Goal: Information Seeking & Learning: Learn about a topic

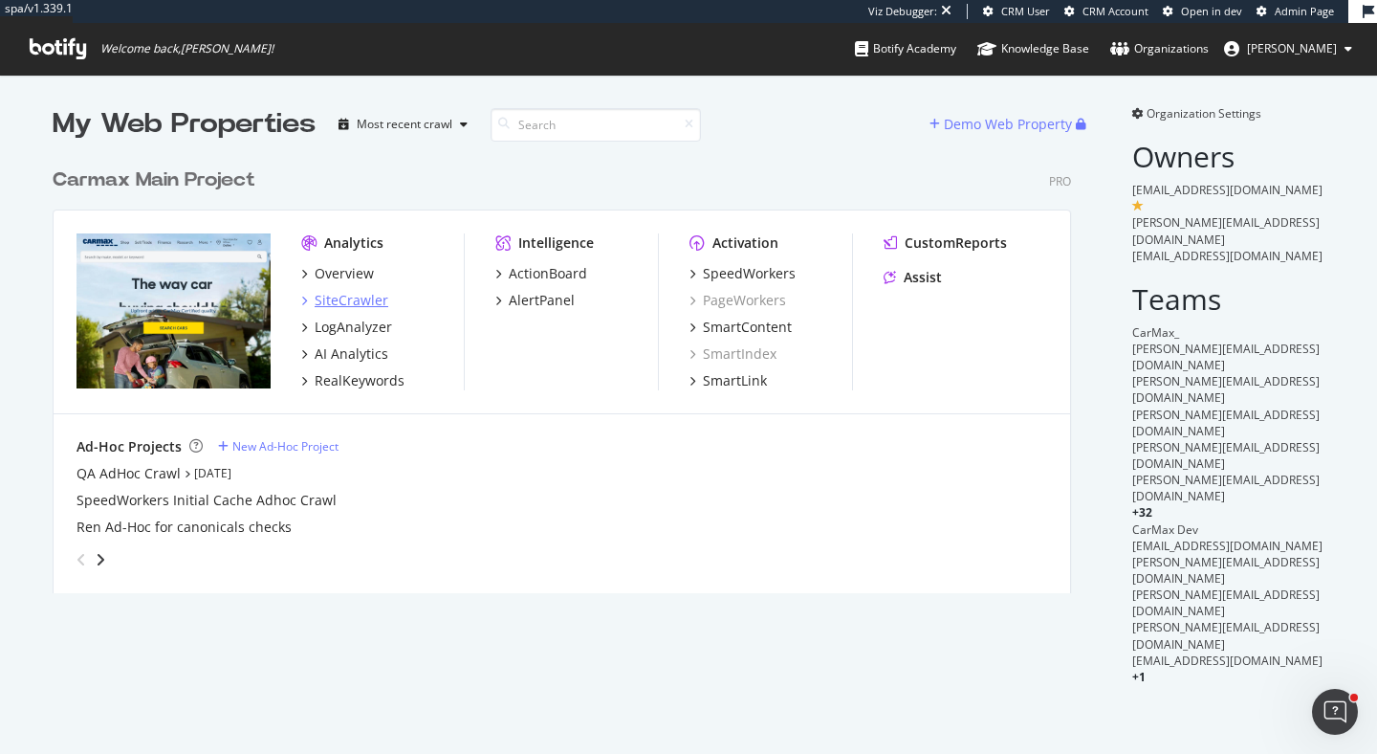
click at [360, 303] on div "SiteCrawler" at bounding box center [352, 300] width 74 height 19
click at [776, 279] on div "SpeedWorkers" at bounding box center [749, 273] width 93 height 19
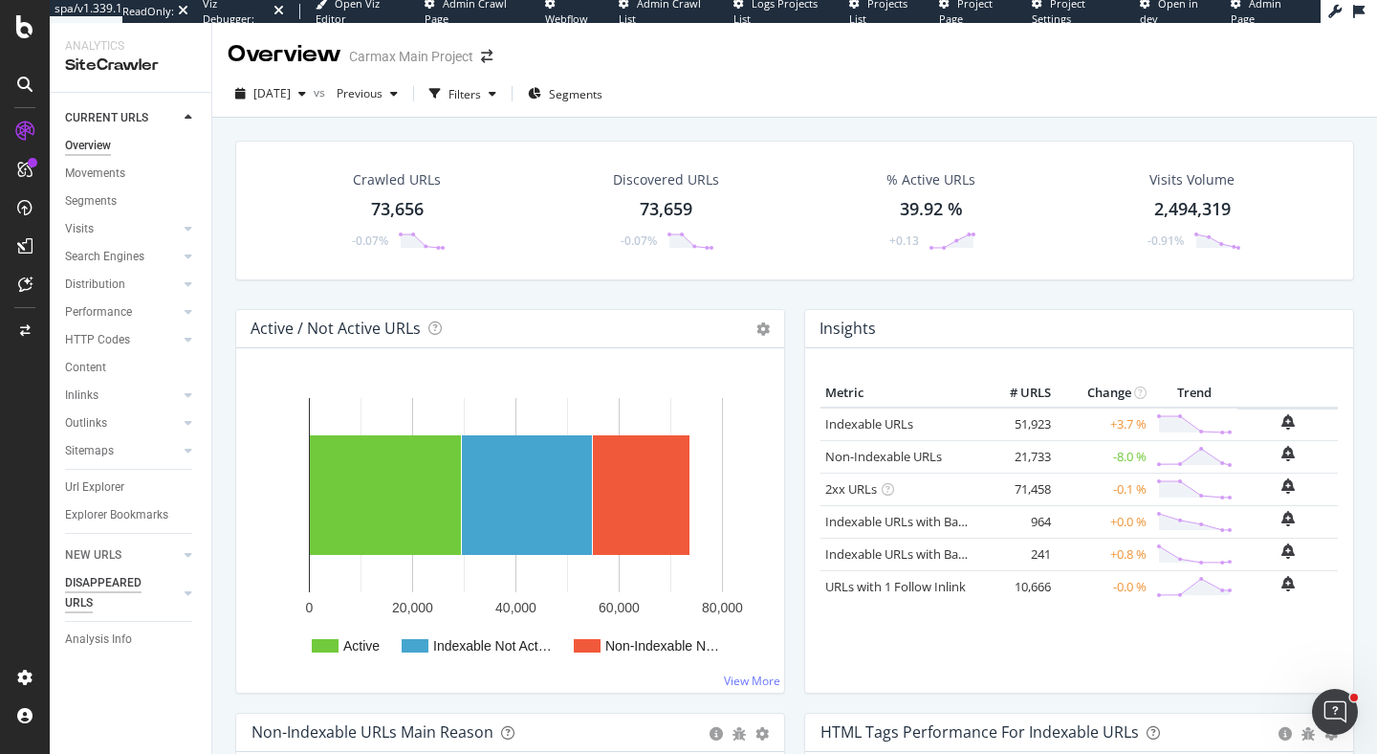
click at [112, 595] on div "DISAPPEARED URLS" at bounding box center [113, 593] width 97 height 40
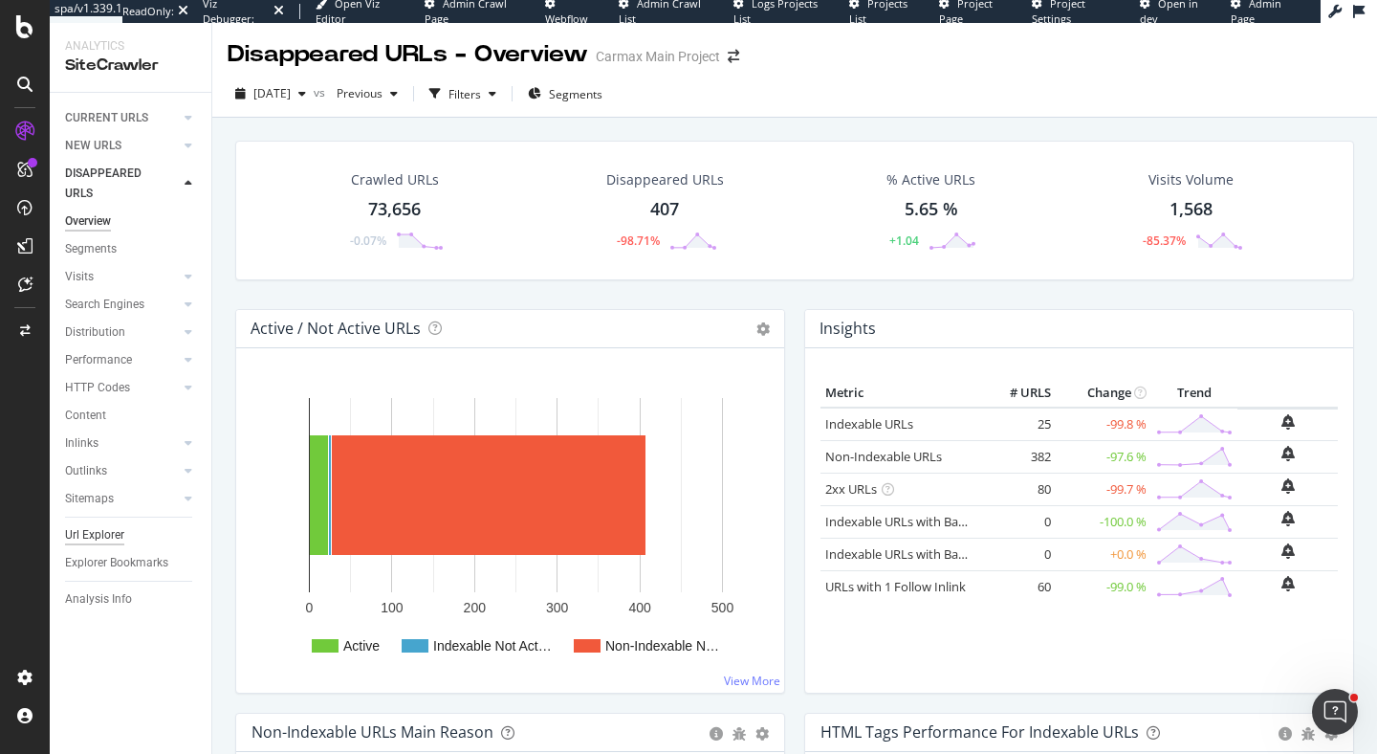
click at [111, 536] on div "Url Explorer" at bounding box center [94, 535] width 59 height 20
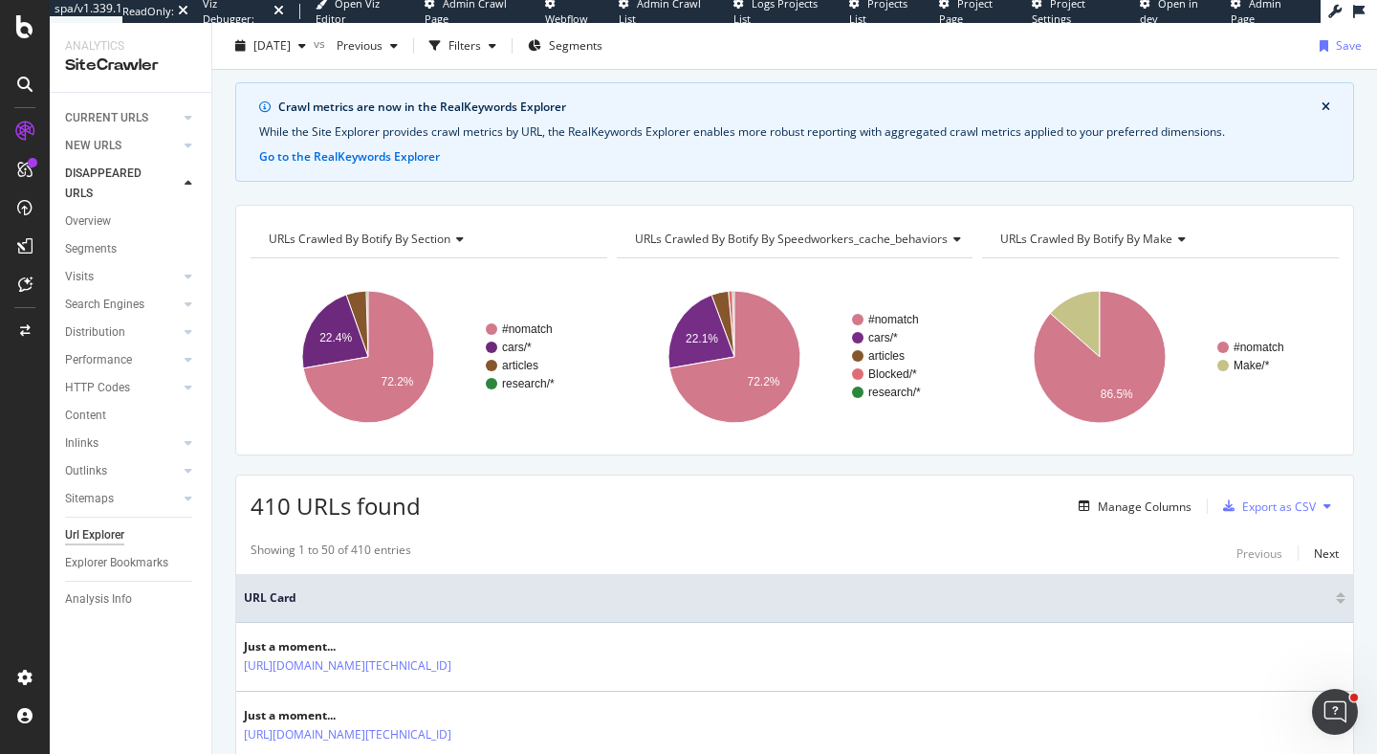
scroll to position [61, 0]
click at [291, 41] on span "[DATE]" at bounding box center [271, 45] width 37 height 16
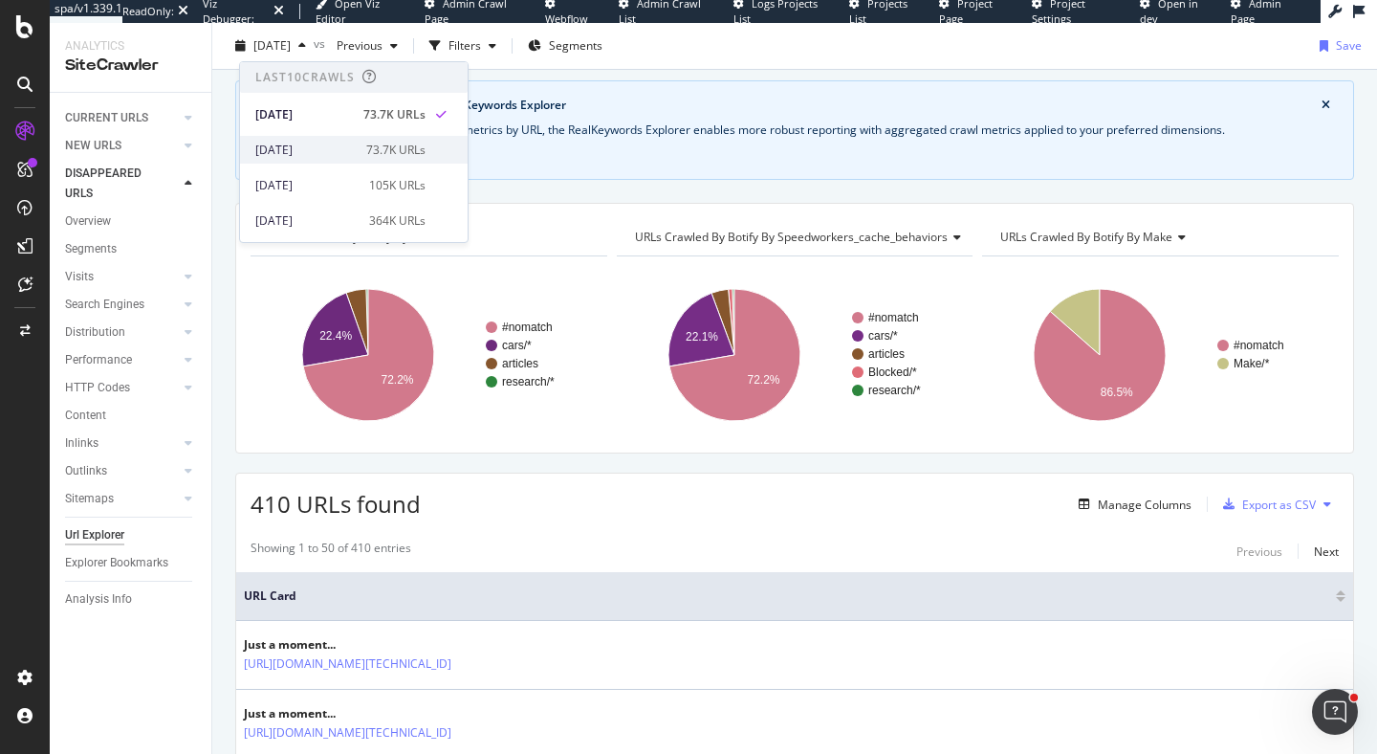
click at [323, 156] on div "[DATE]" at bounding box center [304, 150] width 99 height 17
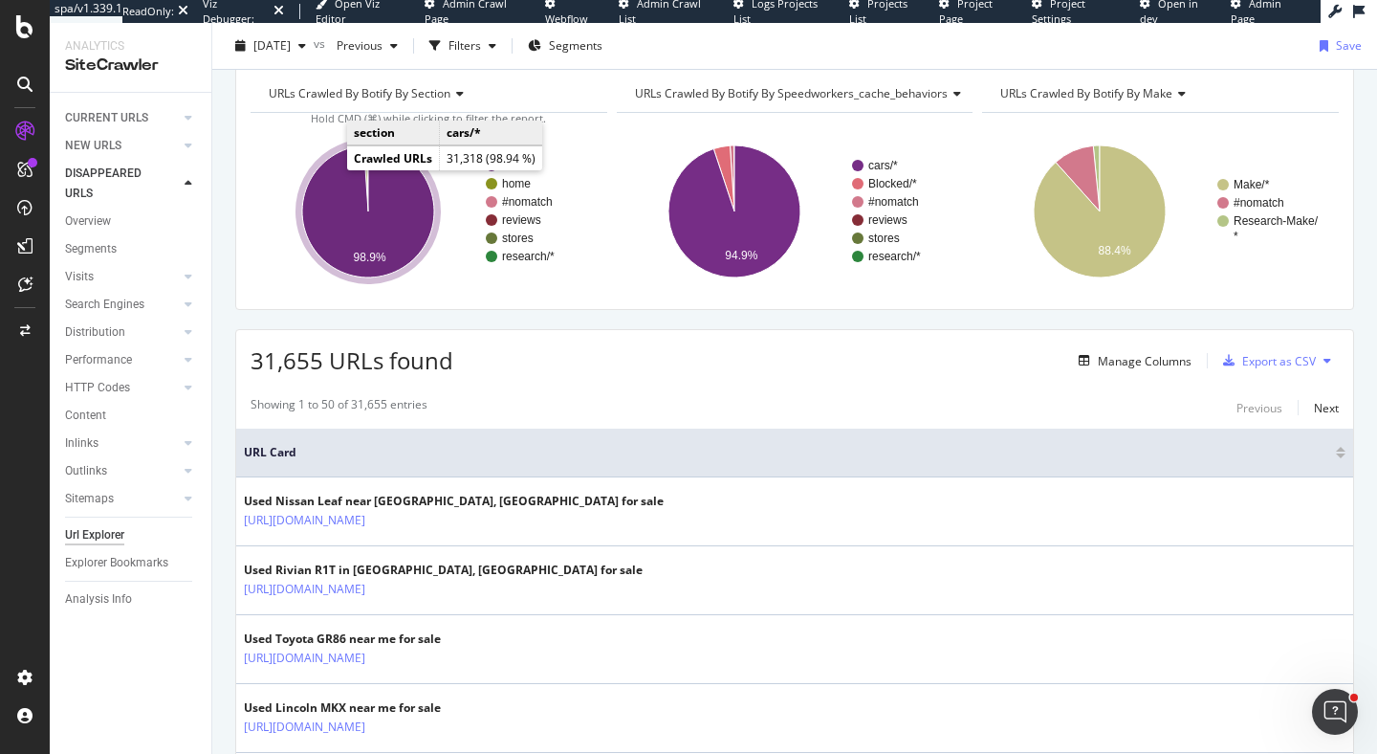
scroll to position [217, 0]
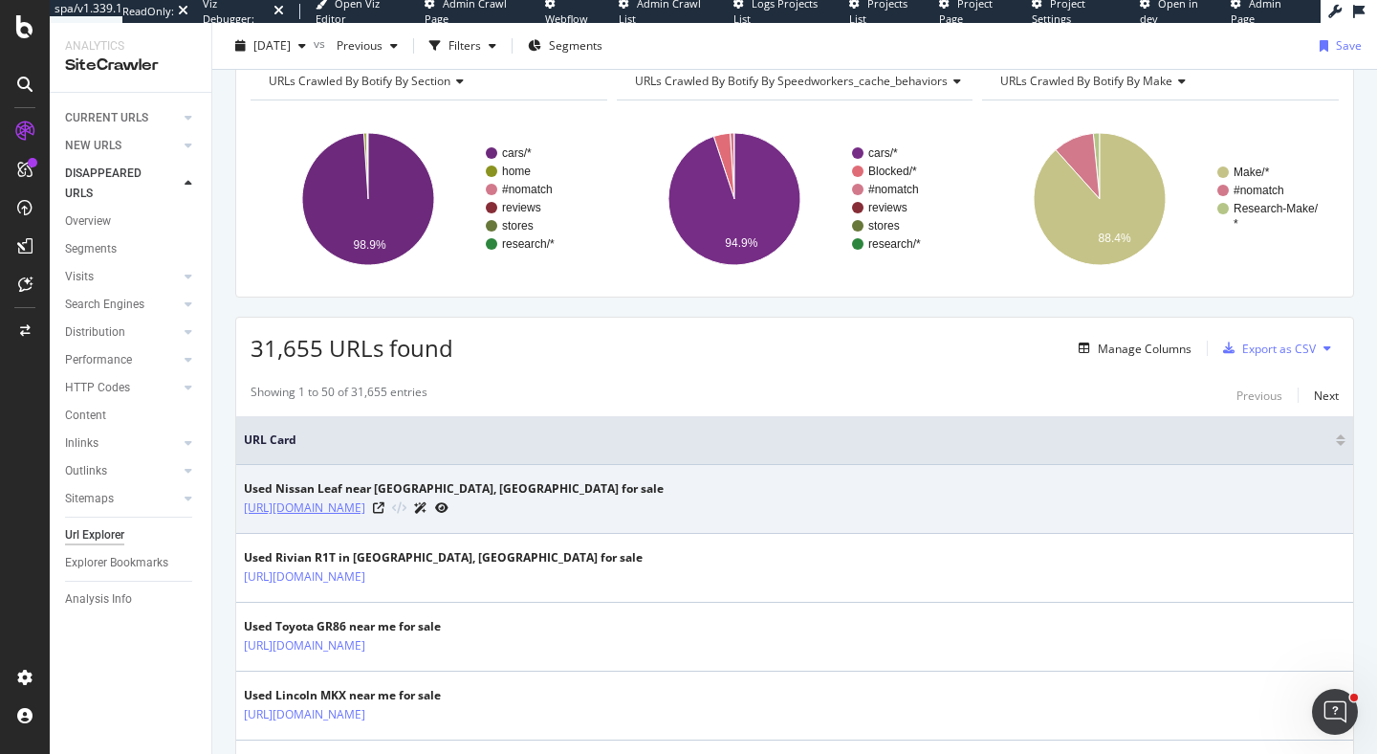
click at [365, 507] on link "https://www.carmax.com/cars/nissan/leaf?location=smithtown+ny" at bounding box center [304, 507] width 121 height 19
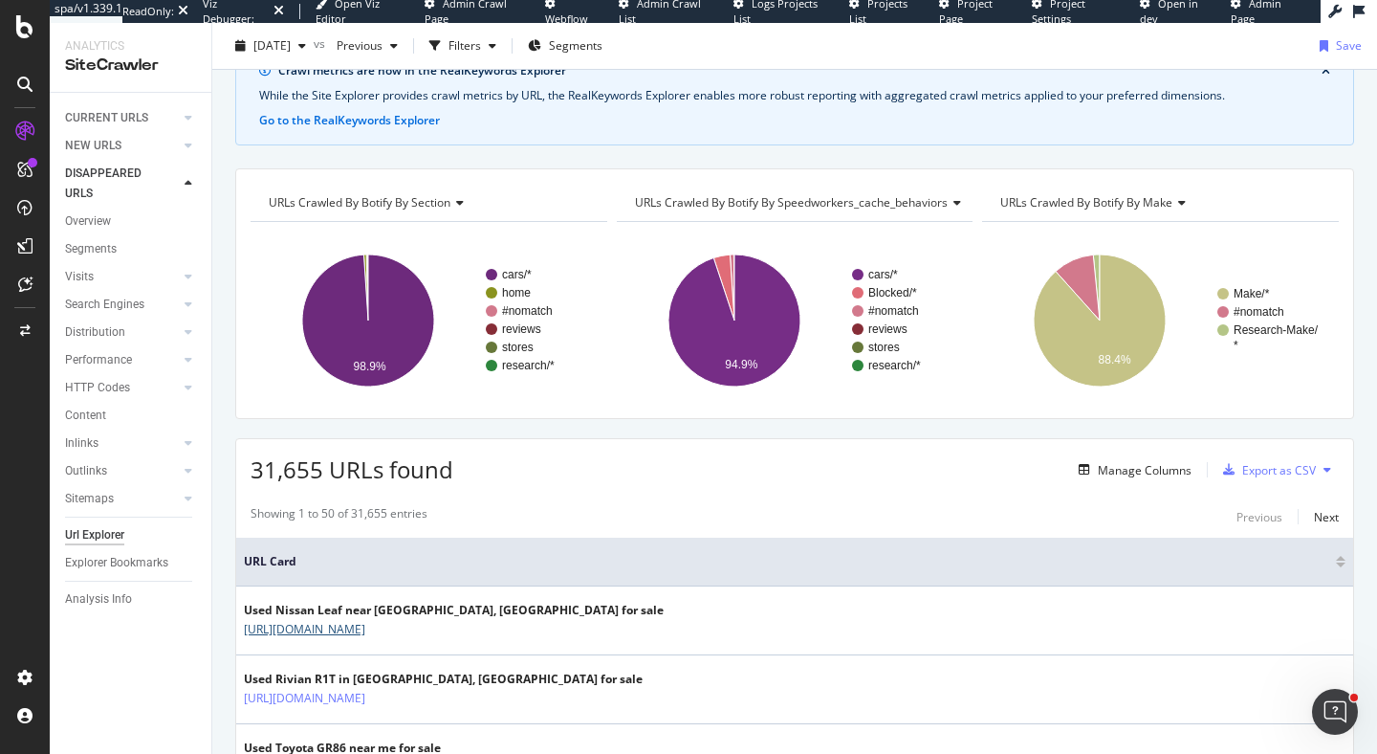
scroll to position [0, 0]
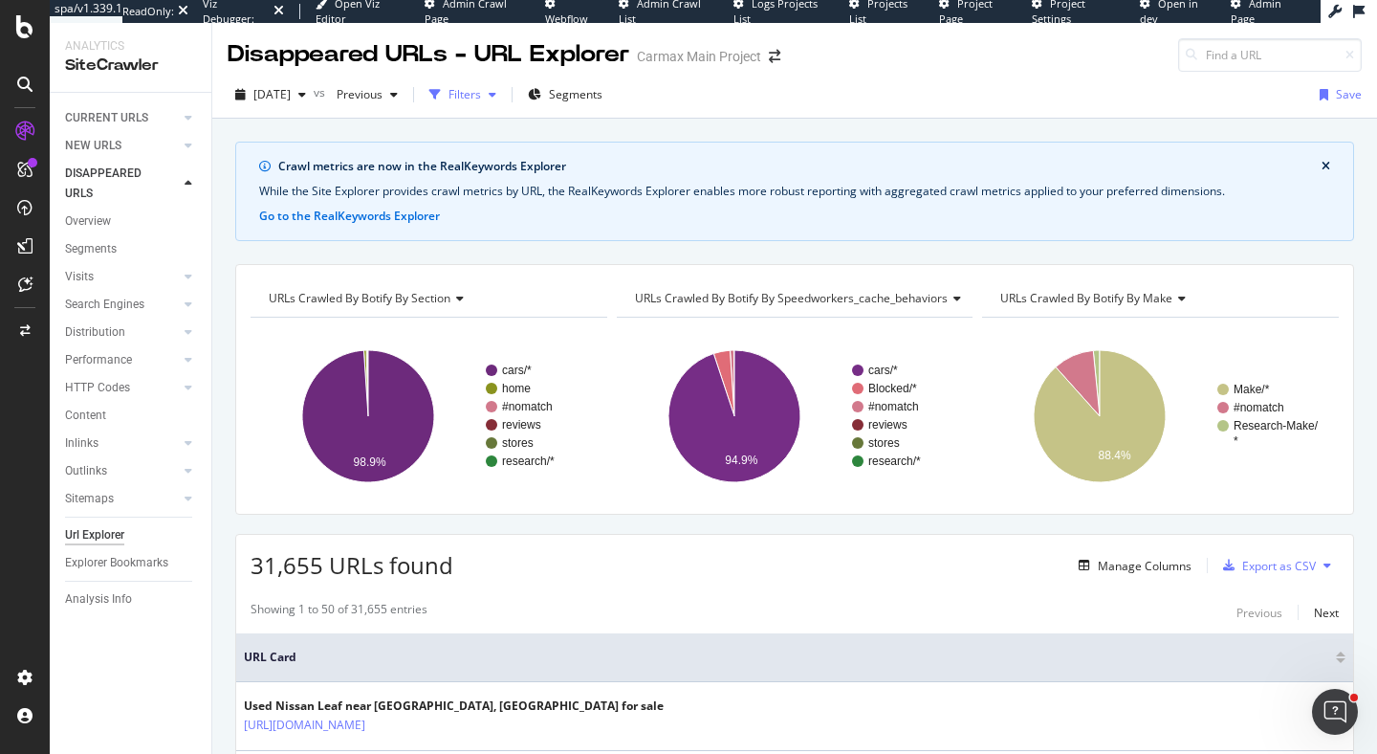
click at [481, 99] on div "Filters" at bounding box center [465, 94] width 33 height 16
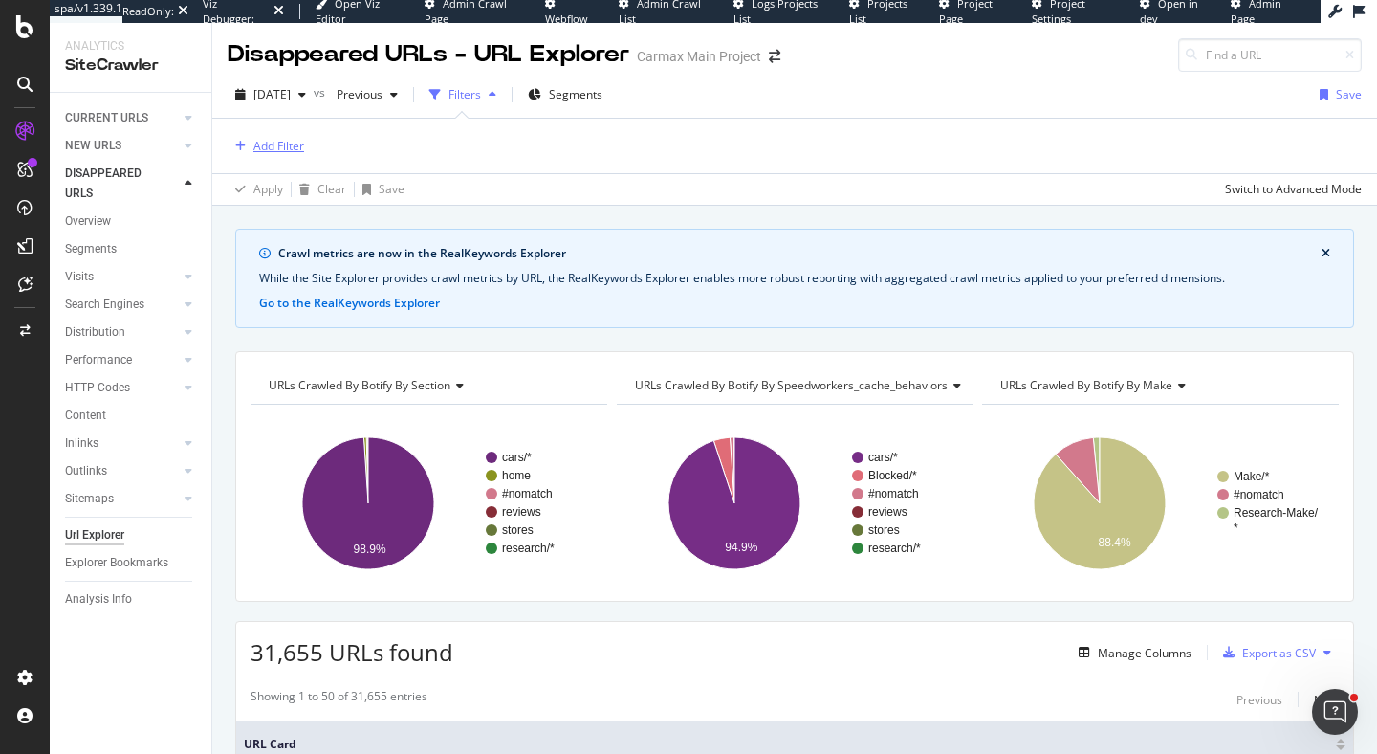
click at [299, 141] on div "Add Filter" at bounding box center [278, 146] width 51 height 16
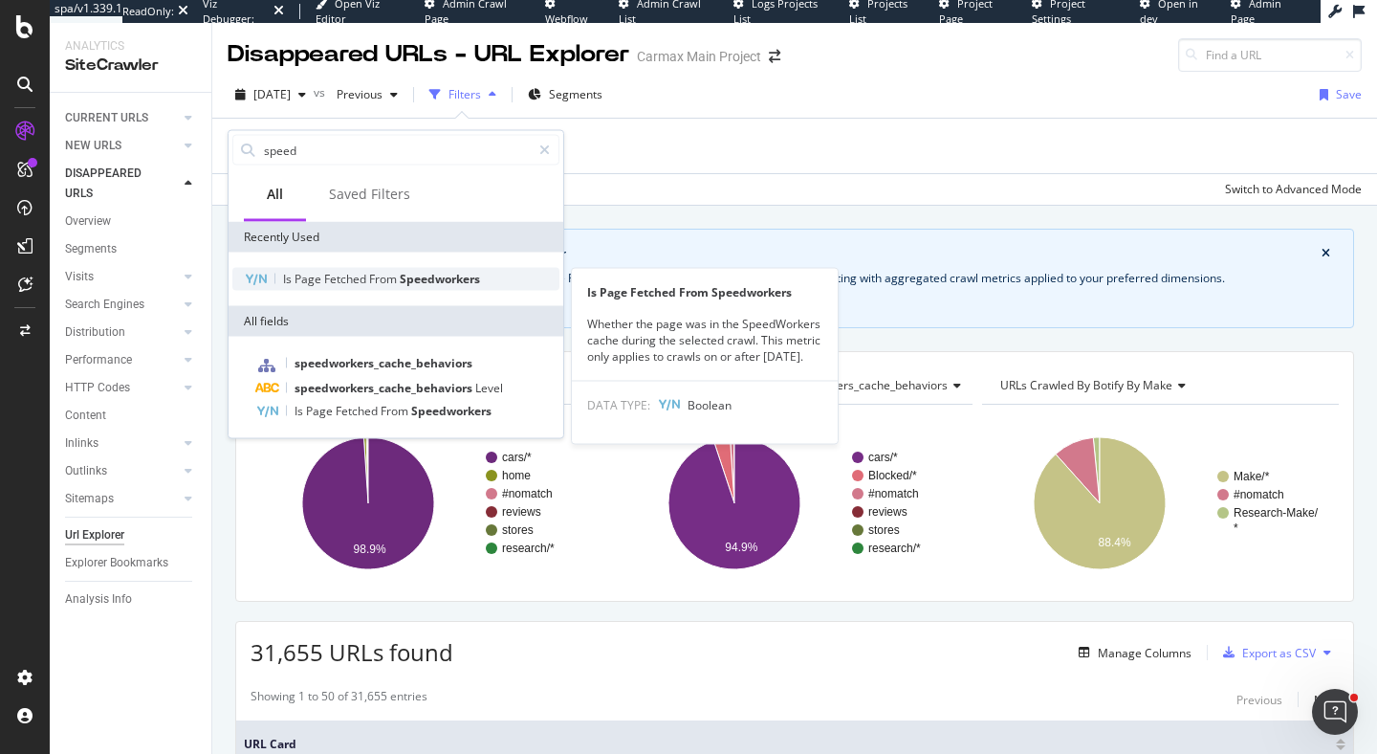
type input "speed"
click at [363, 276] on span "Fetched" at bounding box center [346, 279] width 45 height 16
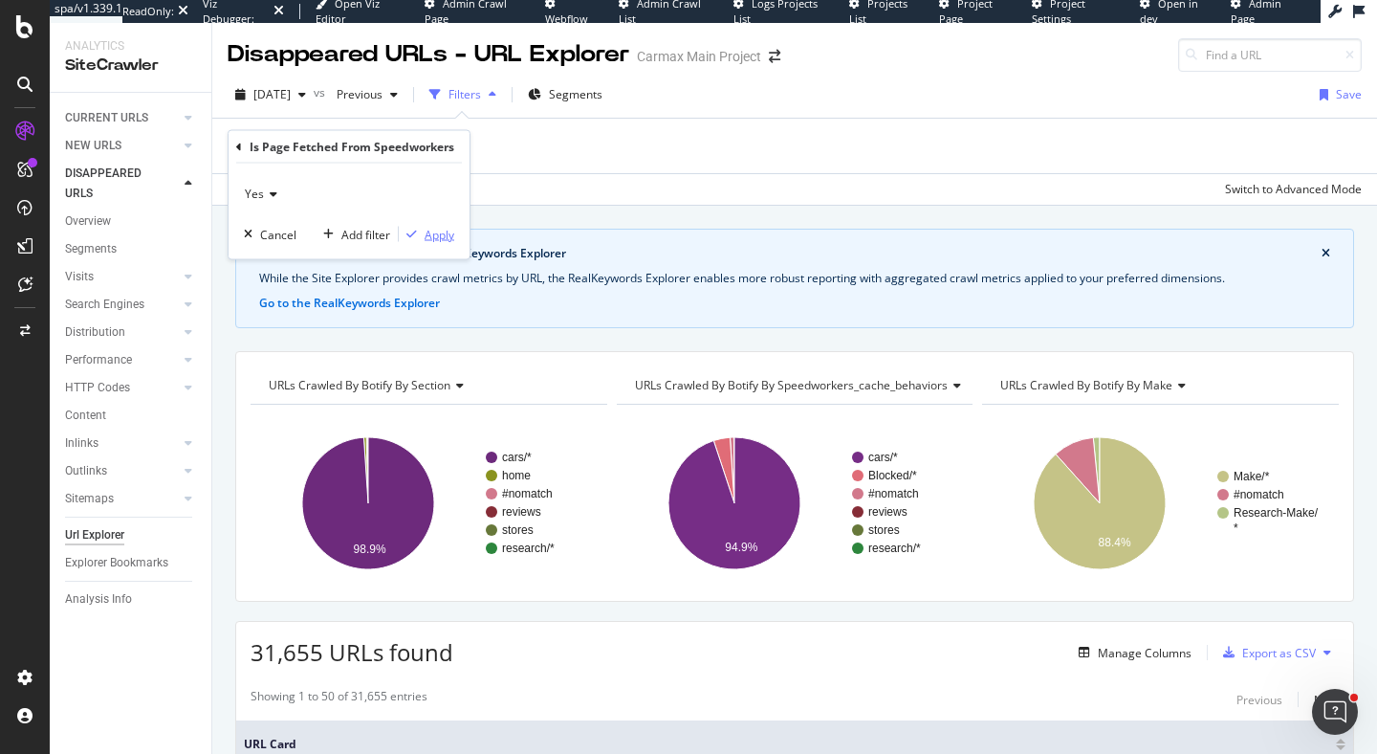
click at [431, 241] on div "Apply" at bounding box center [440, 234] width 30 height 16
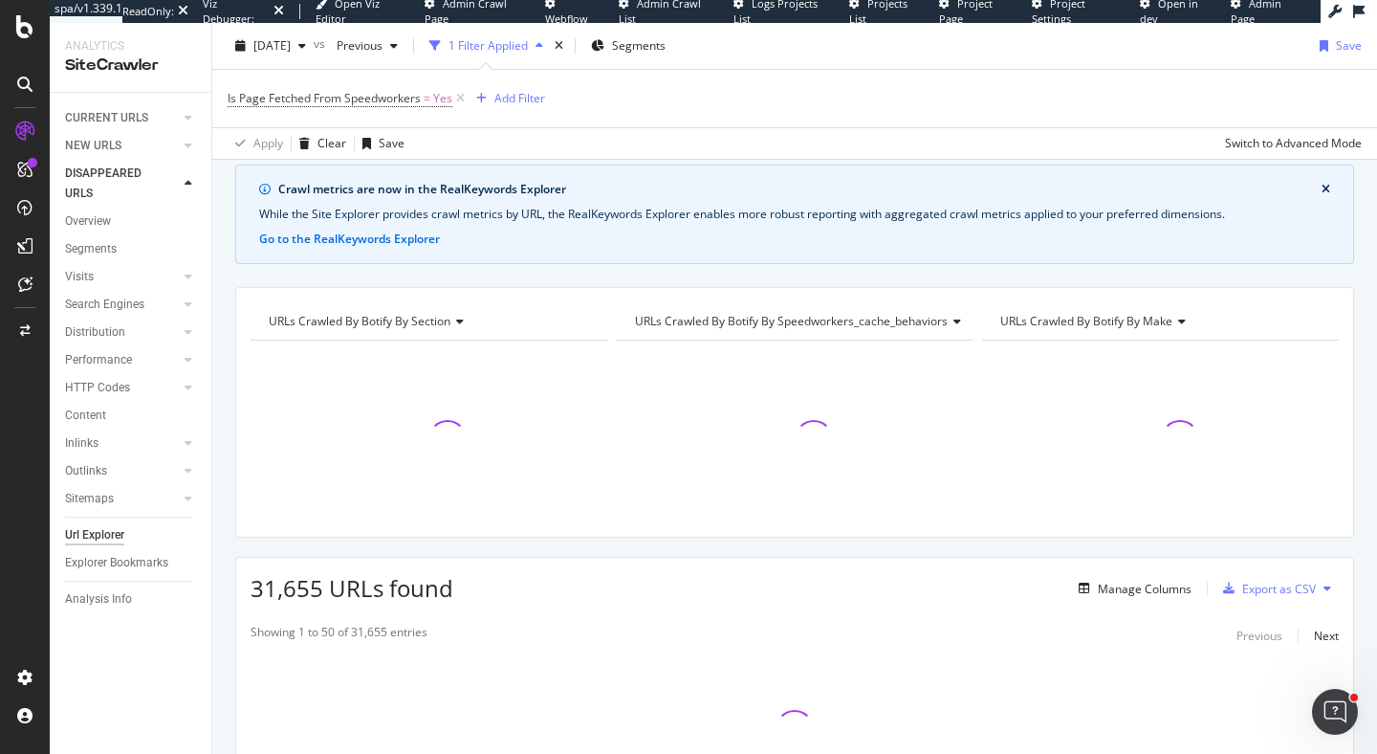
scroll to position [224, 0]
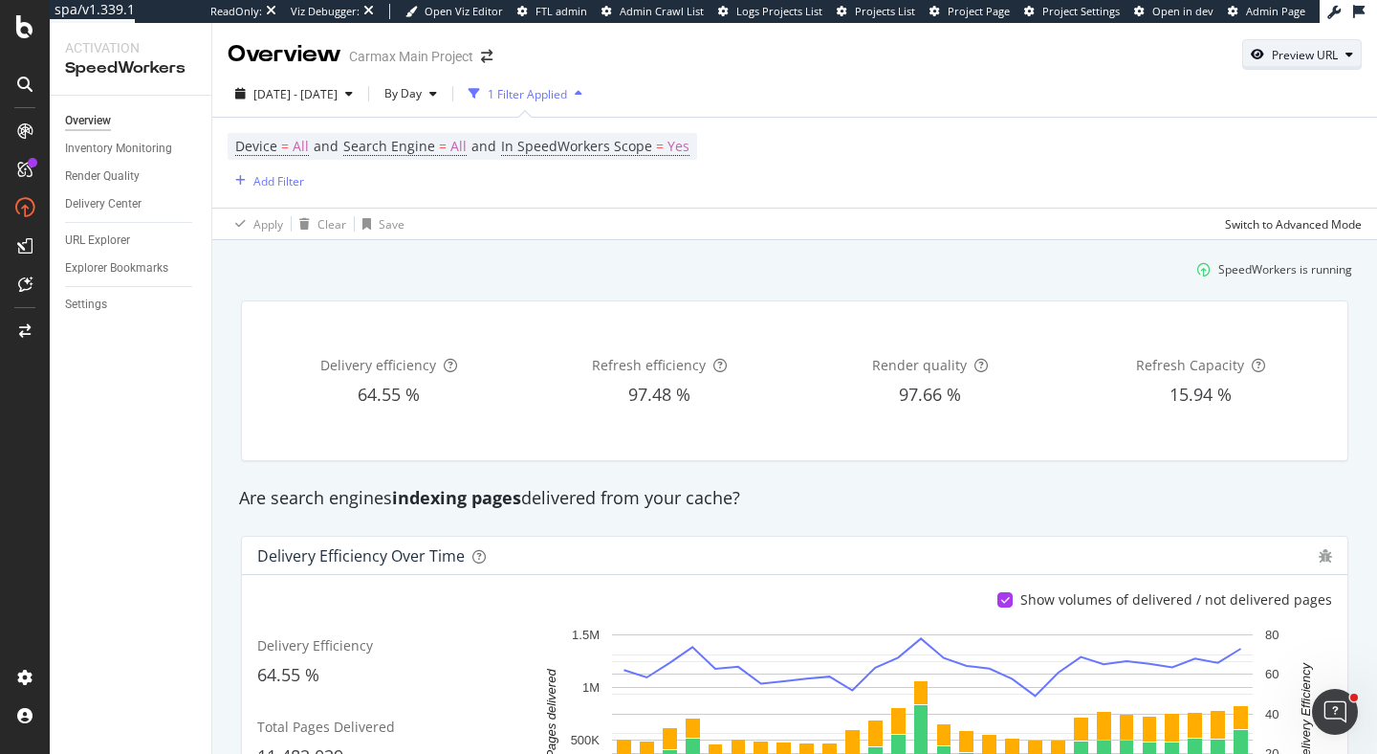
click at [1280, 50] on div "Preview URL" at bounding box center [1305, 55] width 66 height 16
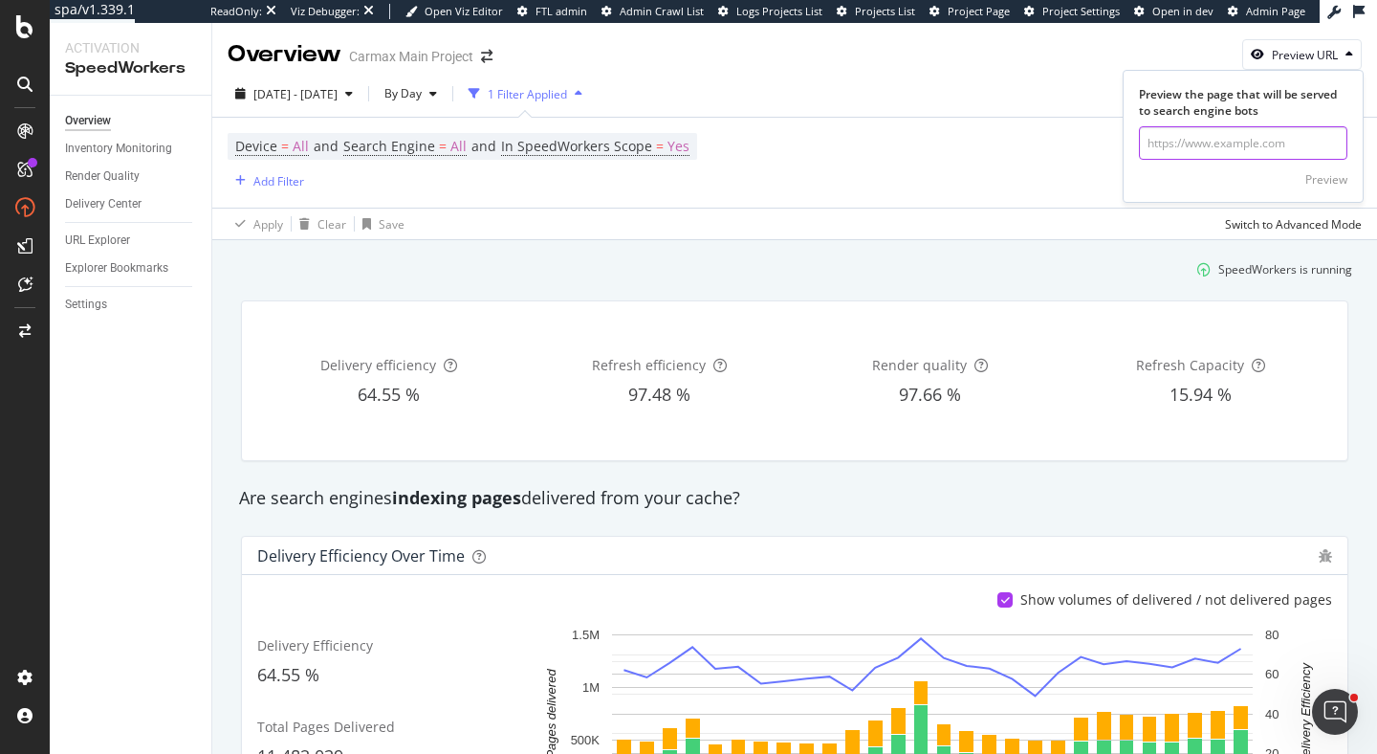
click at [1222, 142] on input "url" at bounding box center [1243, 142] width 209 height 33
paste input "https://www.carmax.com/cars/nissan/leaf?location=smithtown+ny"
type input "https://www.carmax.com/cars/nissan/leaf?location=smithtown+ny"
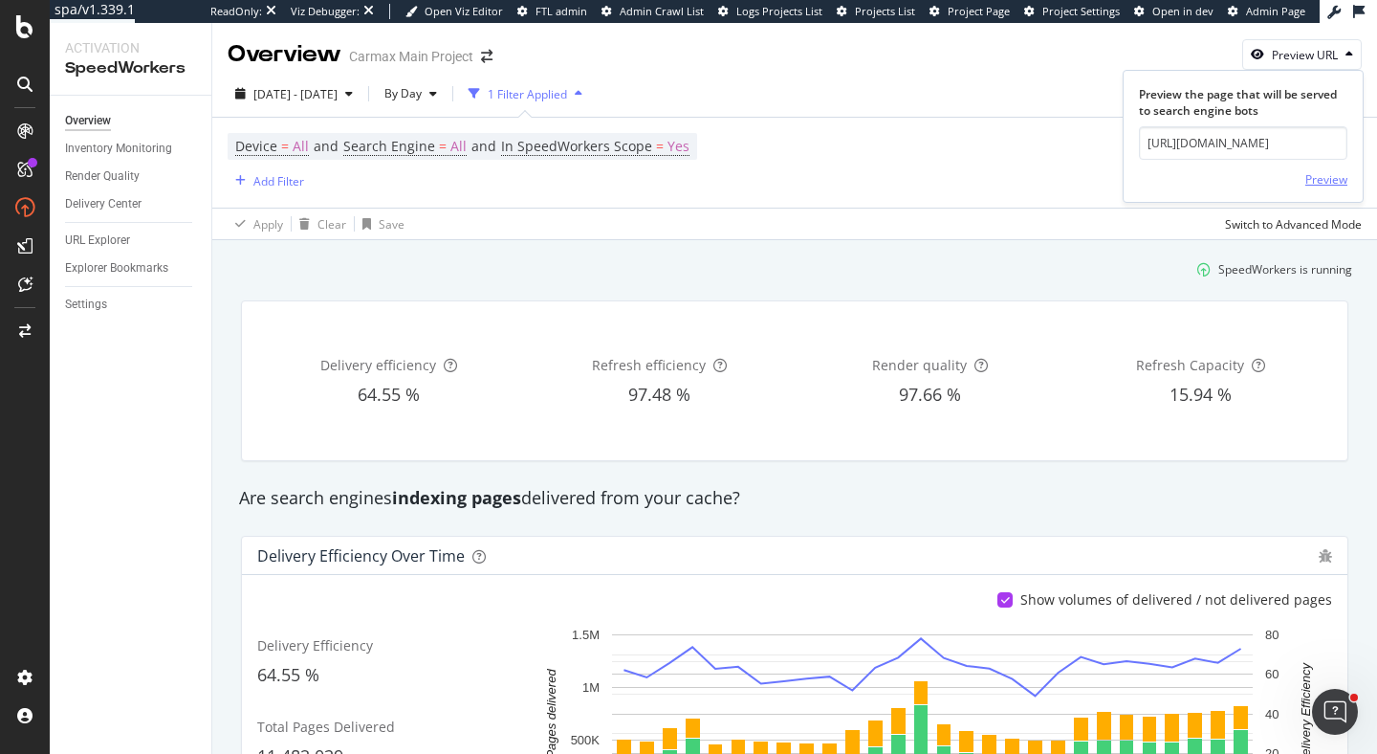
click at [1316, 183] on div "Preview" at bounding box center [1327, 179] width 42 height 16
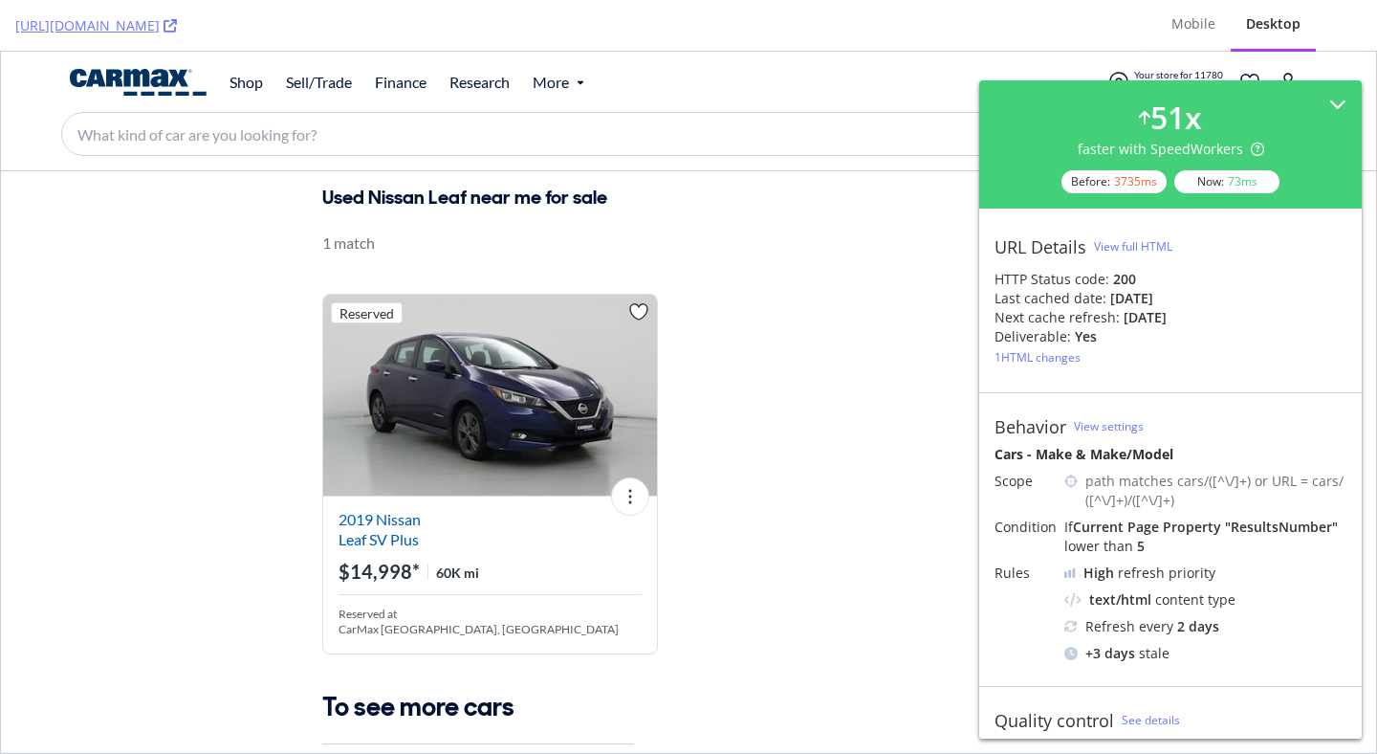
click at [799, 294] on div "Reserved Single Owner Advanced Features View More 2019 Nissan Leaf SV Plus $14,…" at bounding box center [841, 474] width 1069 height 361
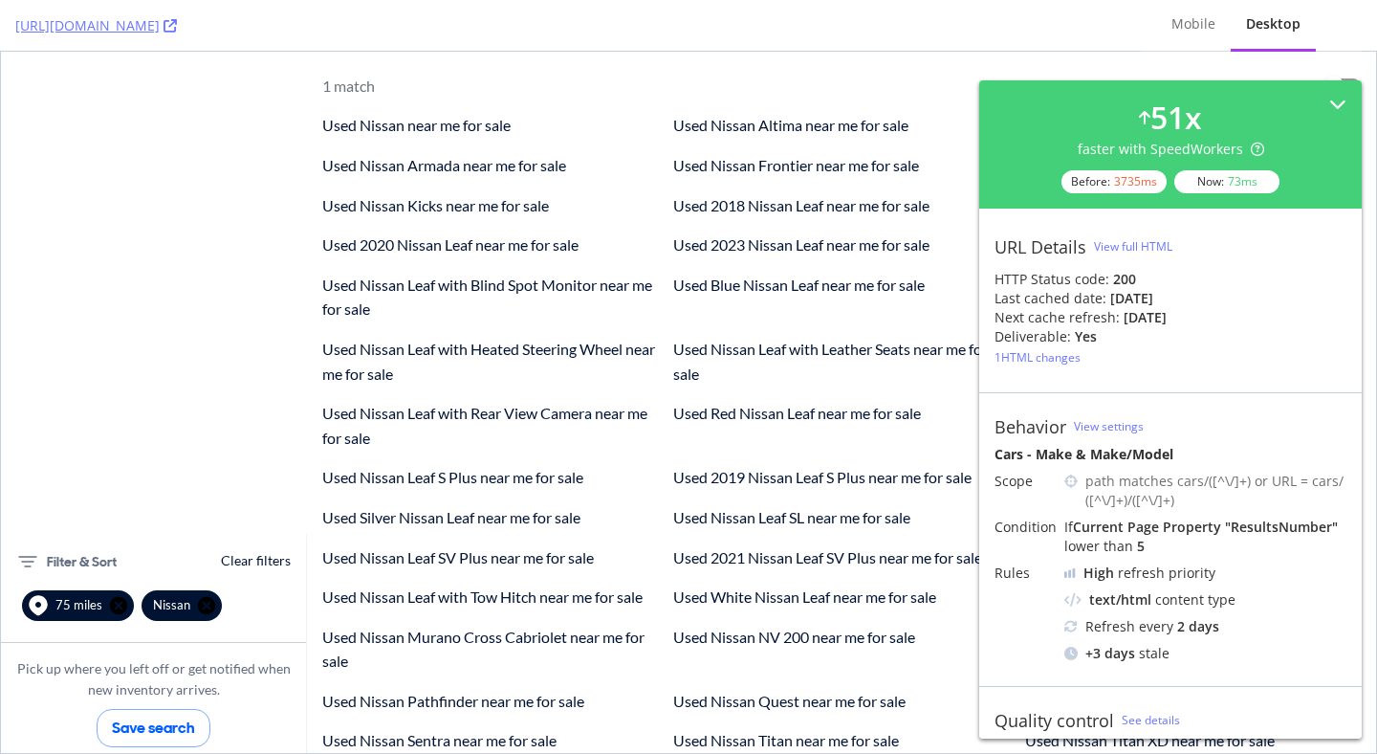
scroll to position [552, 0]
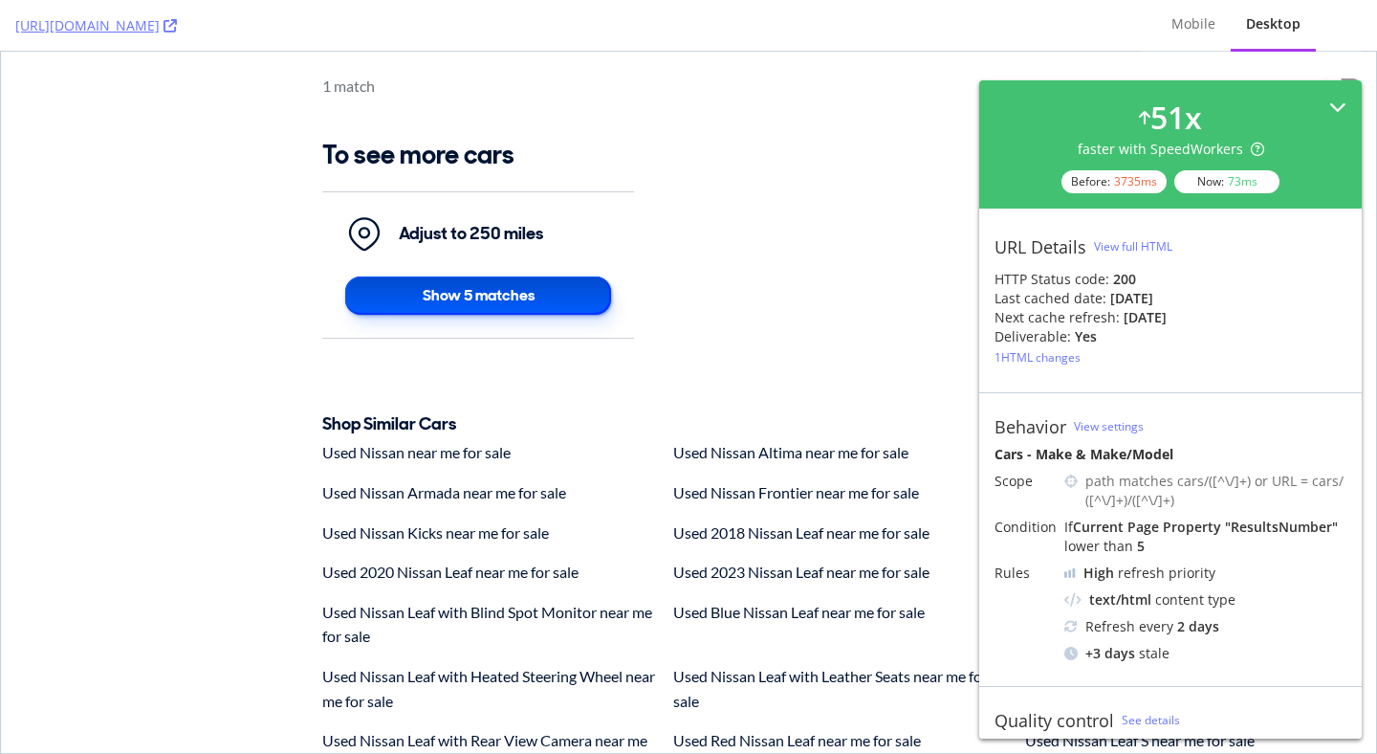
click at [1343, 108] on icon at bounding box center [1338, 107] width 17 height 17
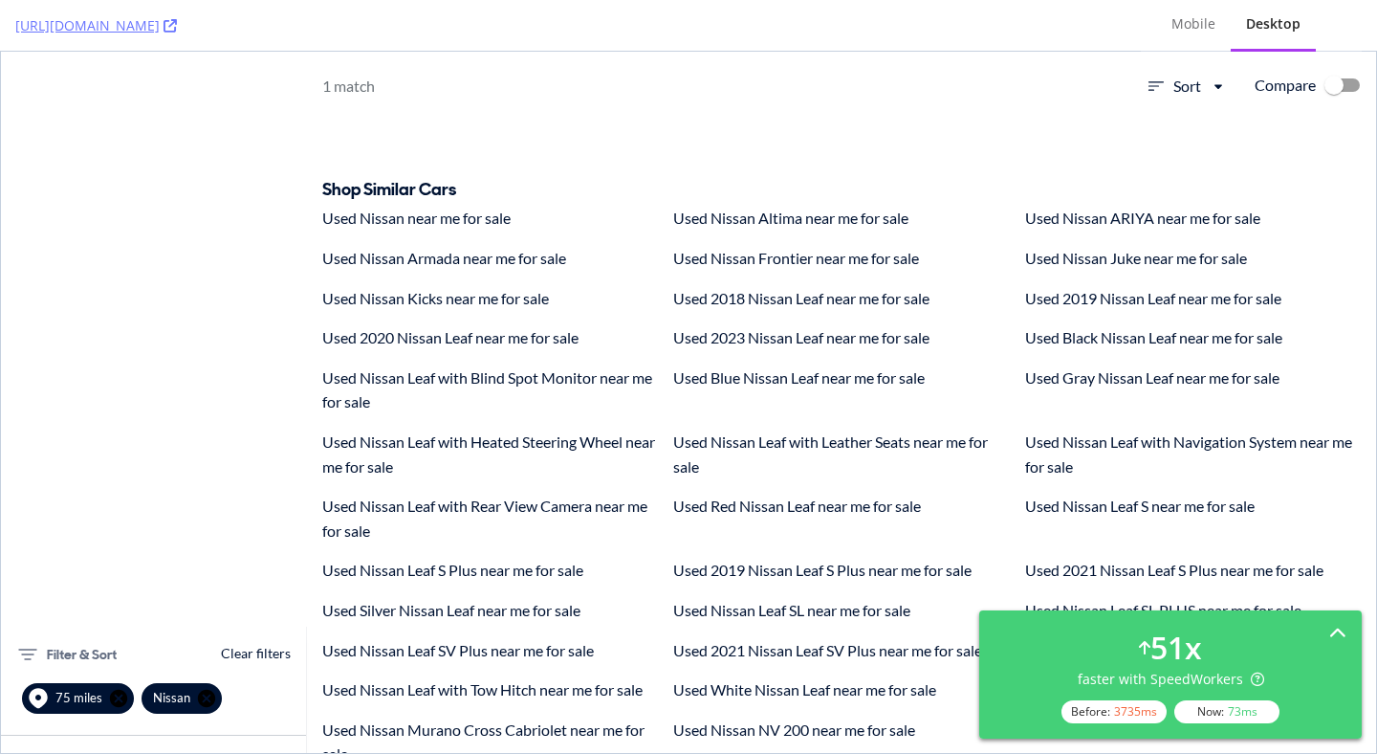
scroll to position [769, 0]
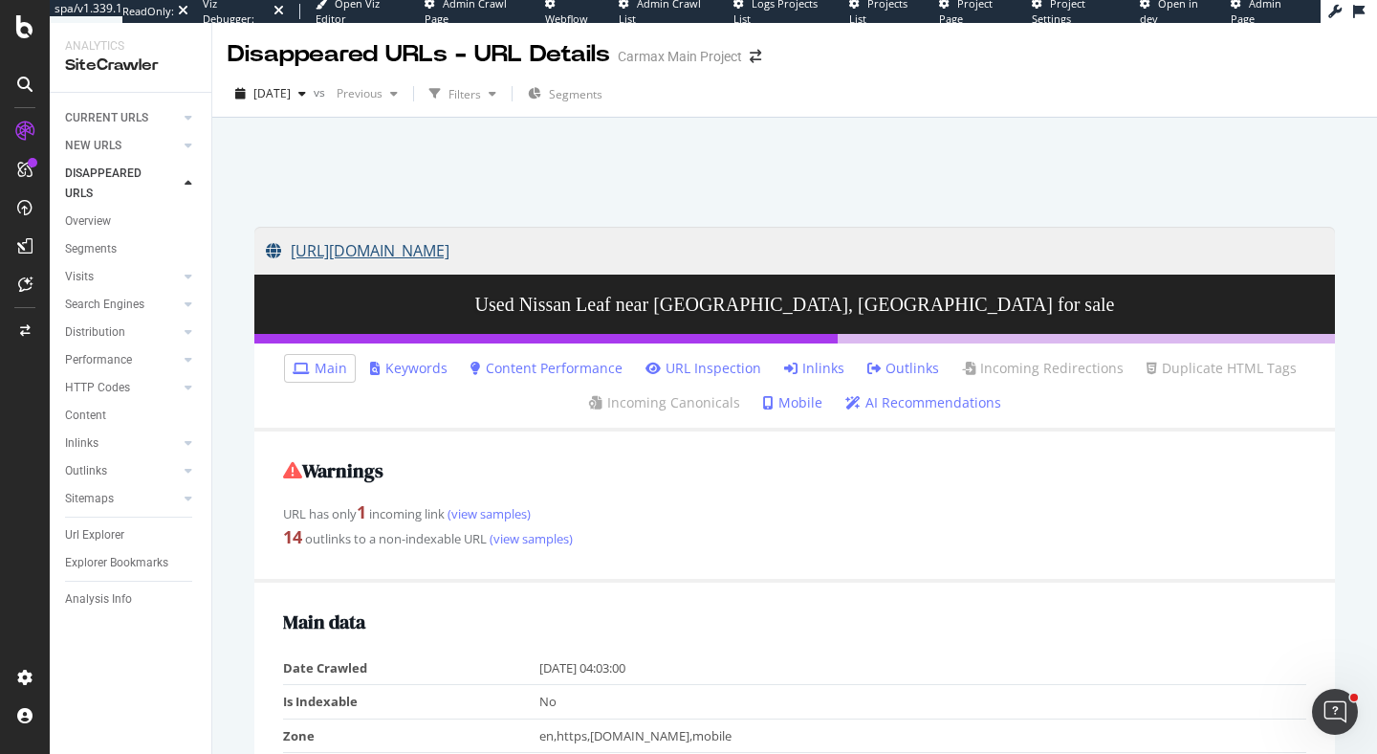
click at [678, 247] on link "[URL][DOMAIN_NAME]" at bounding box center [795, 251] width 1058 height 48
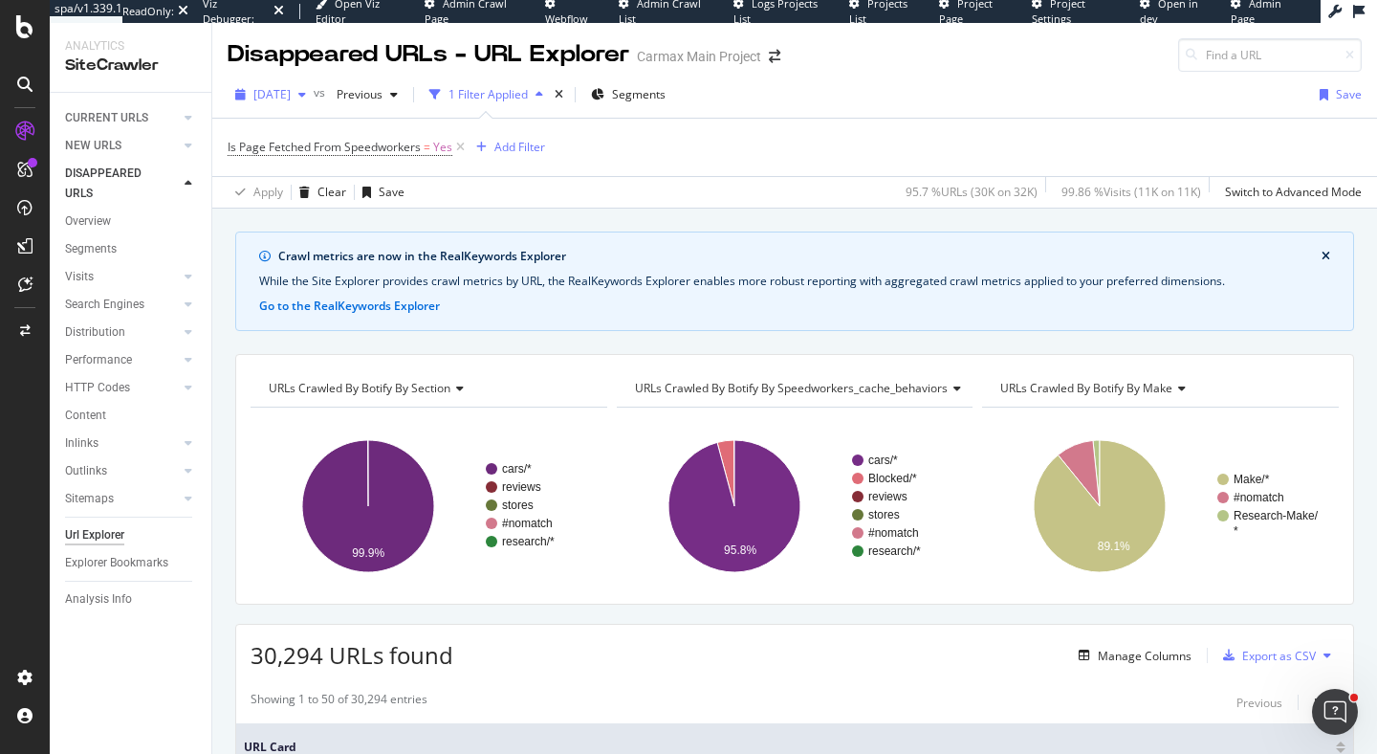
click at [291, 89] on span "[DATE]" at bounding box center [271, 94] width 37 height 16
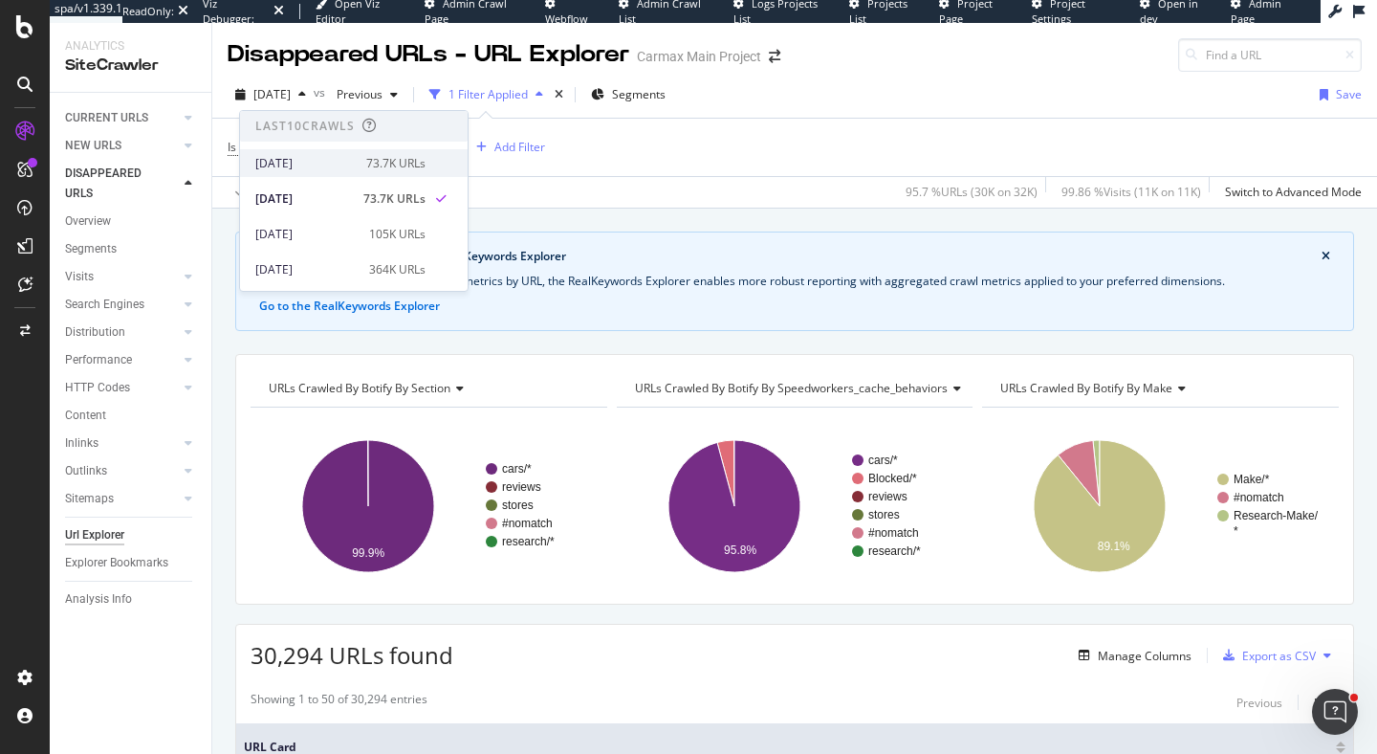
click at [334, 171] on div "[DATE]" at bounding box center [304, 163] width 99 height 17
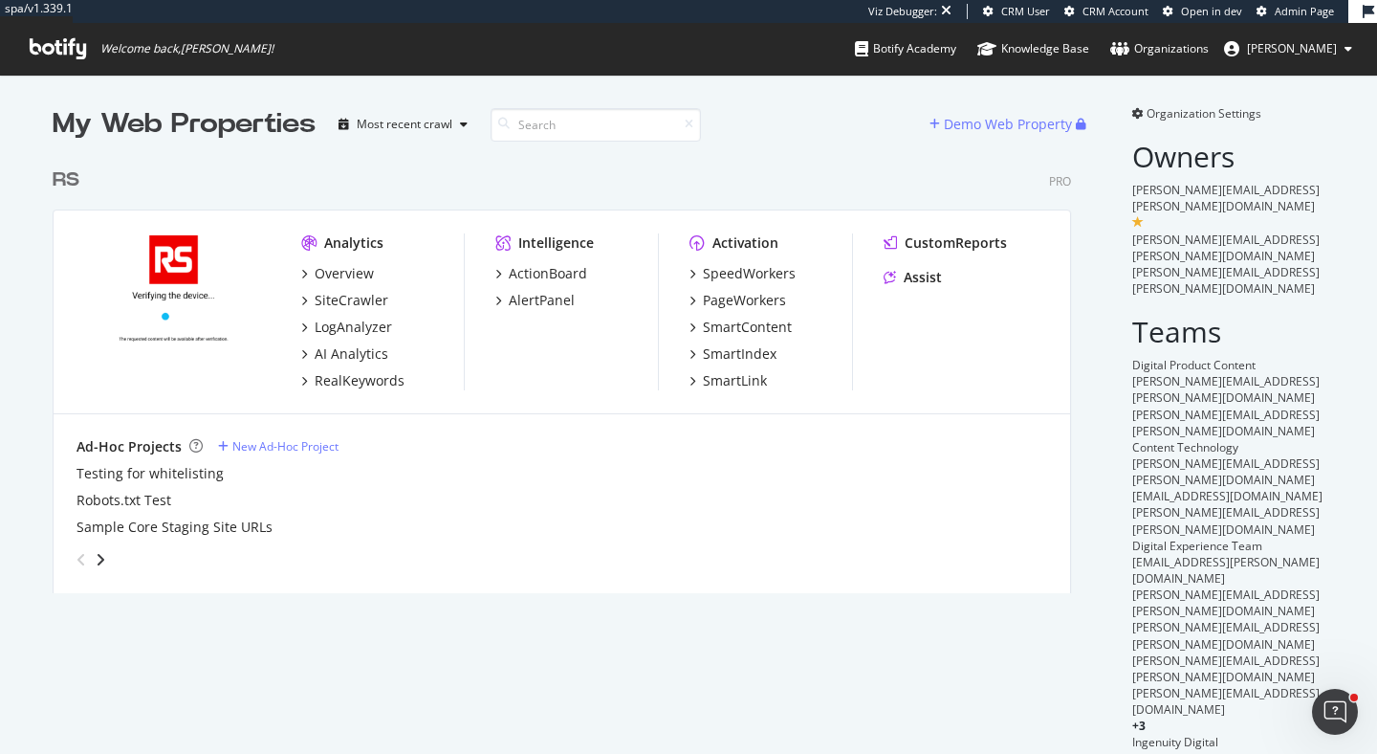
scroll to position [450, 1034]
click at [364, 303] on div "SiteCrawler" at bounding box center [352, 300] width 74 height 19
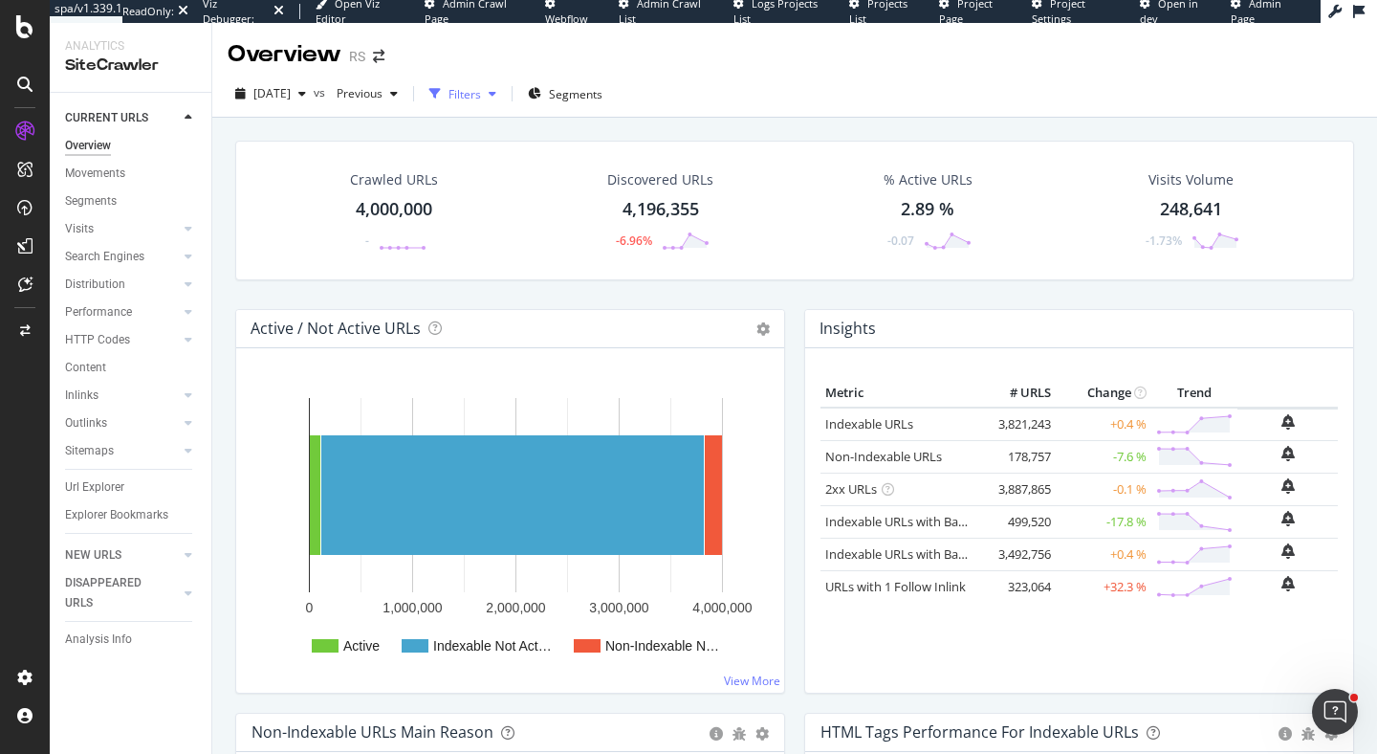
click at [504, 80] on div "Filters" at bounding box center [463, 93] width 82 height 29
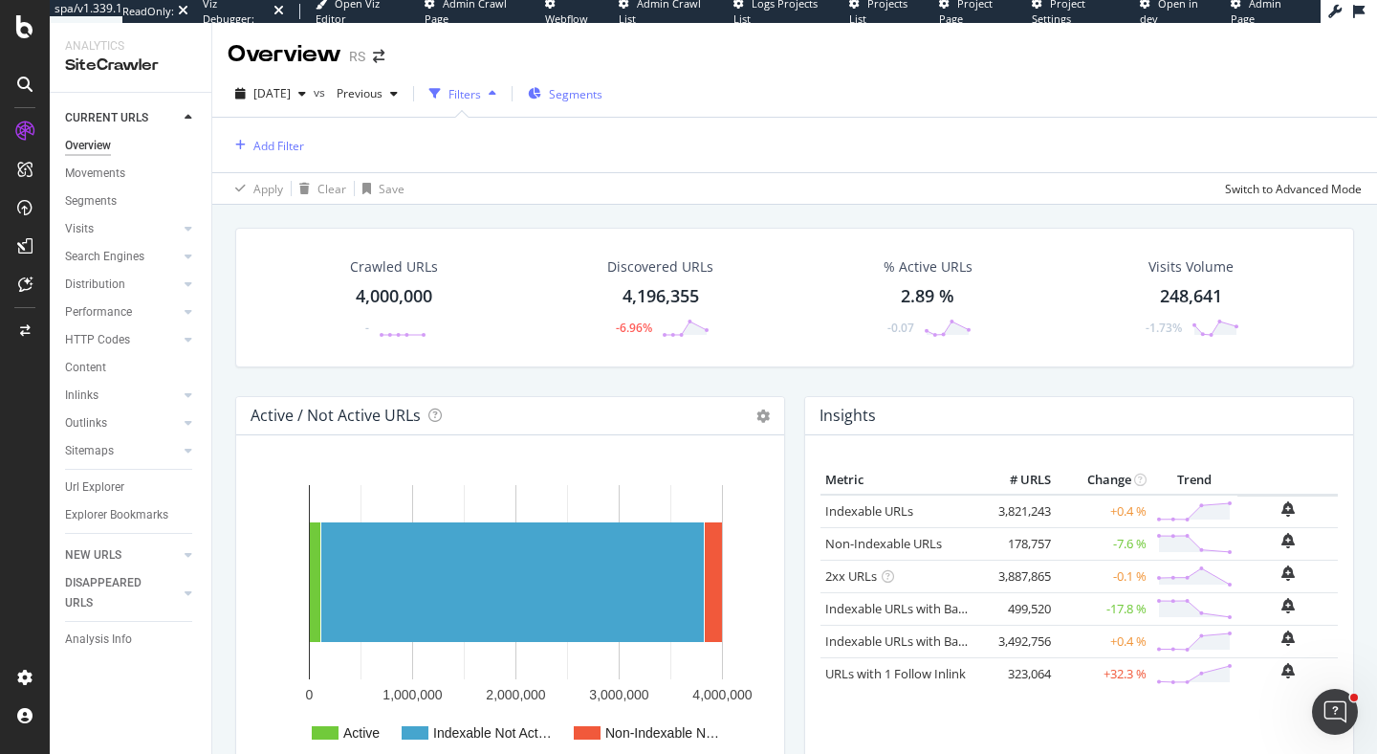
click at [603, 81] on div "Segments" at bounding box center [565, 93] width 75 height 29
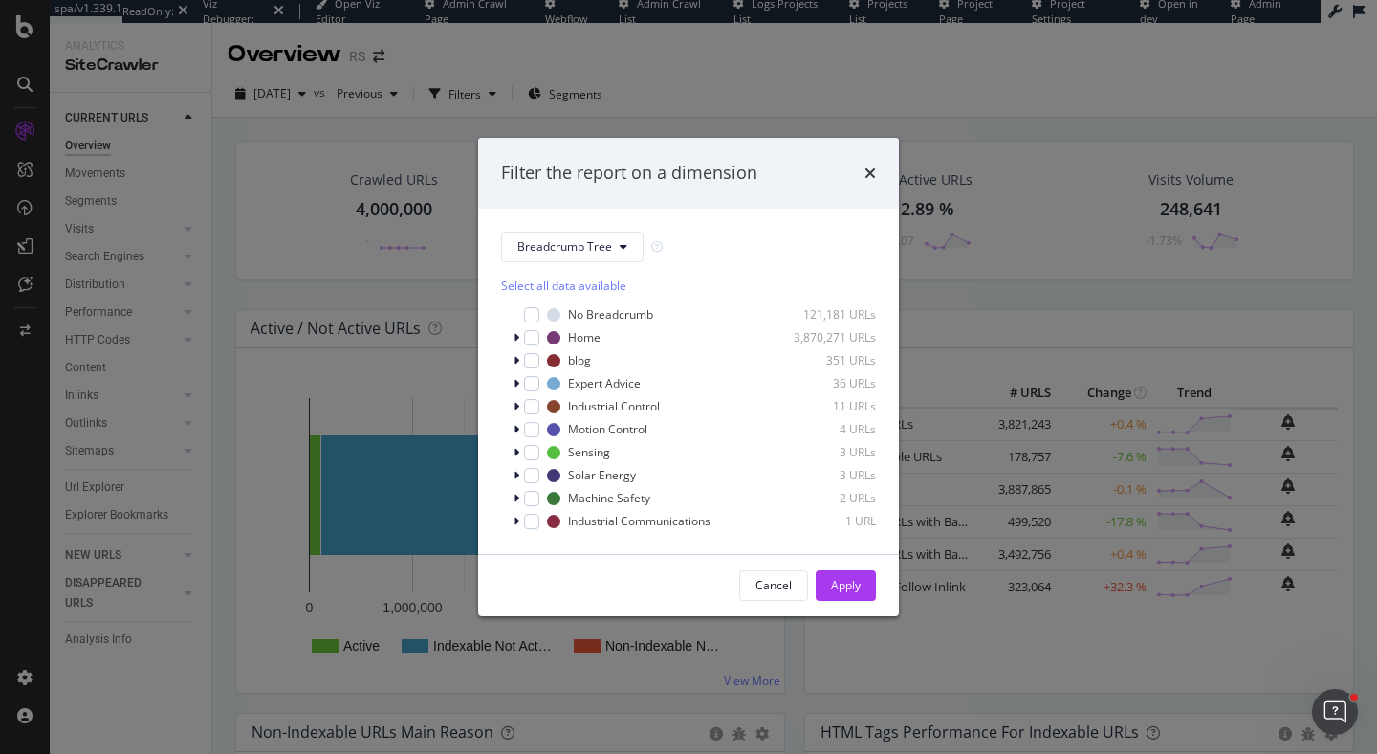
click at [564, 224] on div "Breadcrumb Tree Select all data available No Breadcrumb 121,181 URLs Home 3,870…" at bounding box center [688, 381] width 421 height 345
click at [573, 245] on span "Breadcrumb Tree" at bounding box center [564, 246] width 95 height 16
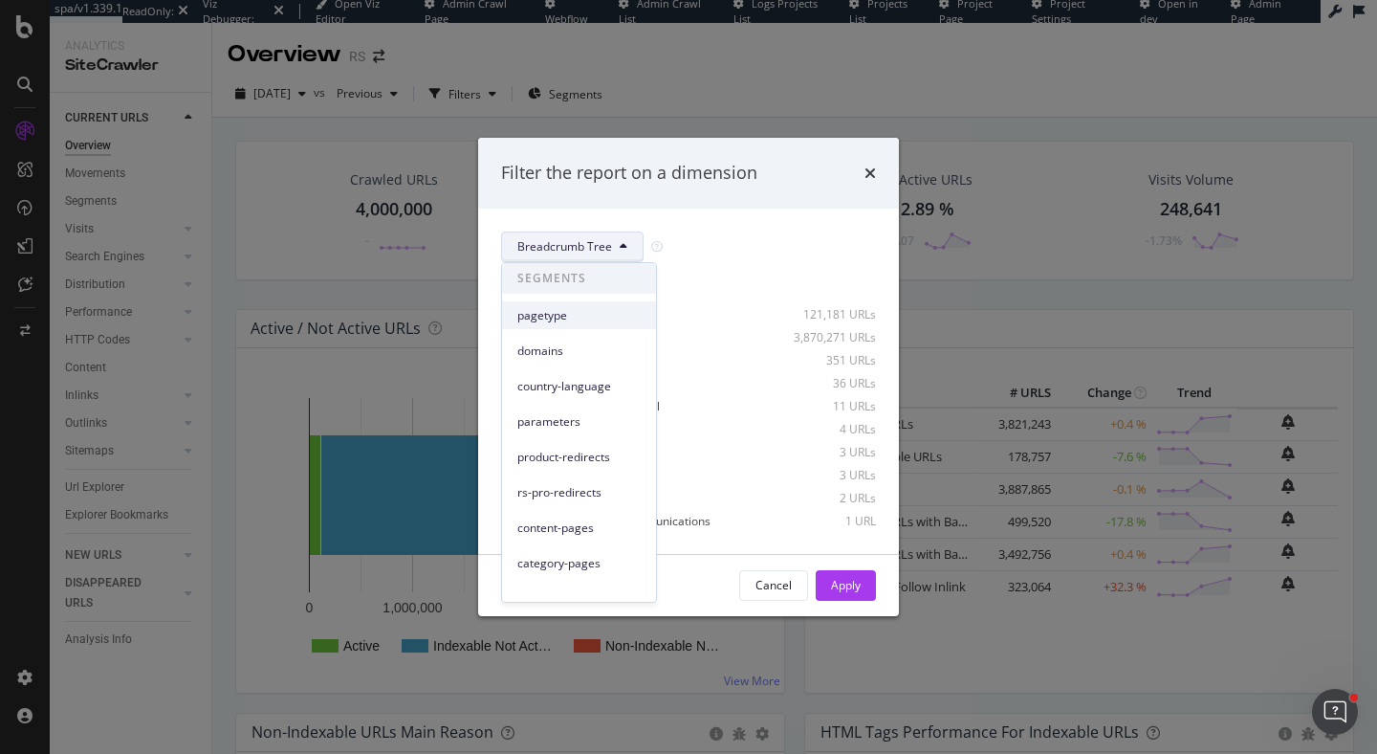
click at [569, 316] on span "pagetype" at bounding box center [578, 315] width 123 height 17
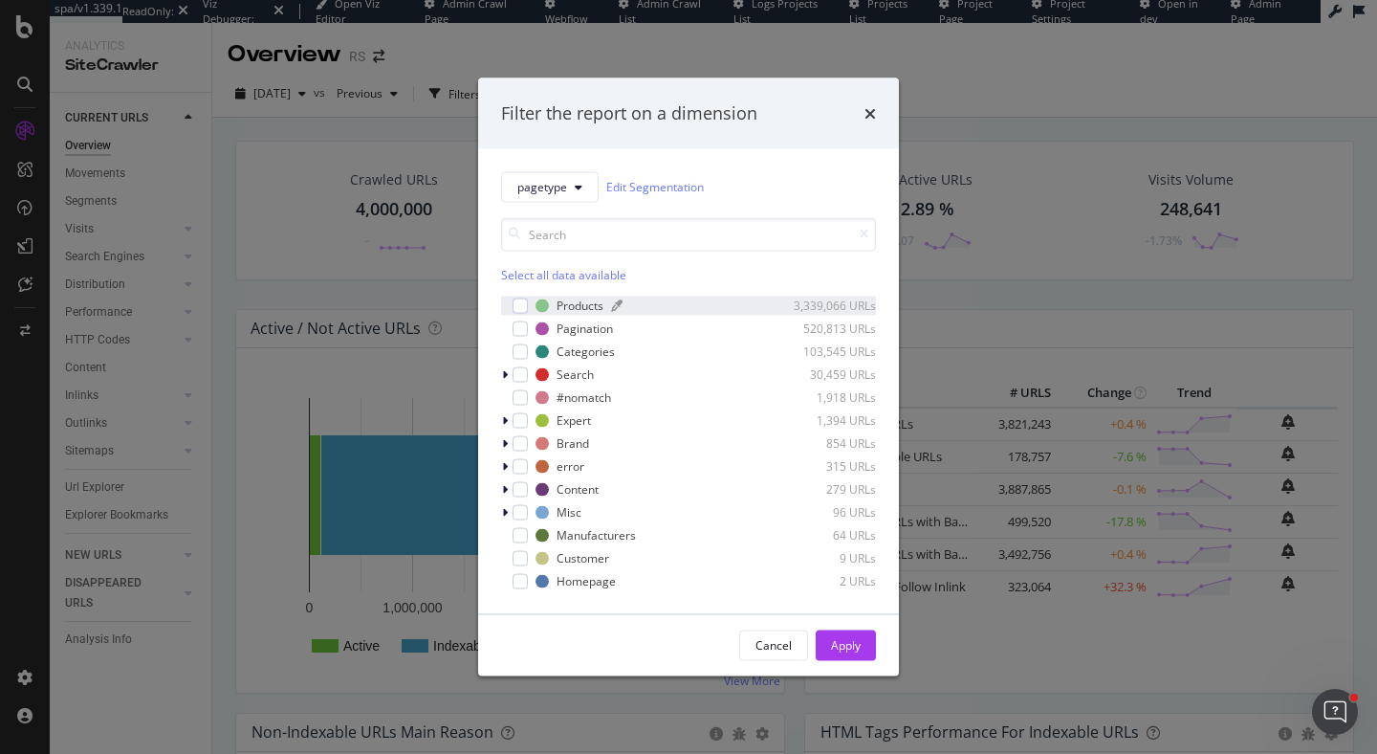
click at [570, 302] on div "Products" at bounding box center [580, 305] width 47 height 16
click at [857, 641] on div "Apply" at bounding box center [846, 645] width 30 height 16
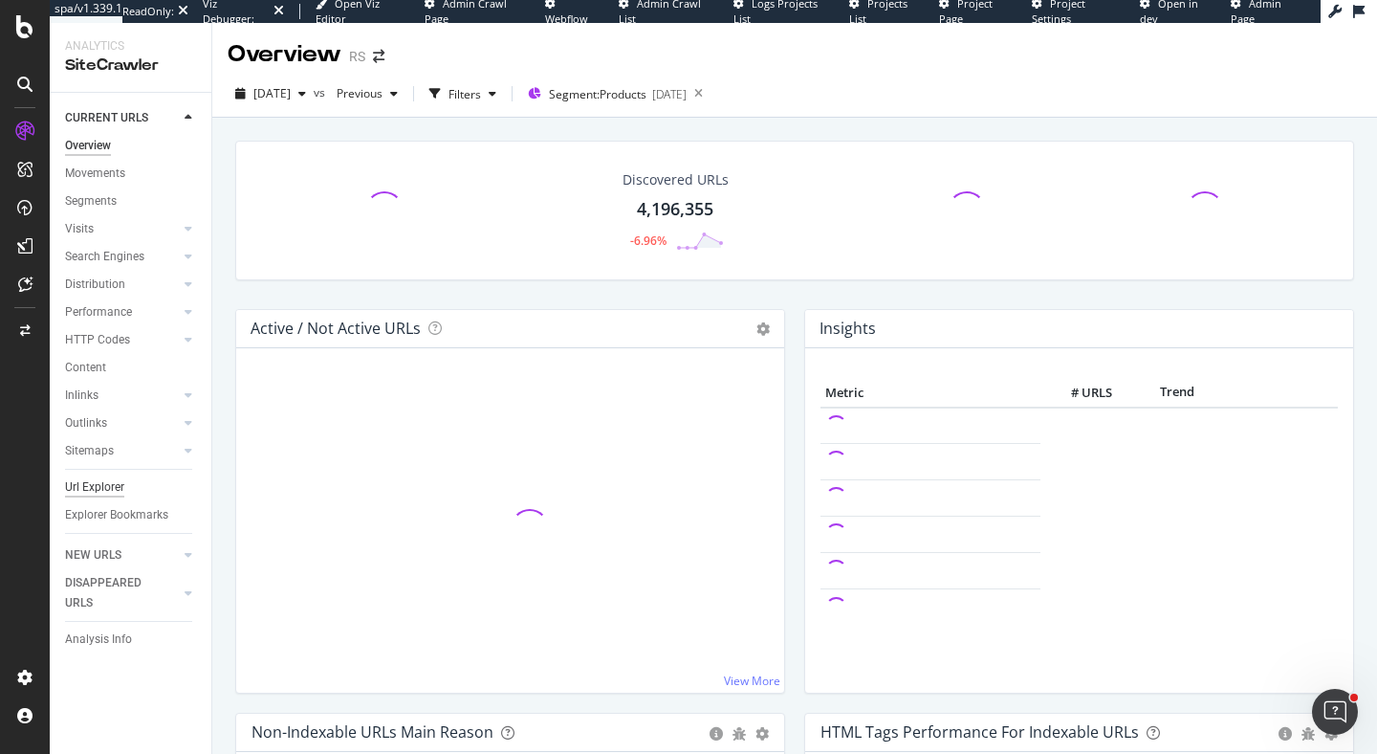
click at [102, 485] on div "Url Explorer" at bounding box center [94, 487] width 59 height 20
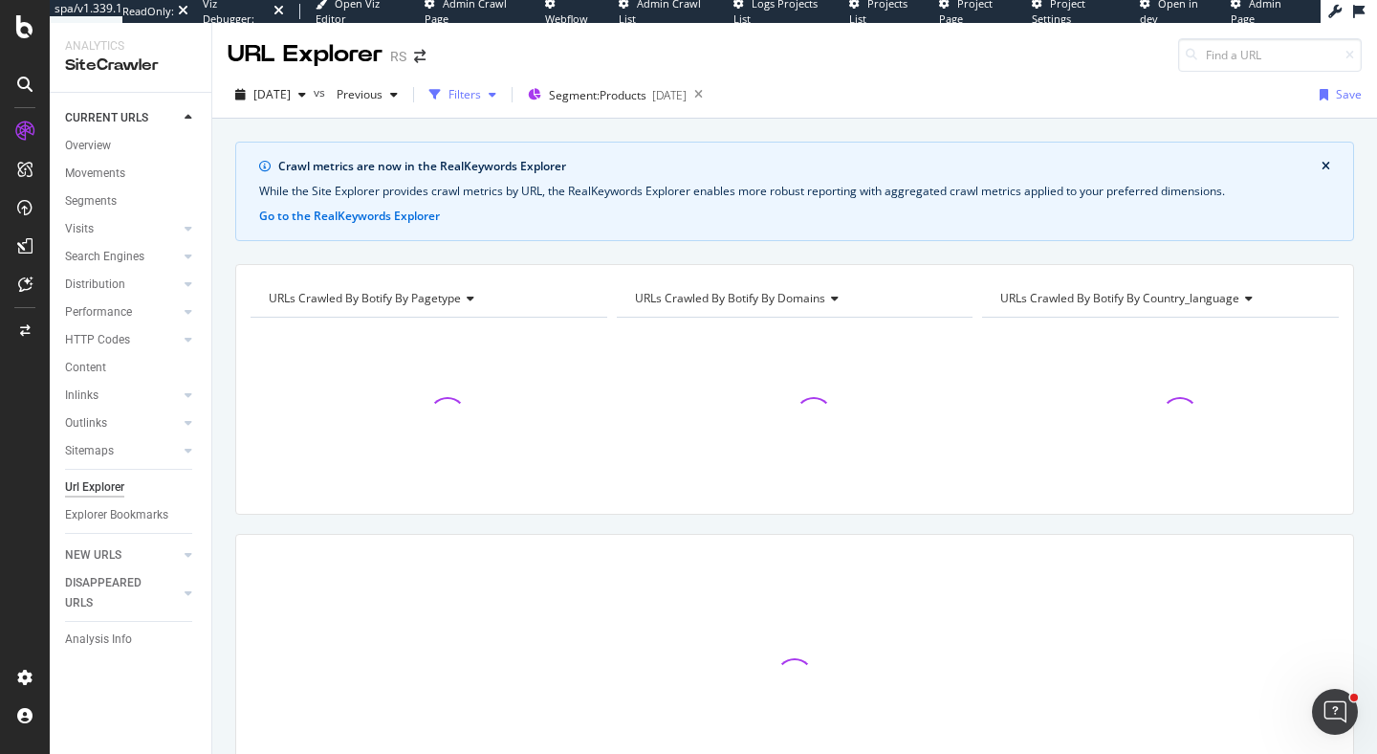
click at [481, 95] on div "Filters" at bounding box center [465, 94] width 33 height 16
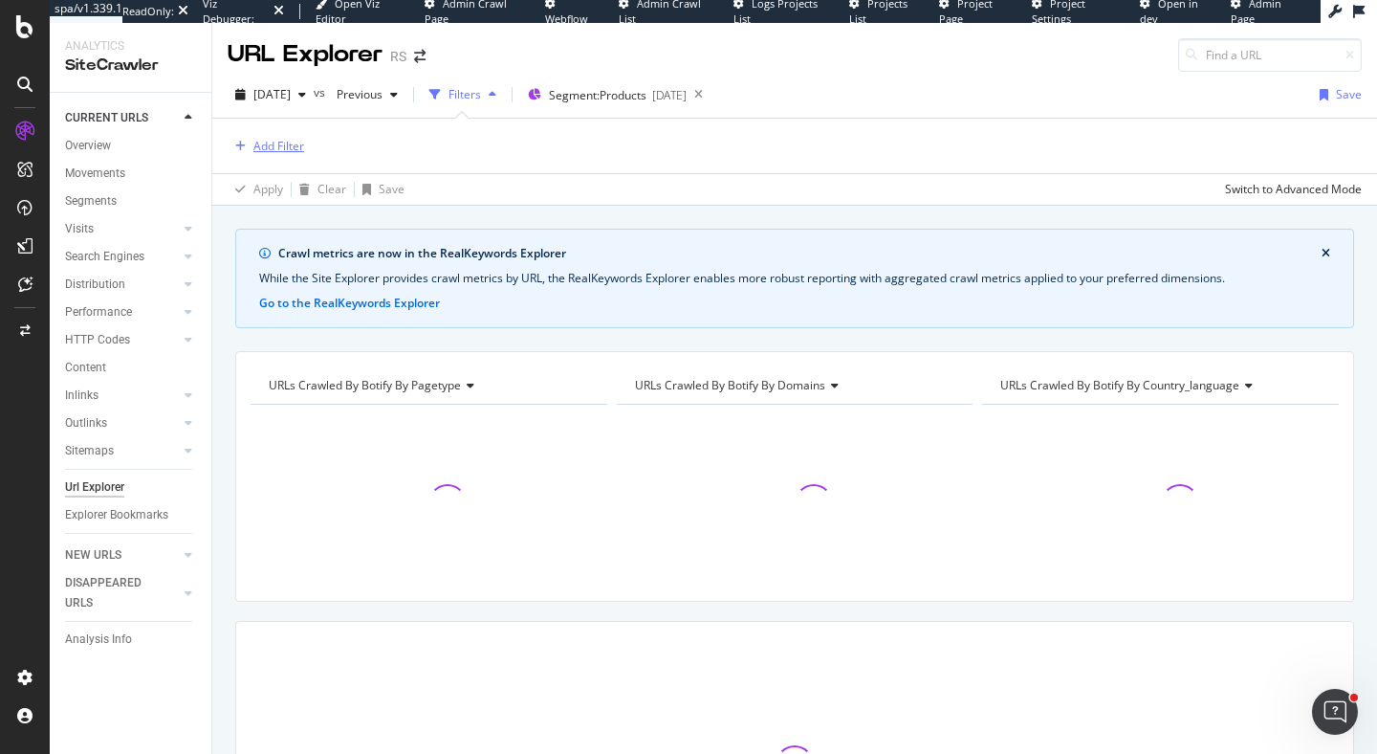
click at [277, 135] on button "Add Filter" at bounding box center [266, 146] width 77 height 23
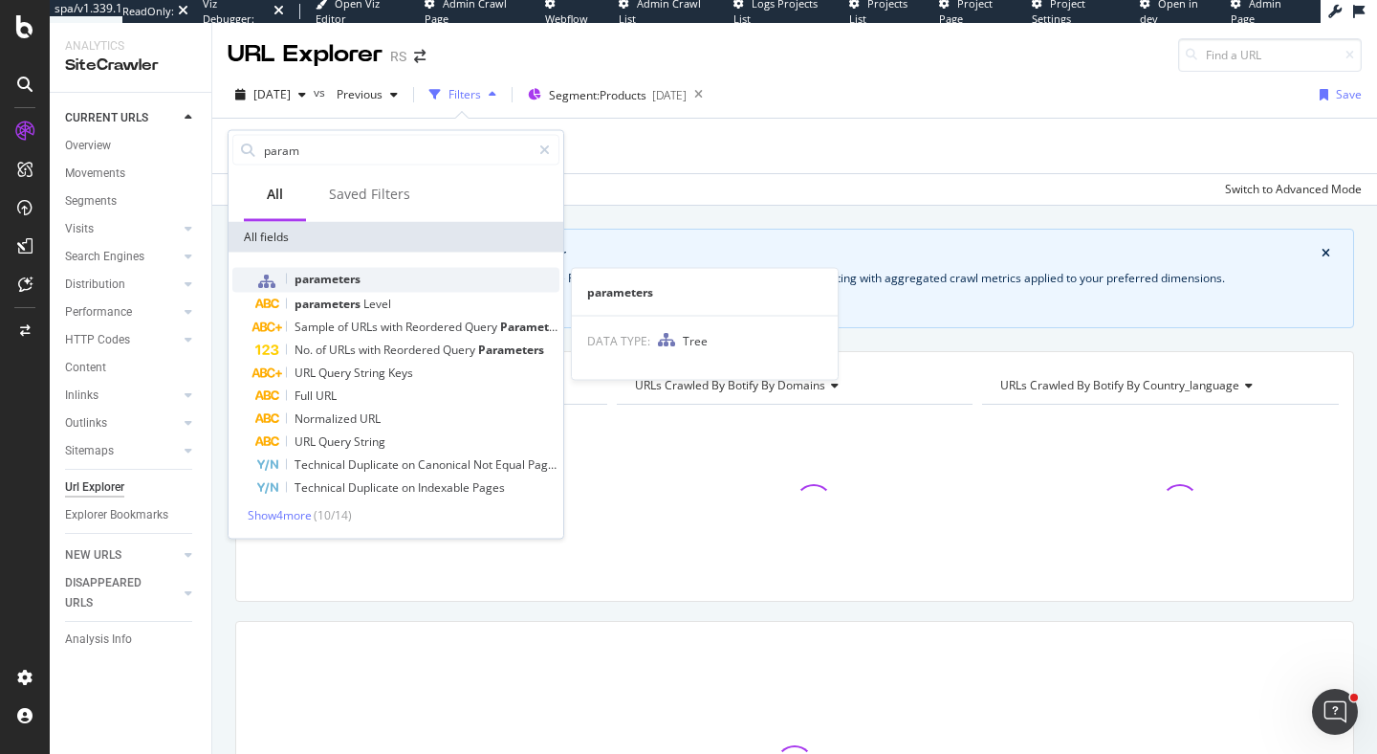
type input "param"
click at [451, 282] on div "parameters" at bounding box center [407, 280] width 304 height 25
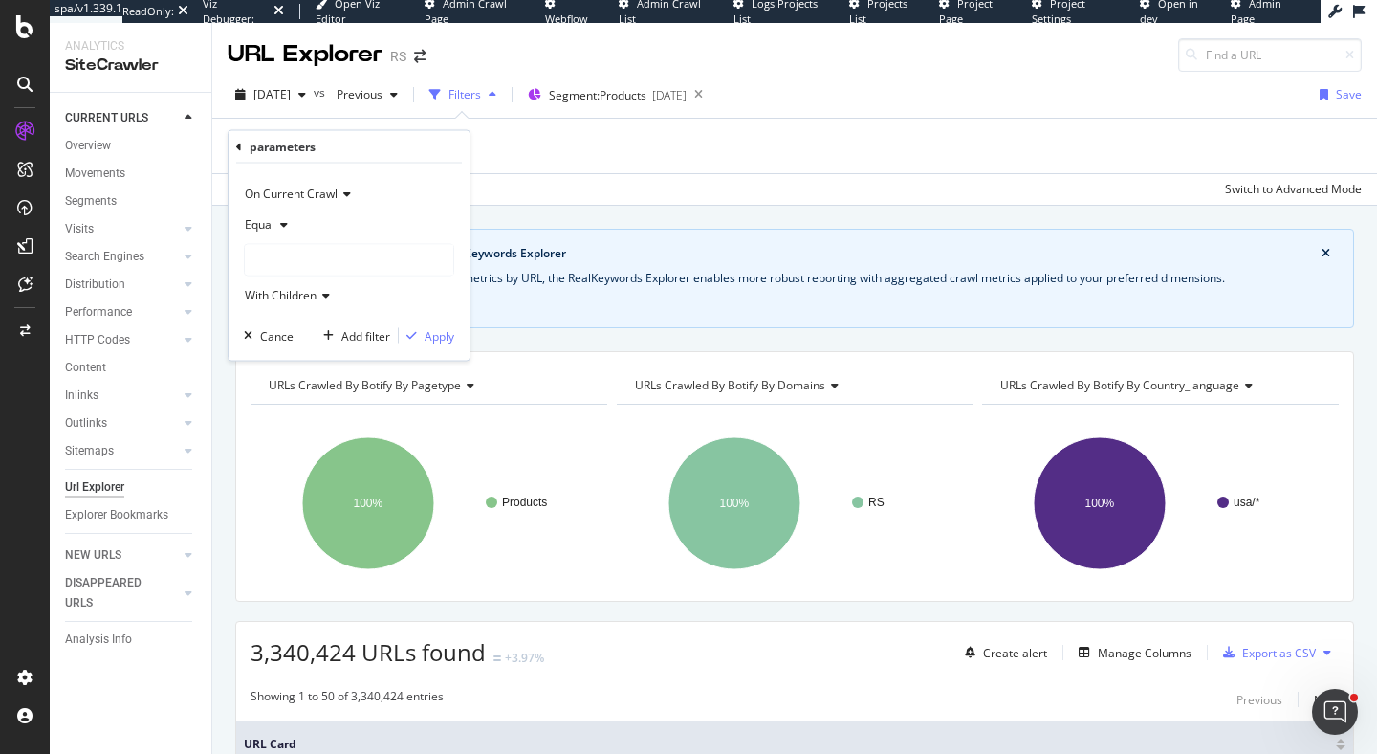
click at [312, 260] on div at bounding box center [349, 260] width 209 height 31
click at [263, 322] on div "parameter 392,055 URLS Select" at bounding box center [352, 322] width 205 height 20
click at [257, 324] on icon at bounding box center [257, 322] width 7 height 11
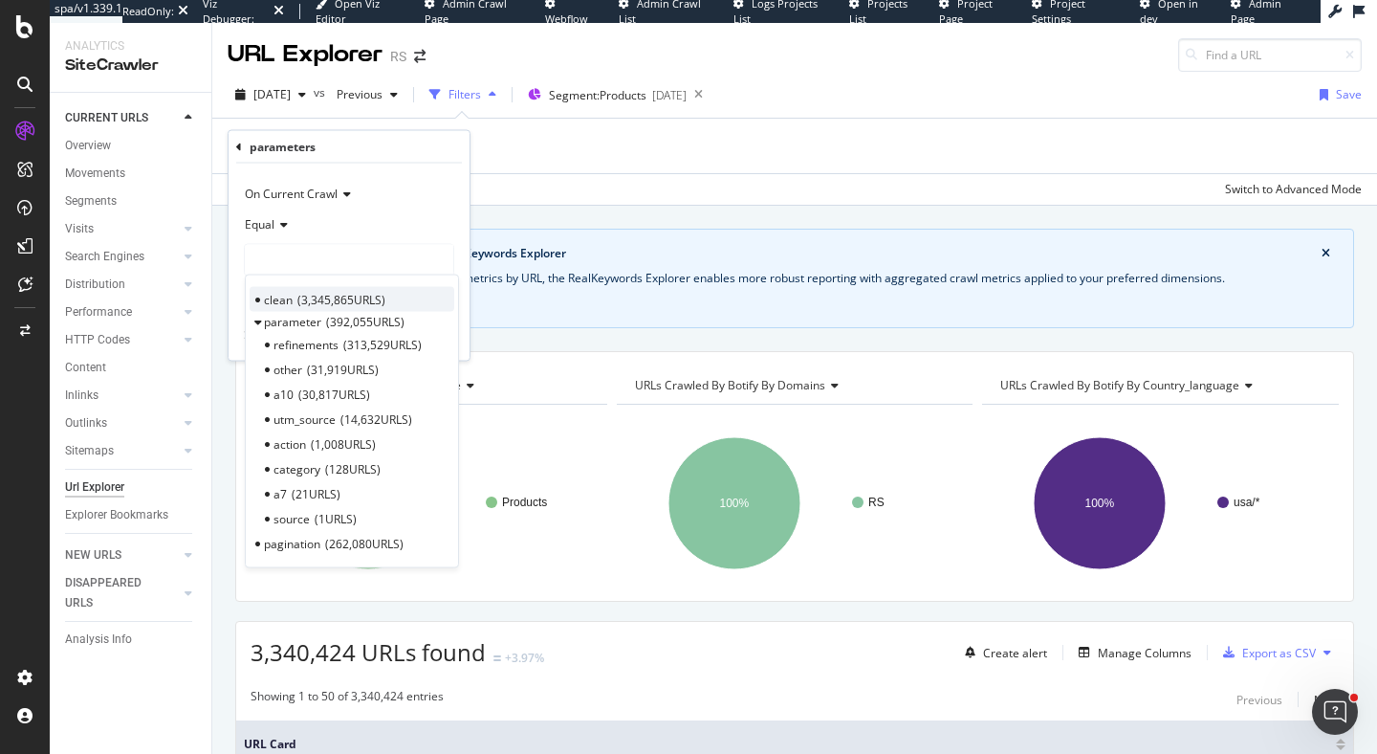
click at [255, 301] on div "clean 3,345,865 URLS" at bounding box center [352, 299] width 205 height 25
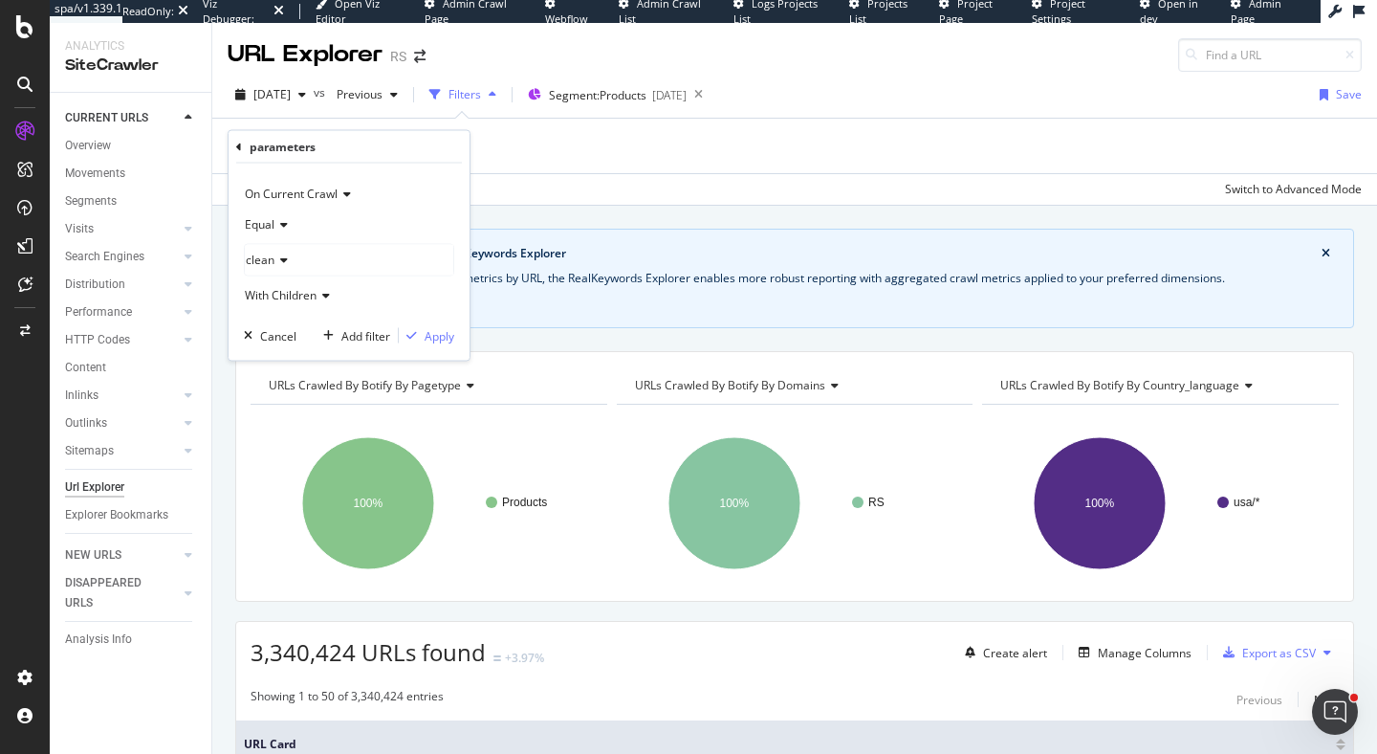
click at [275, 223] on icon at bounding box center [281, 224] width 13 height 11
click at [318, 279] on div "Not Equal" at bounding box center [351, 288] width 205 height 25
click at [440, 339] on div "Apply" at bounding box center [440, 335] width 30 height 16
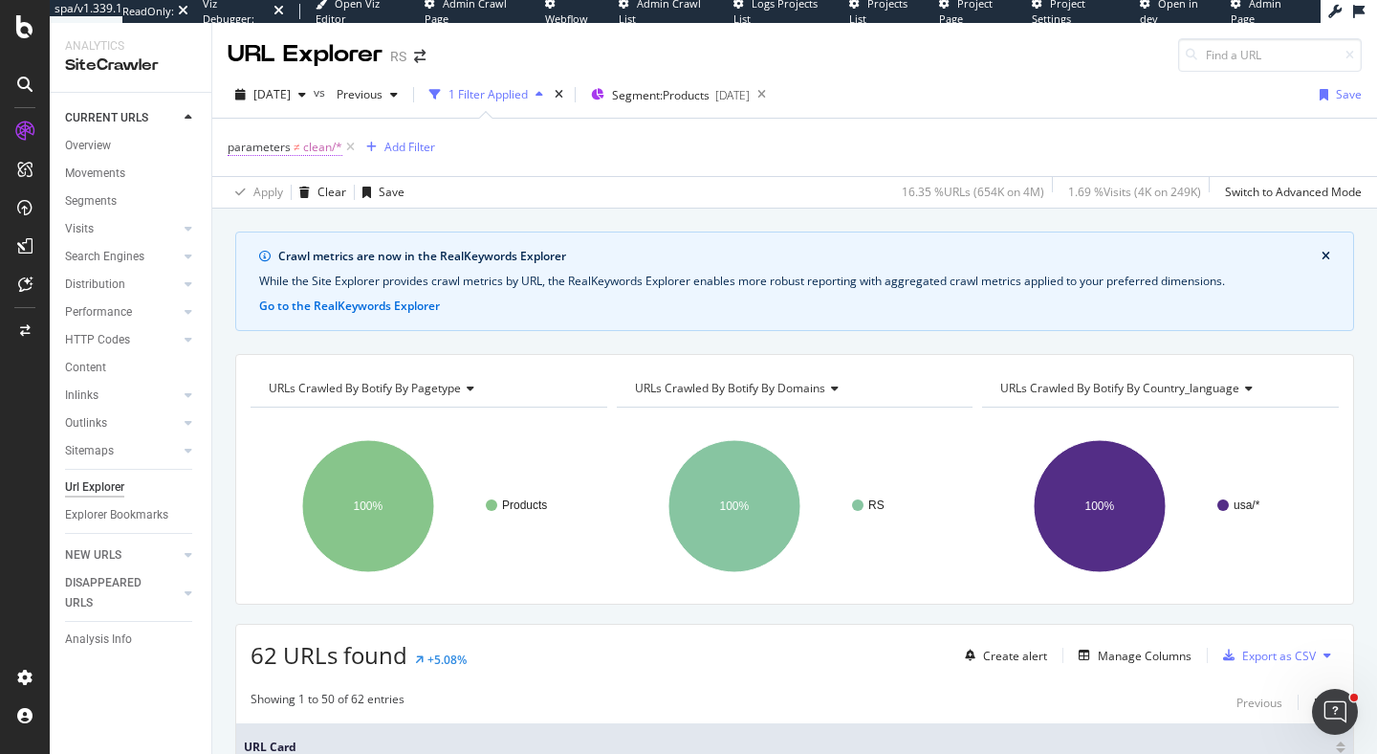
click at [303, 149] on span "clean/*" at bounding box center [322, 147] width 39 height 27
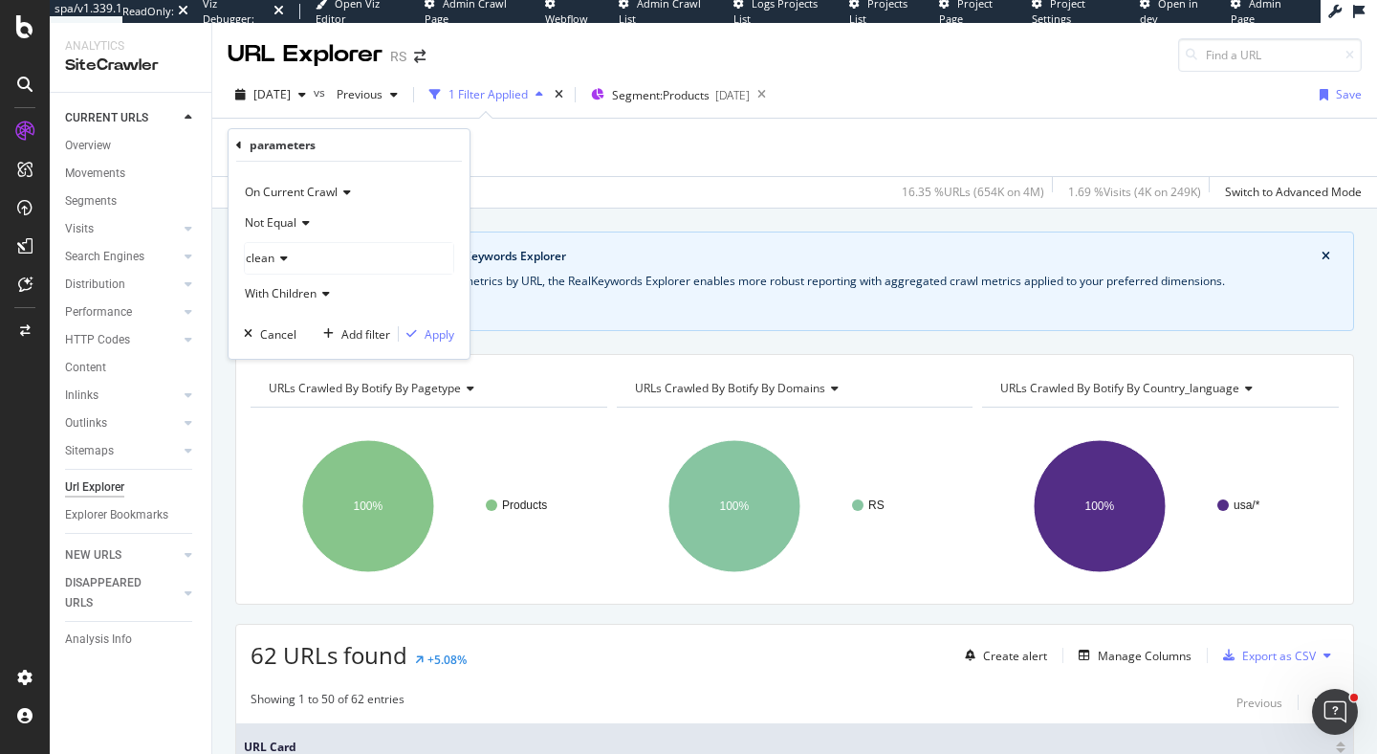
click at [279, 227] on span "Not Equal" at bounding box center [271, 222] width 52 height 16
click at [301, 259] on div "Equal" at bounding box center [351, 262] width 205 height 25
click at [430, 340] on div "Apply" at bounding box center [440, 334] width 30 height 16
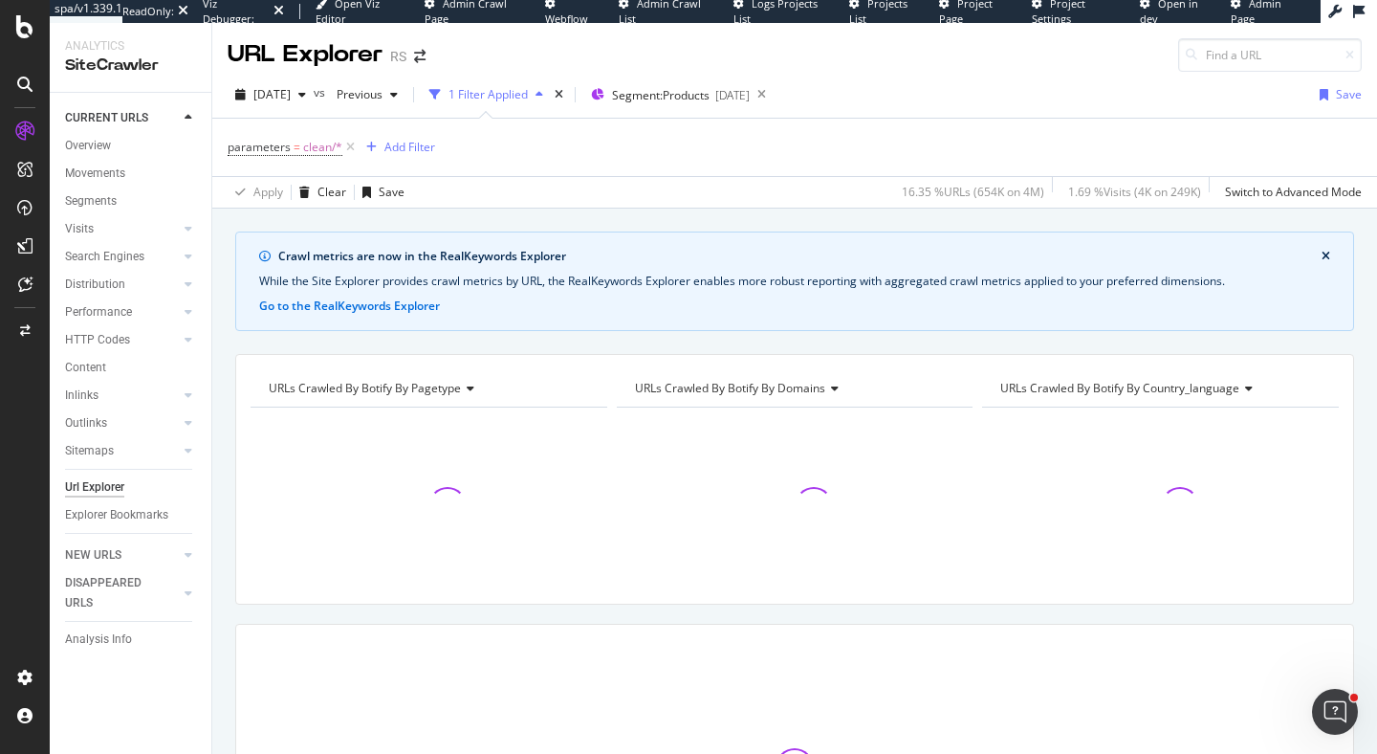
click at [386, 399] on div "URLs Crawled By Botify By pagetype" at bounding box center [427, 388] width 325 height 31
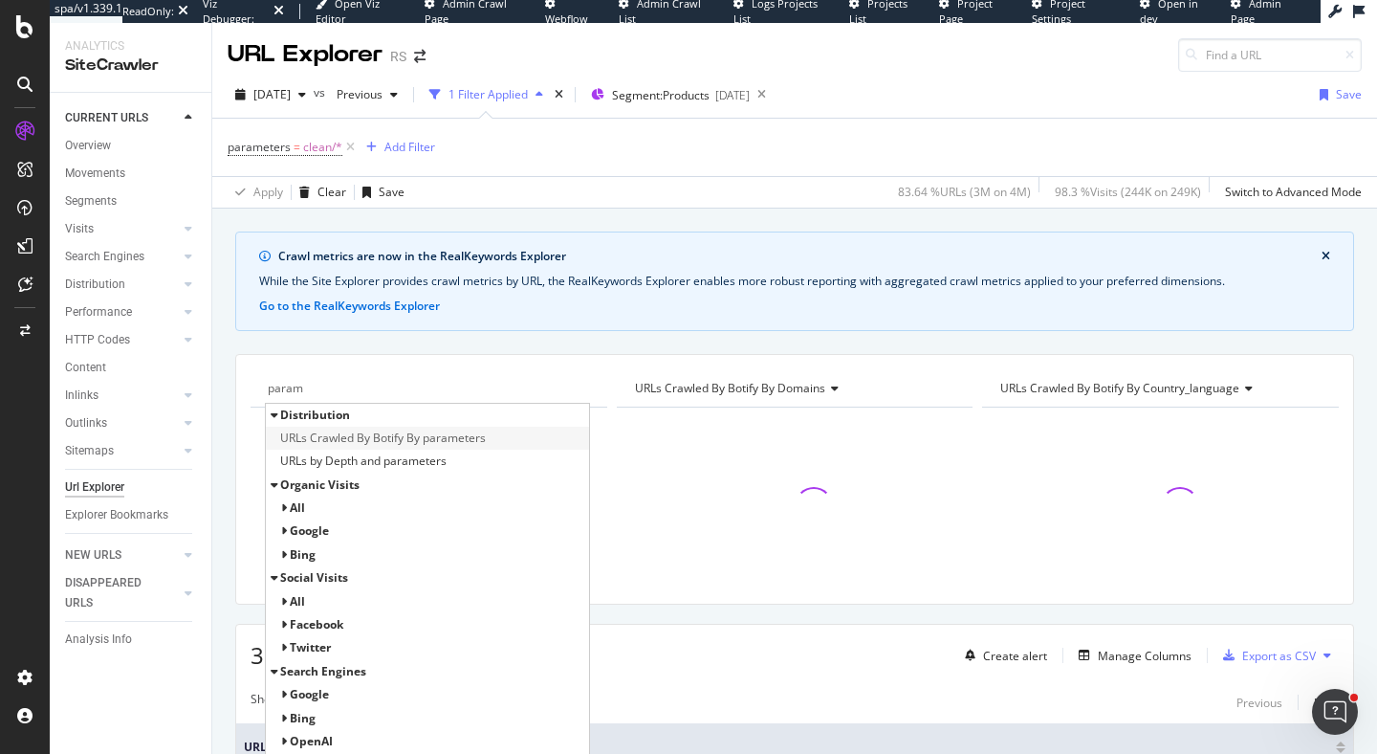
type input "param"
click at [495, 440] on div "URLs Crawled By Botify By parameters" at bounding box center [427, 438] width 323 height 23
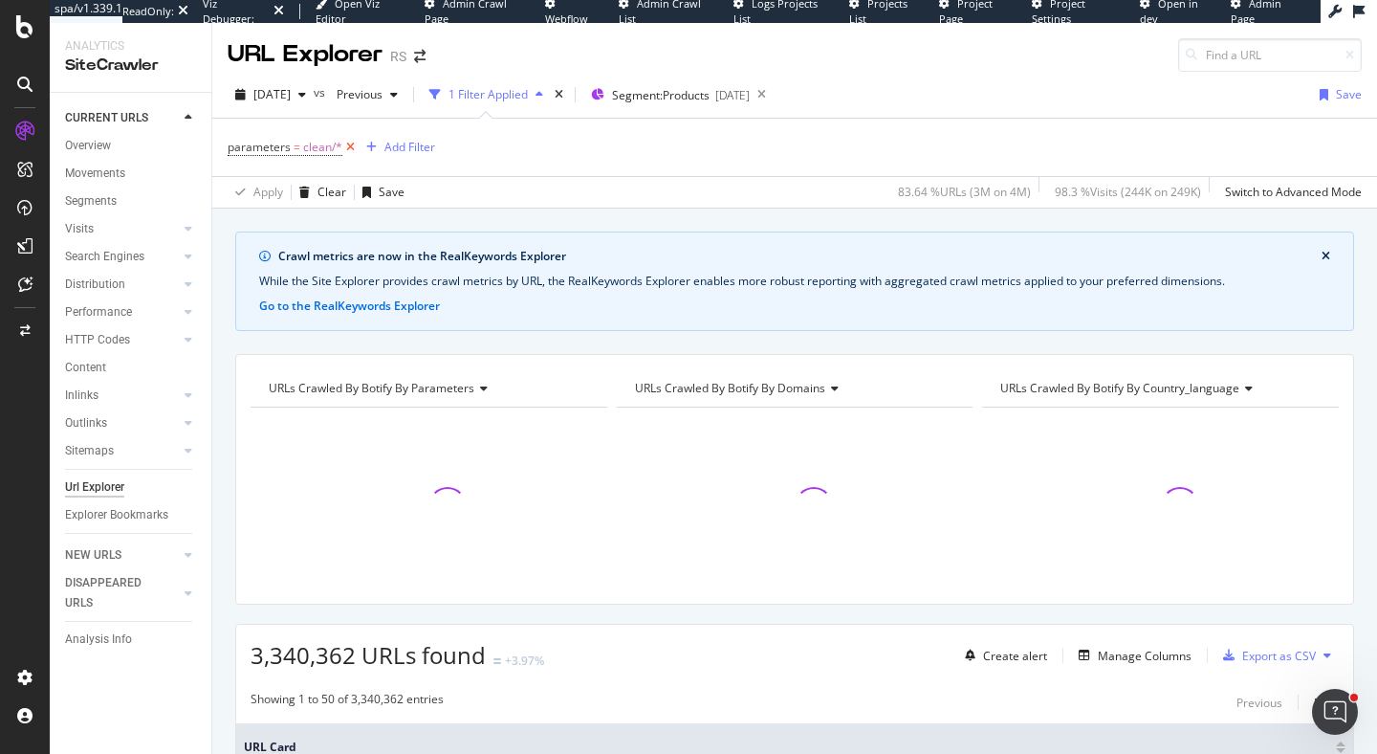
click at [353, 148] on icon at bounding box center [350, 147] width 16 height 19
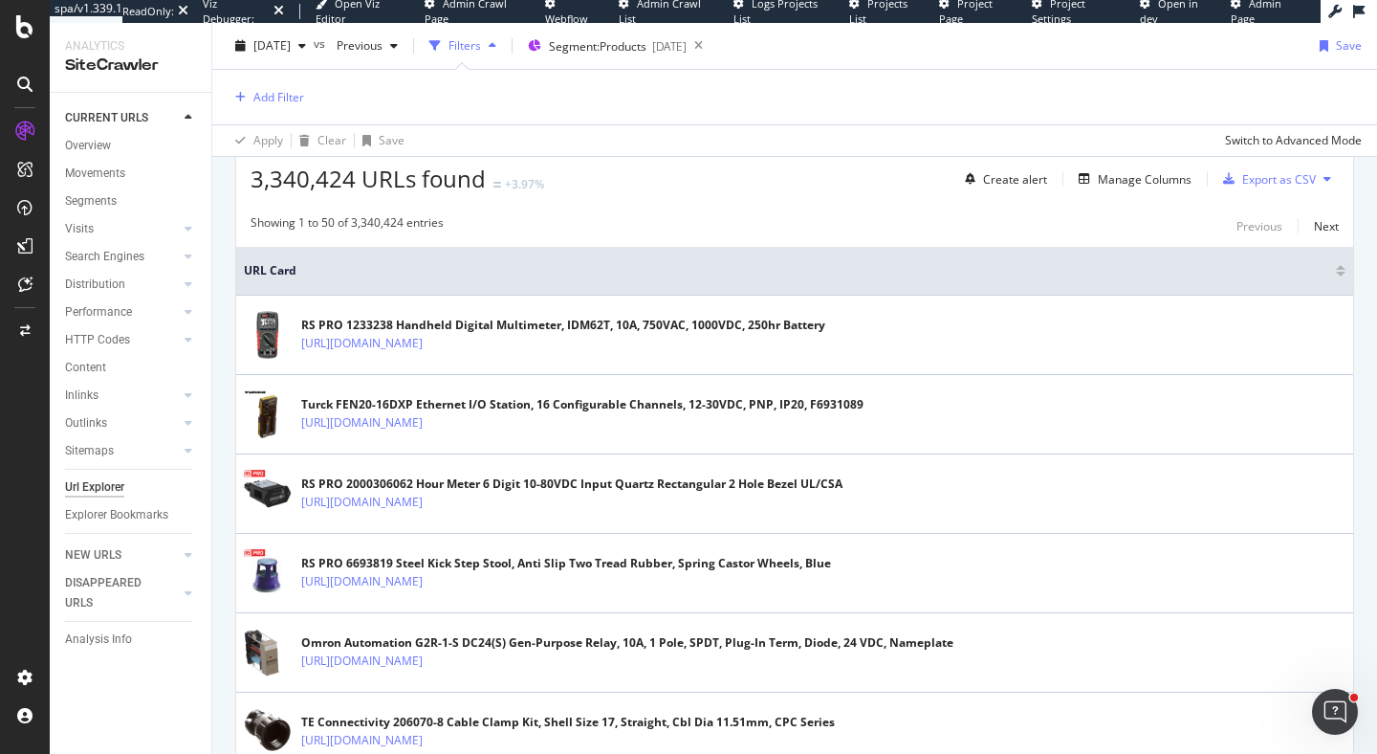
scroll to position [507, 0]
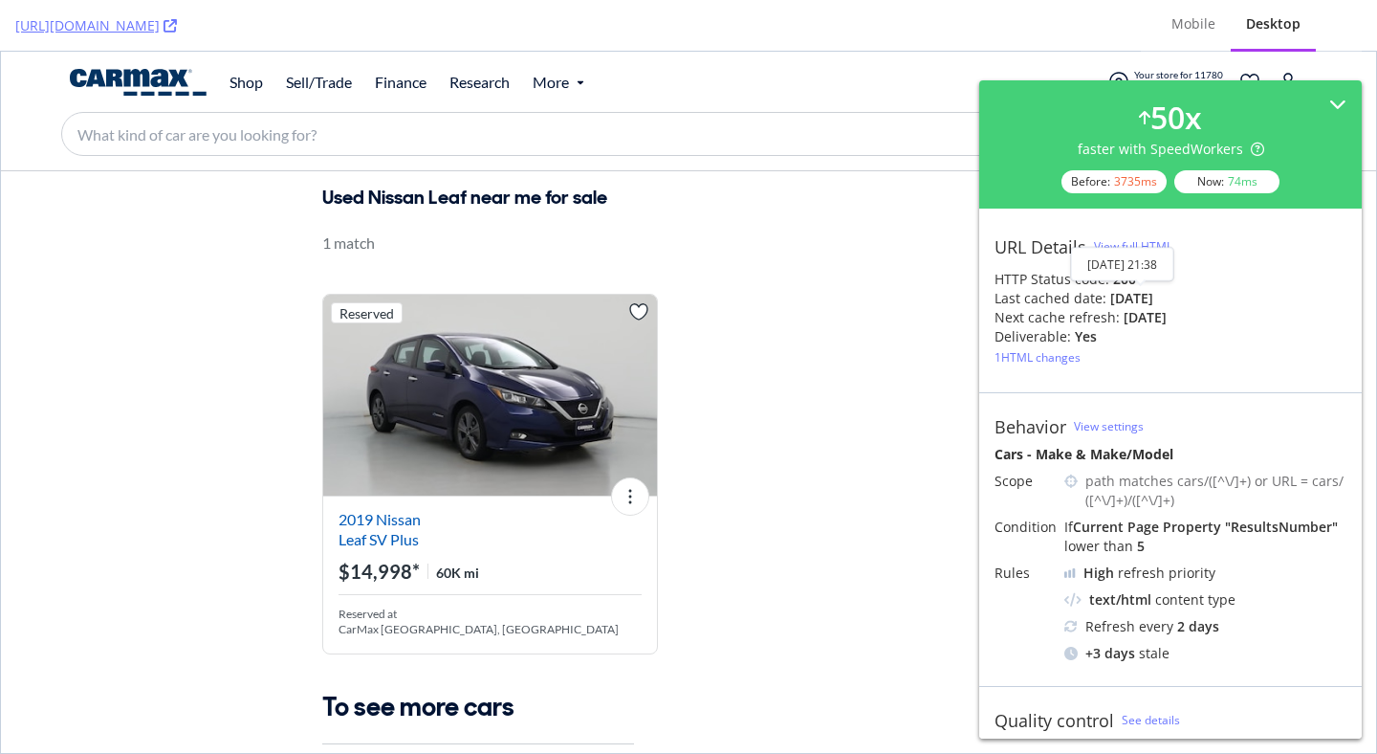
drag, startPoint x: 1129, startPoint y: 299, endPoint x: 1182, endPoint y: 298, distance: 53.6
click at [1183, 298] on div "Last cached date: 3 days ago" at bounding box center [1171, 298] width 352 height 19
drag, startPoint x: 1107, startPoint y: 293, endPoint x: 1228, endPoint y: 295, distance: 121.5
click at [1228, 295] on div "Last cached date: 3 days ago" at bounding box center [1171, 298] width 352 height 19
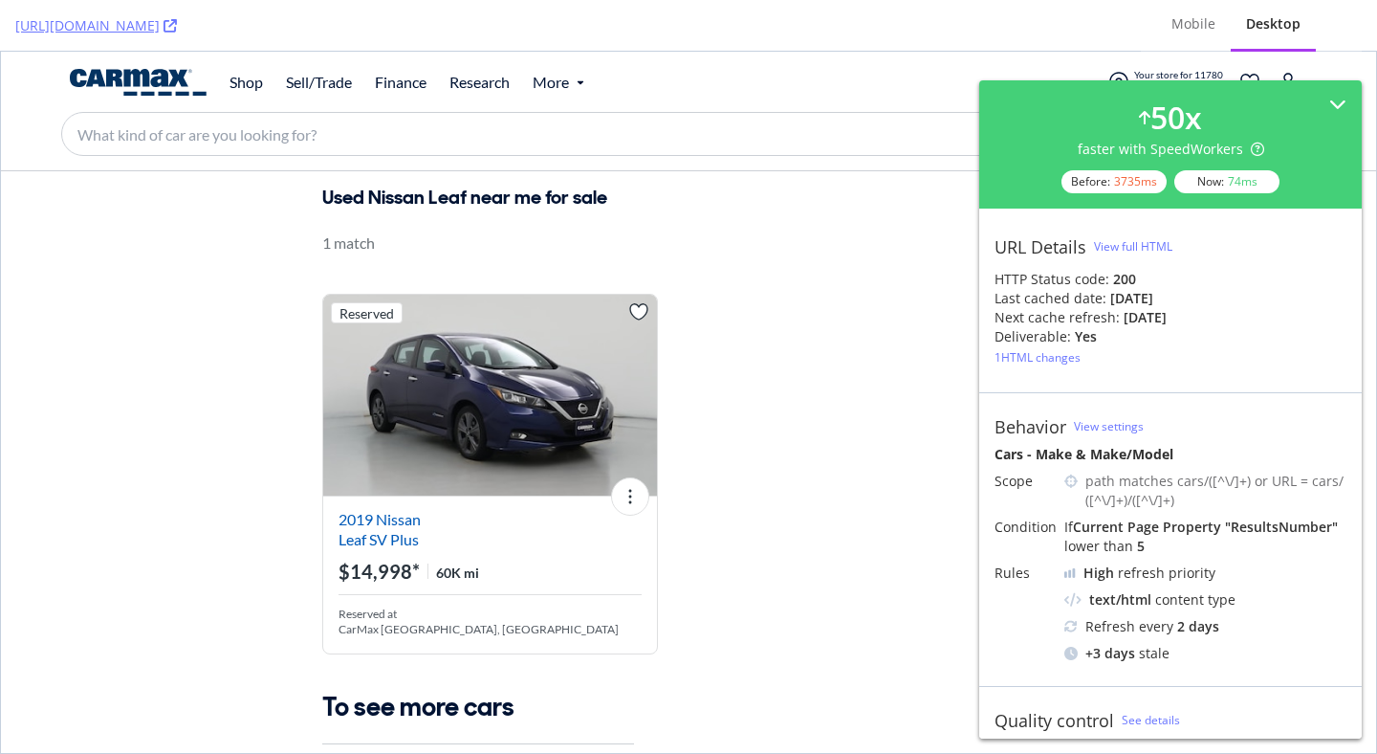
drag, startPoint x: 1094, startPoint y: 312, endPoint x: 1232, endPoint y: 316, distance: 137.8
click at [1232, 316] on div "Next cache refresh: in 4 days" at bounding box center [1171, 317] width 352 height 19
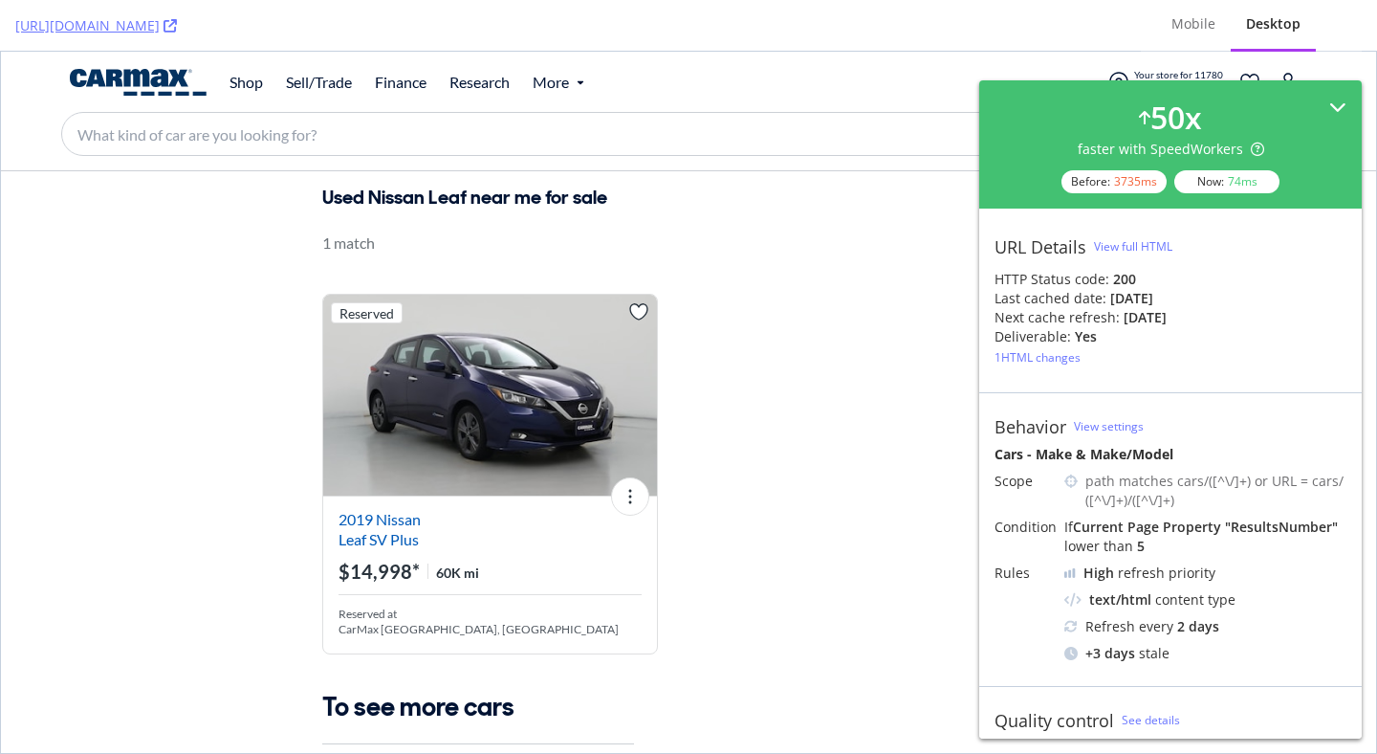
click at [1336, 91] on div "50 x faster with SpeedWorkers Before: 3735 ms Now: 74 ms" at bounding box center [1170, 144] width 383 height 128
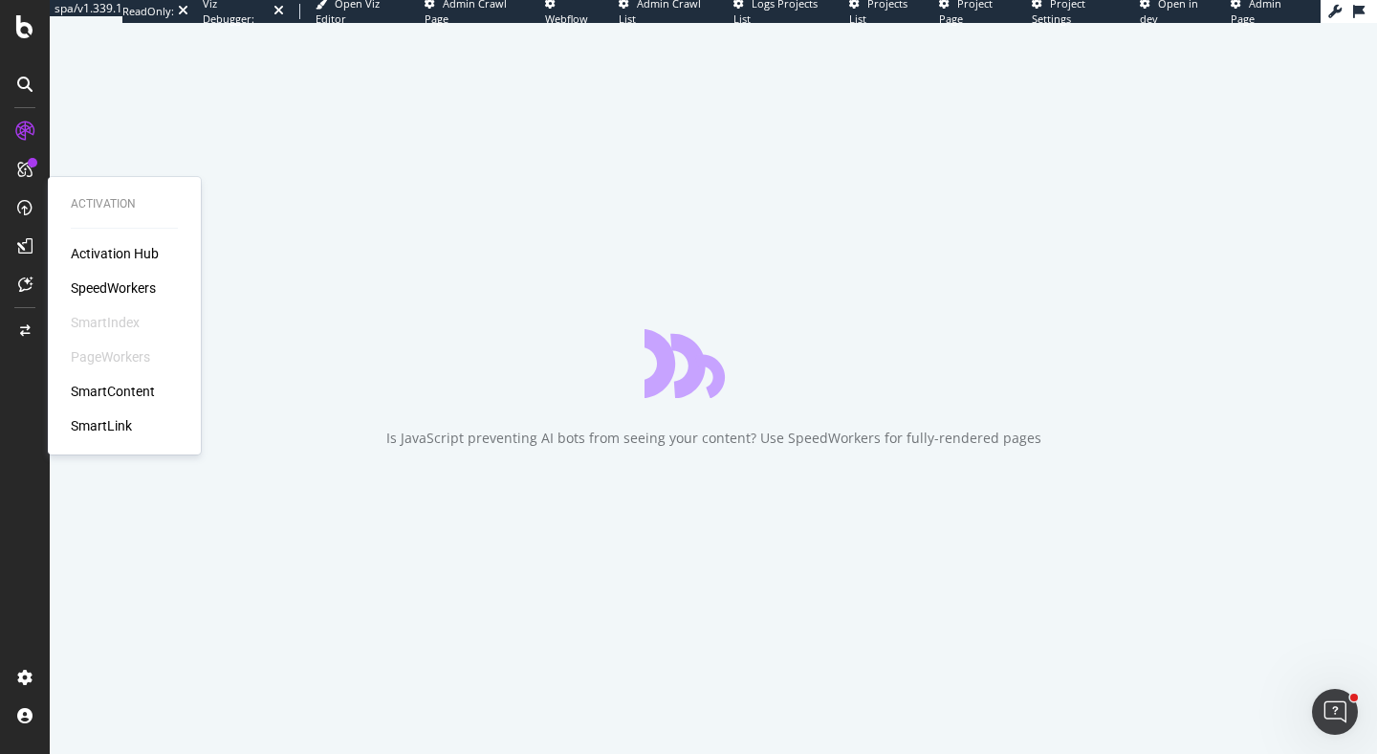
click at [107, 278] on div "SpeedWorkers" at bounding box center [113, 287] width 85 height 19
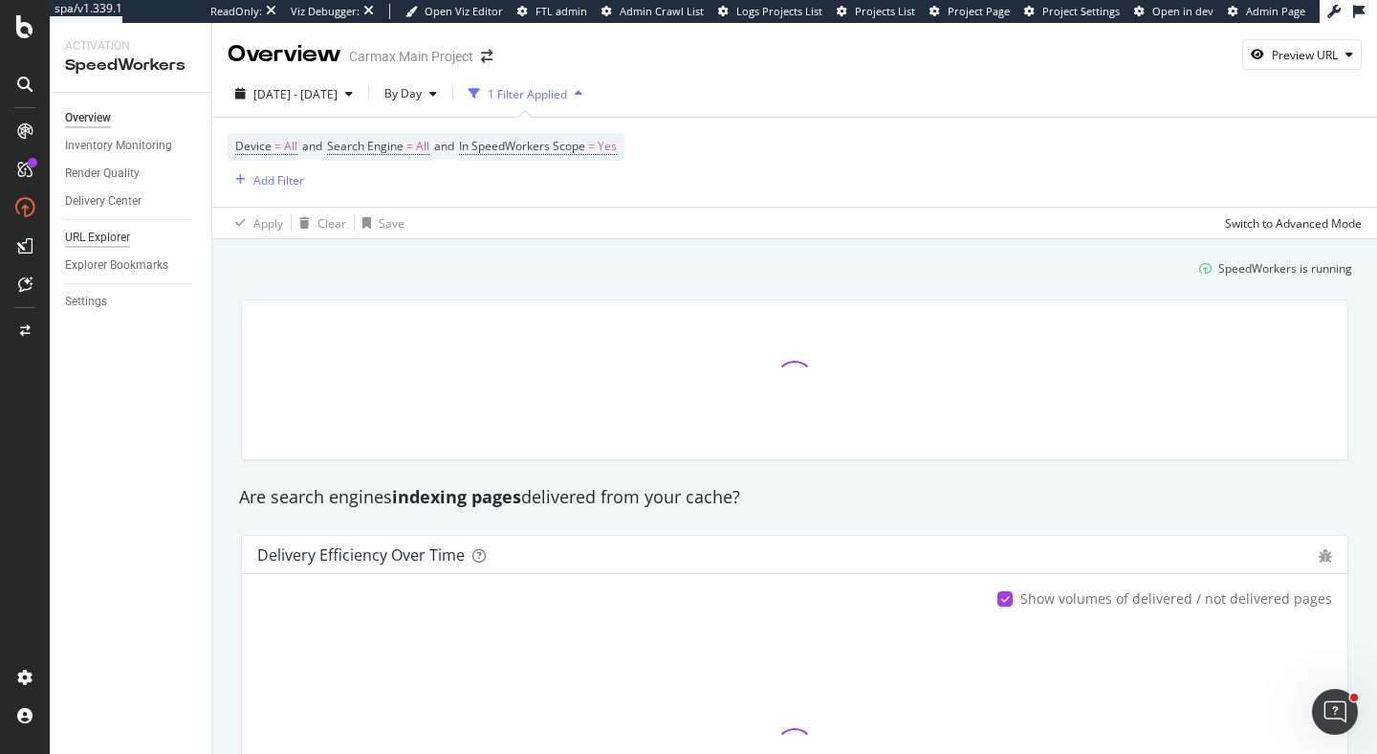
click at [112, 237] on div "URL Explorer" at bounding box center [97, 238] width 65 height 20
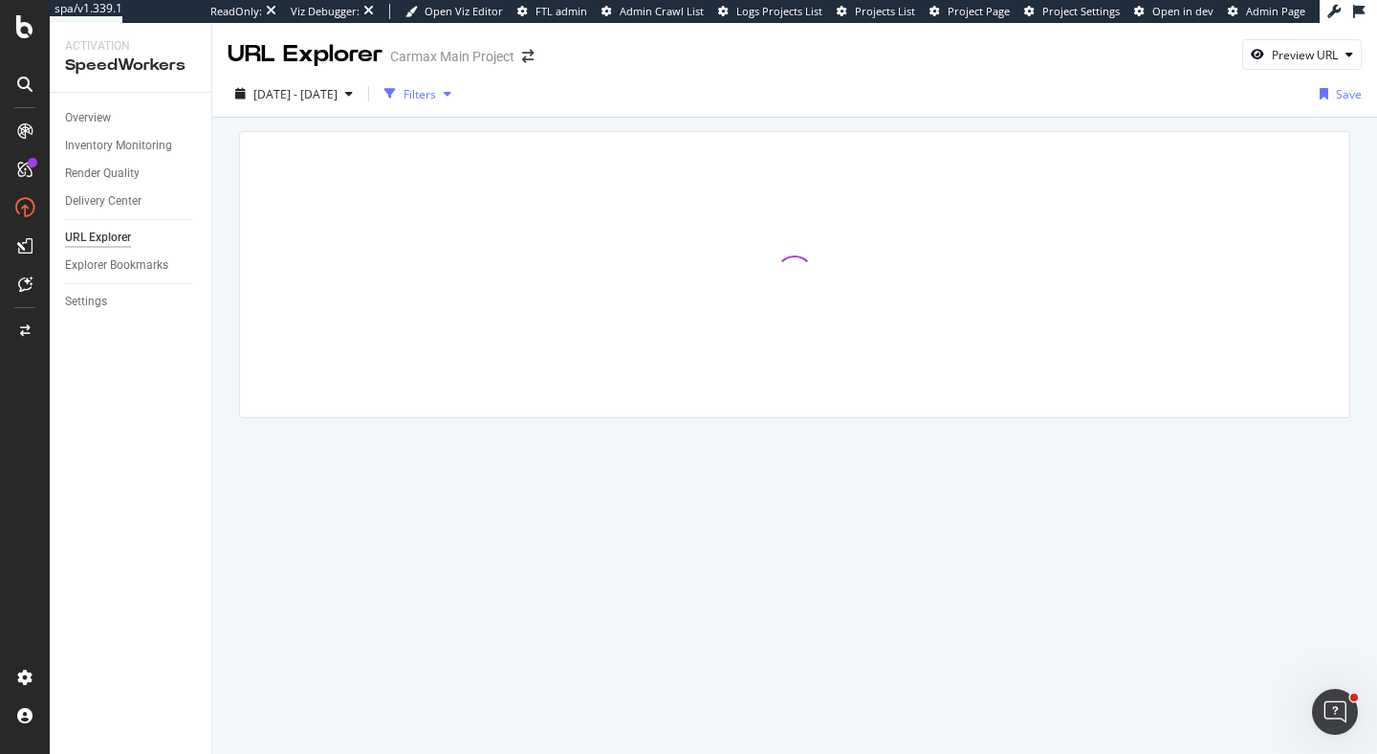
click at [436, 94] on div "Filters" at bounding box center [420, 94] width 33 height 16
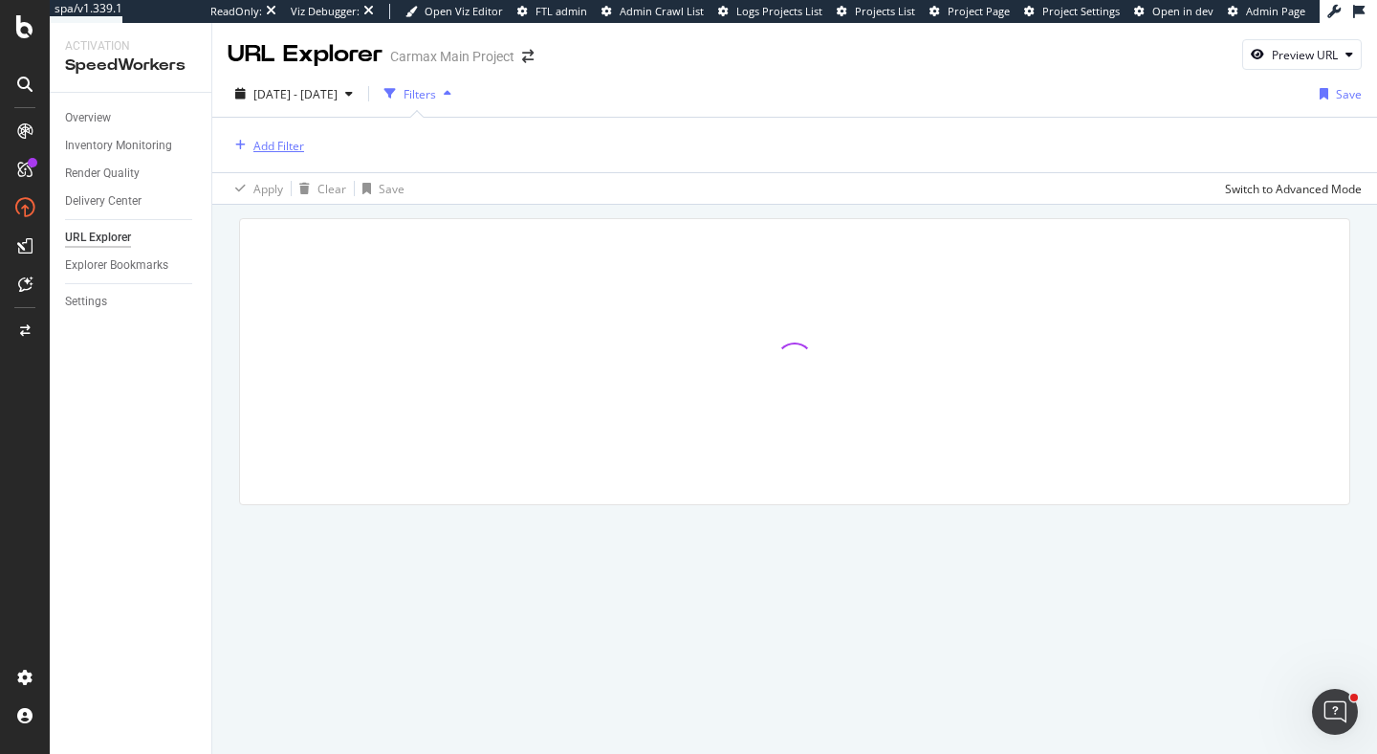
click at [269, 144] on div "Add Filter" at bounding box center [278, 146] width 51 height 16
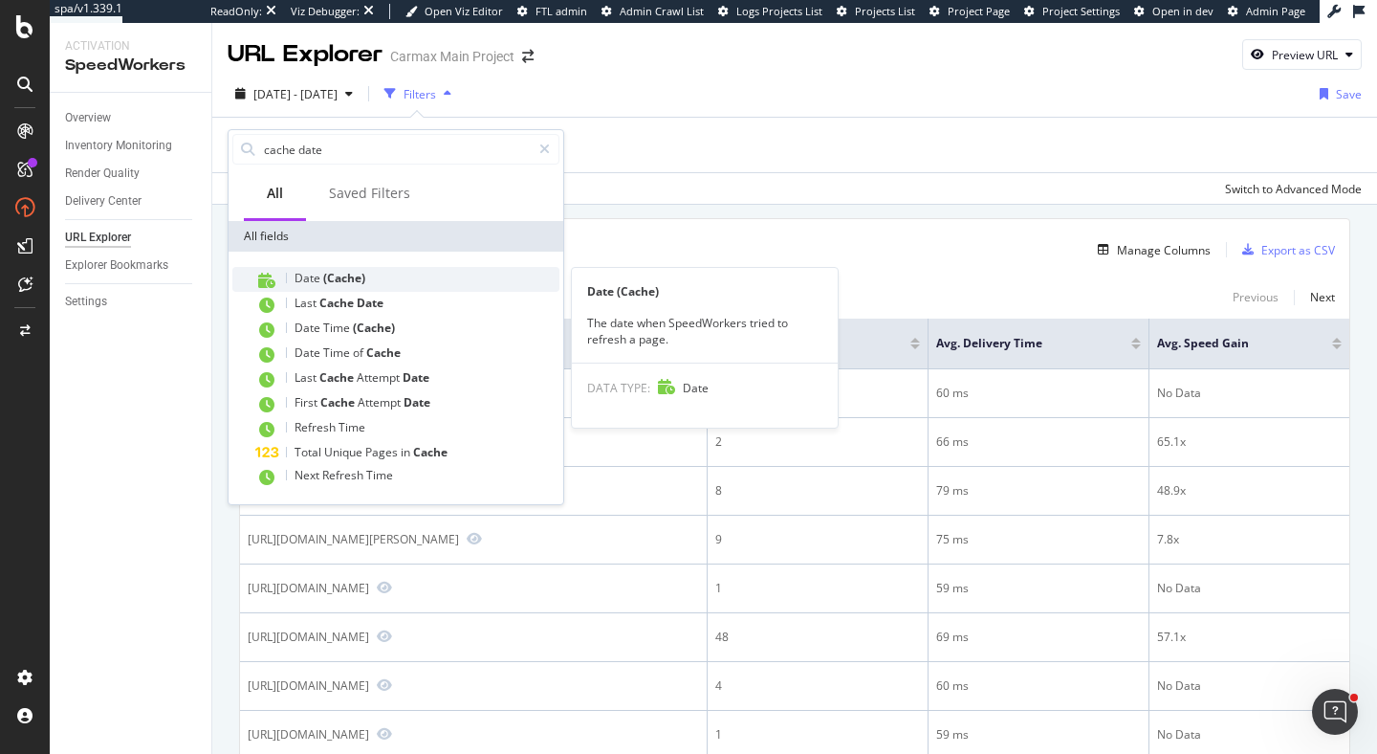
type input "cache date"
click at [369, 276] on div "Date (Cache)" at bounding box center [407, 279] width 304 height 25
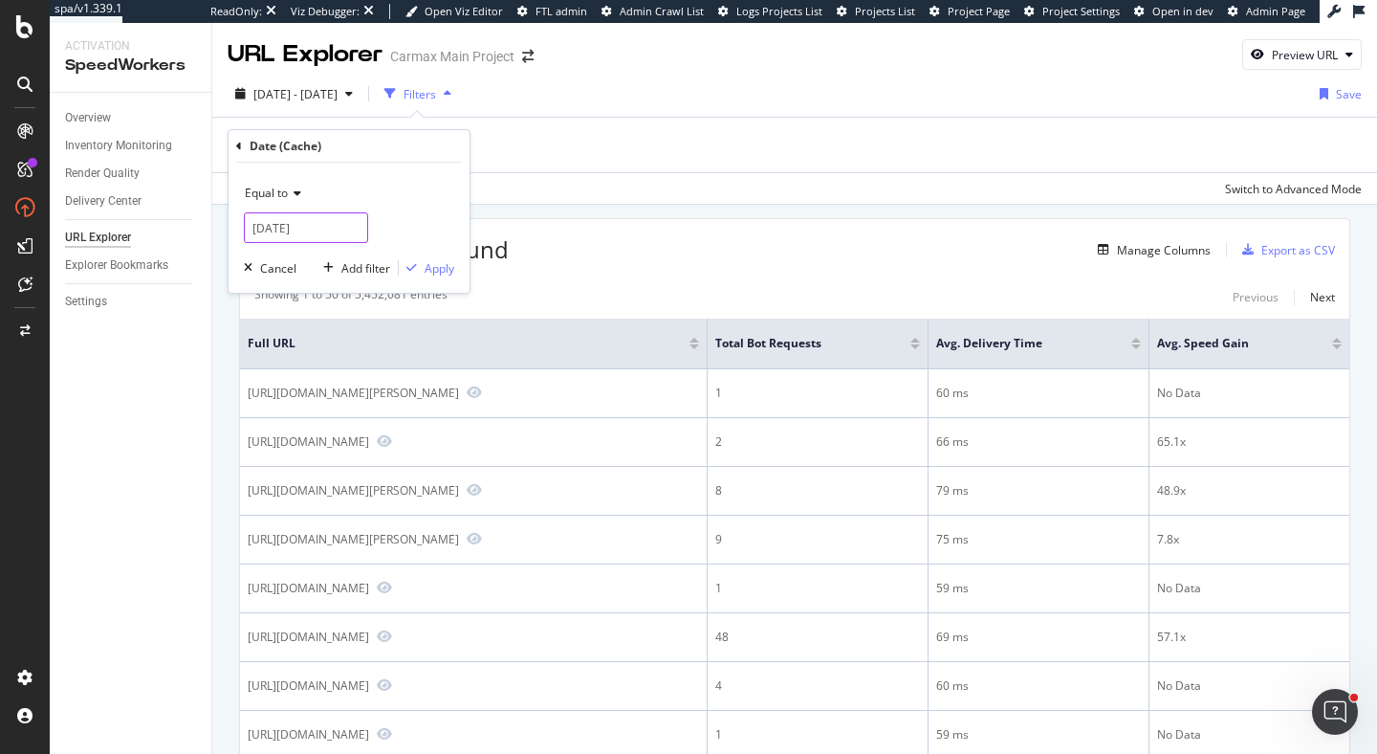
click at [318, 226] on input "2025-10-10" at bounding box center [306, 227] width 124 height 31
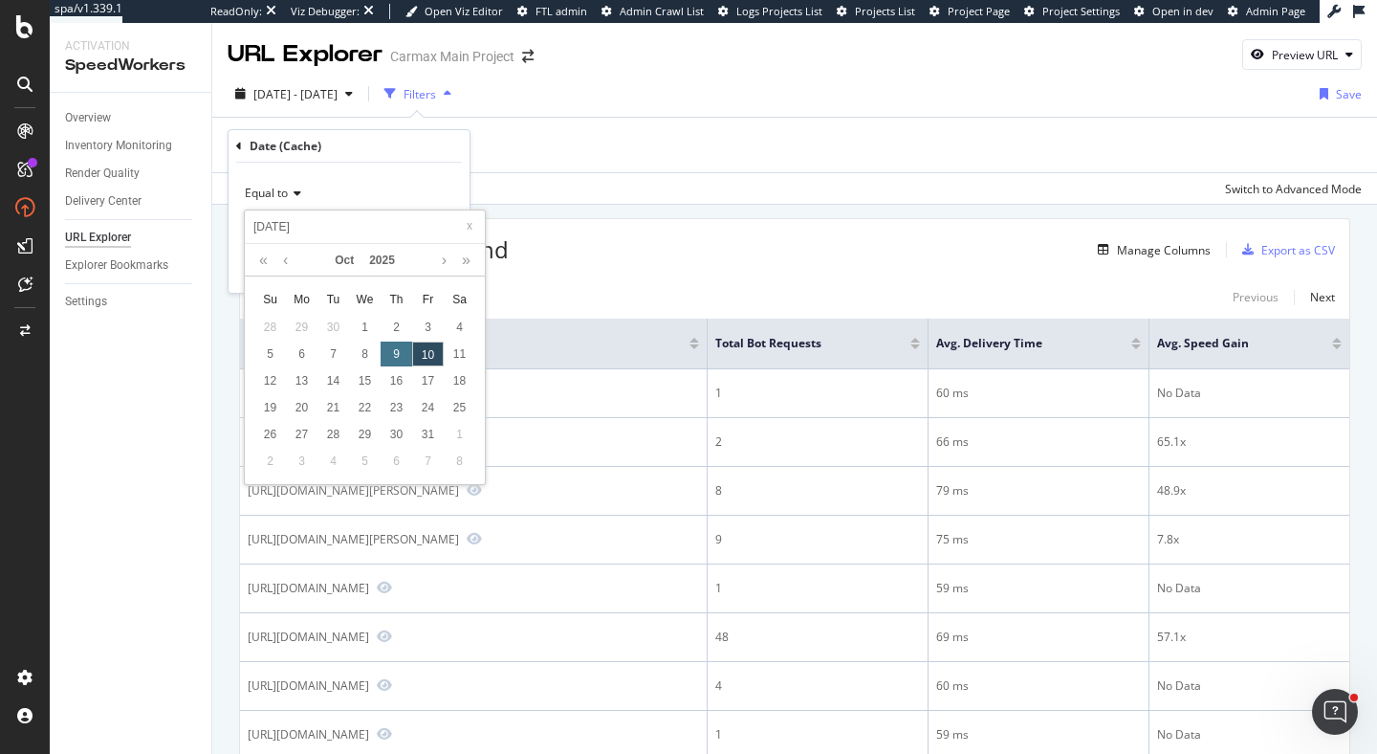
click at [394, 354] on div "9" at bounding box center [397, 353] width 32 height 25
type input "2025-10-09"
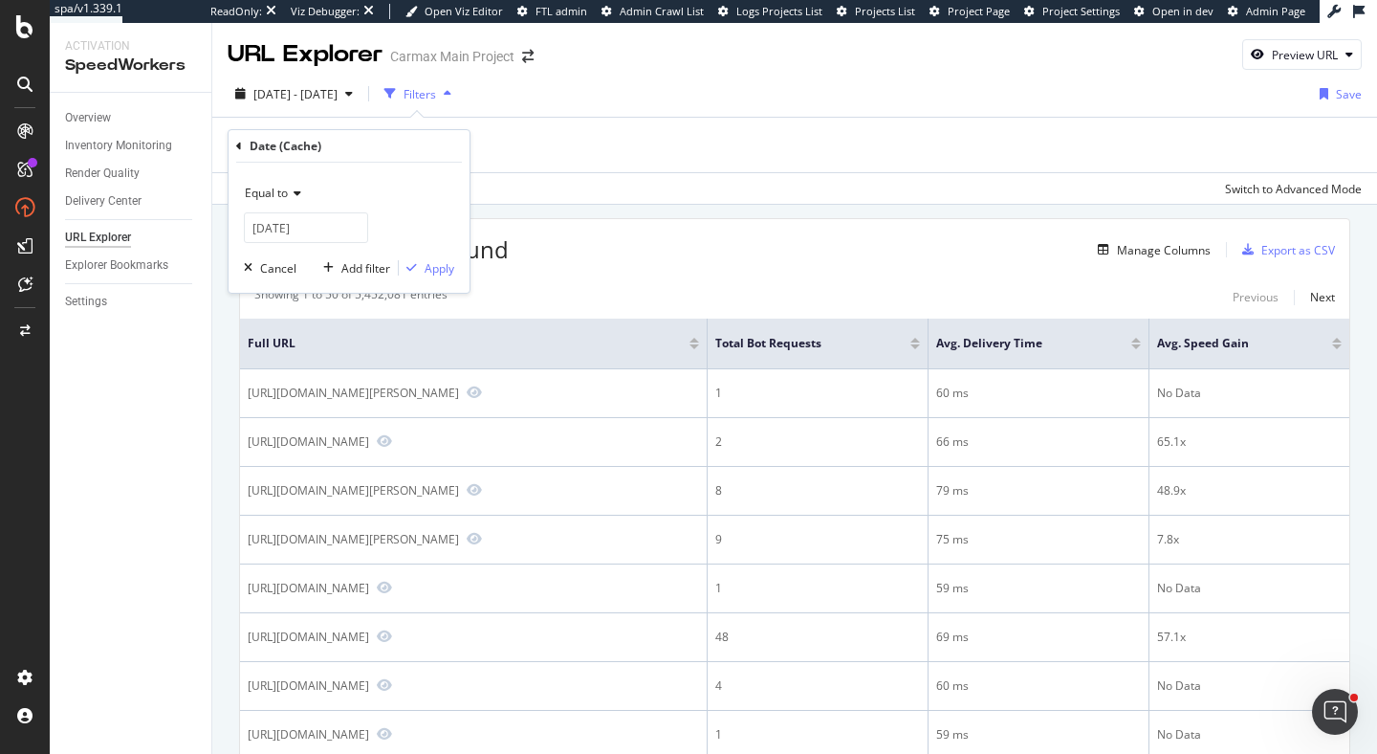
click at [439, 279] on div "Equal to 2025-10-09 Cancel Add filter Apply" at bounding box center [349, 228] width 241 height 130
click at [439, 264] on div "Apply" at bounding box center [440, 268] width 30 height 16
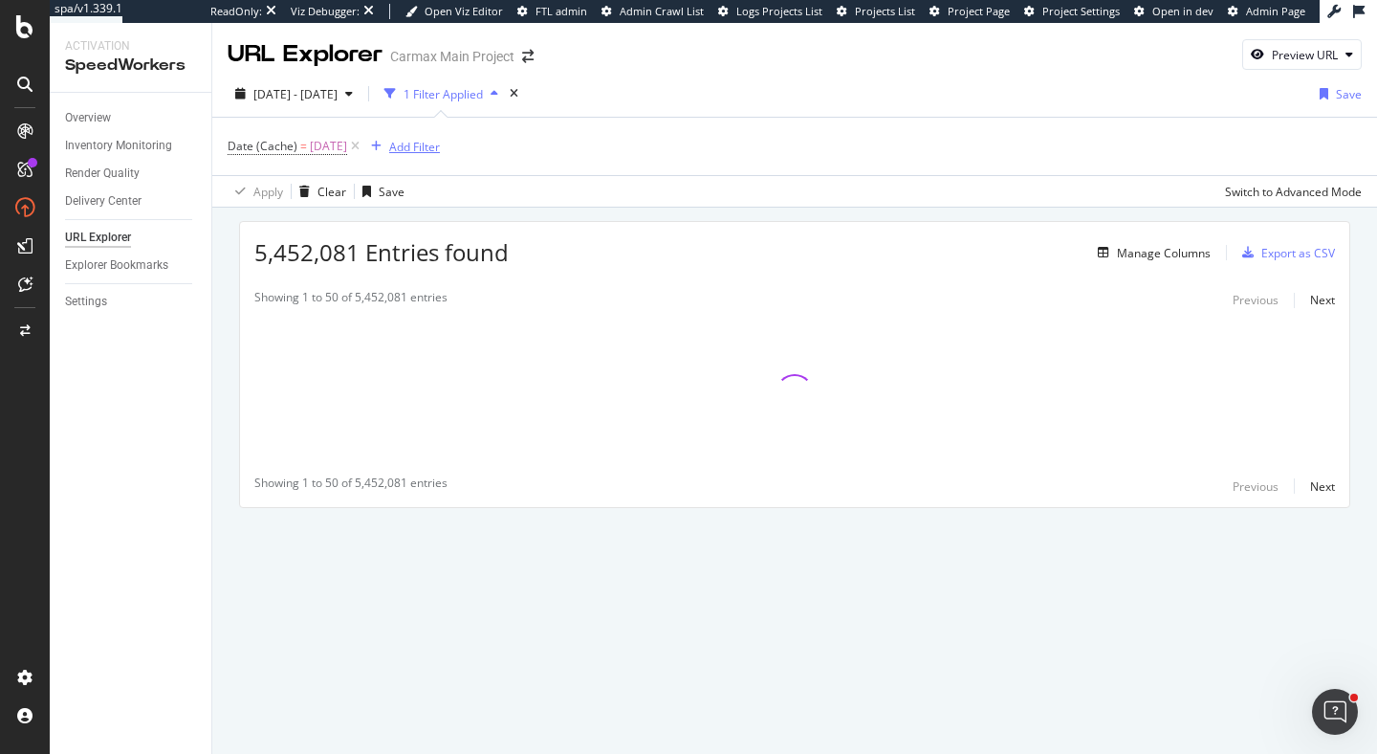
click at [439, 143] on div "Add Filter" at bounding box center [414, 147] width 51 height 16
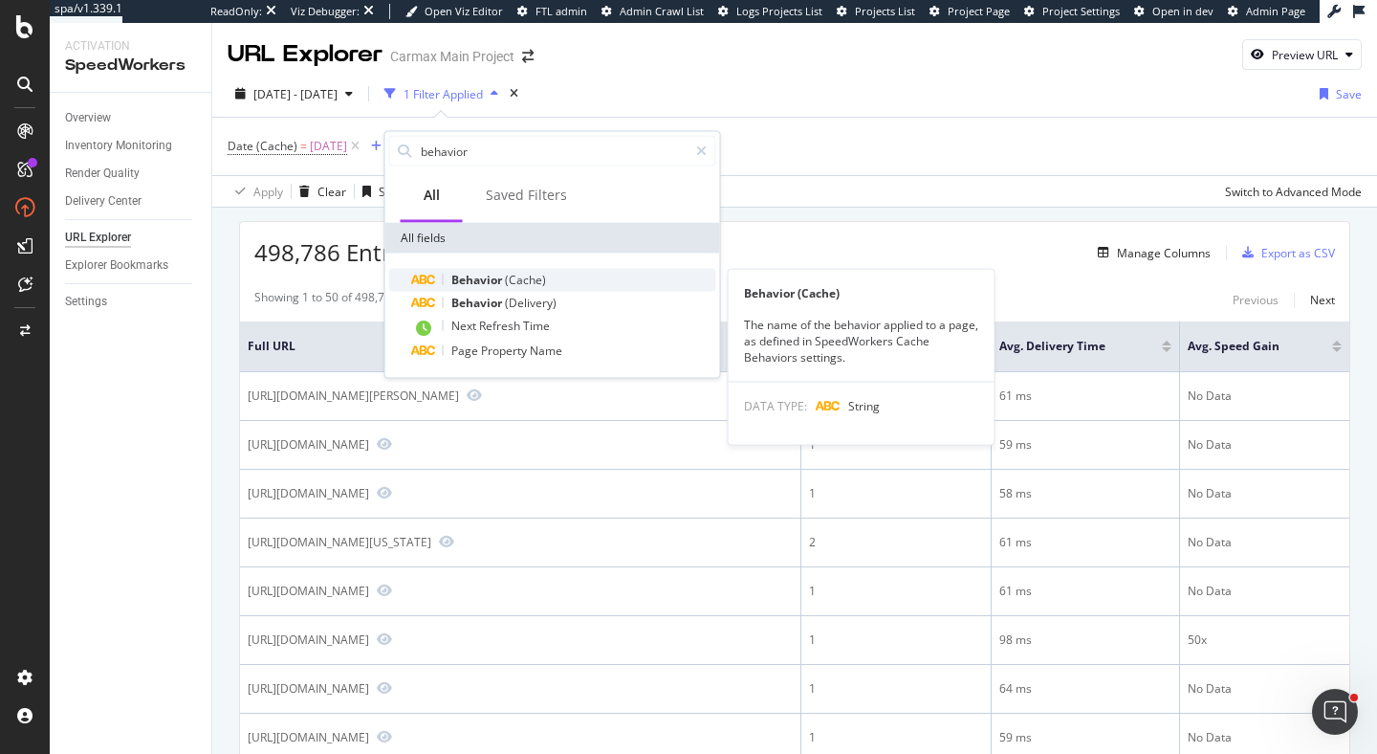
type input "behavior"
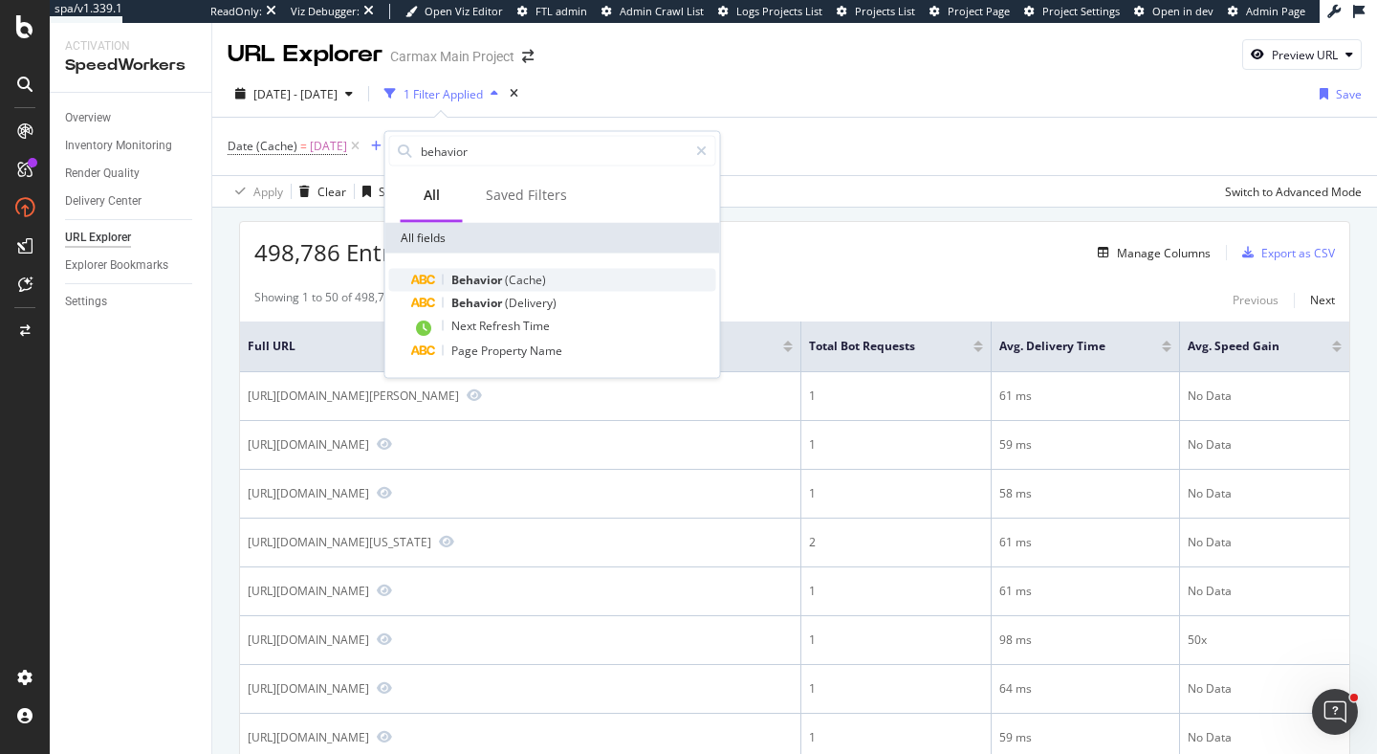
click at [565, 278] on div "Behavior (Cache)" at bounding box center [564, 280] width 304 height 23
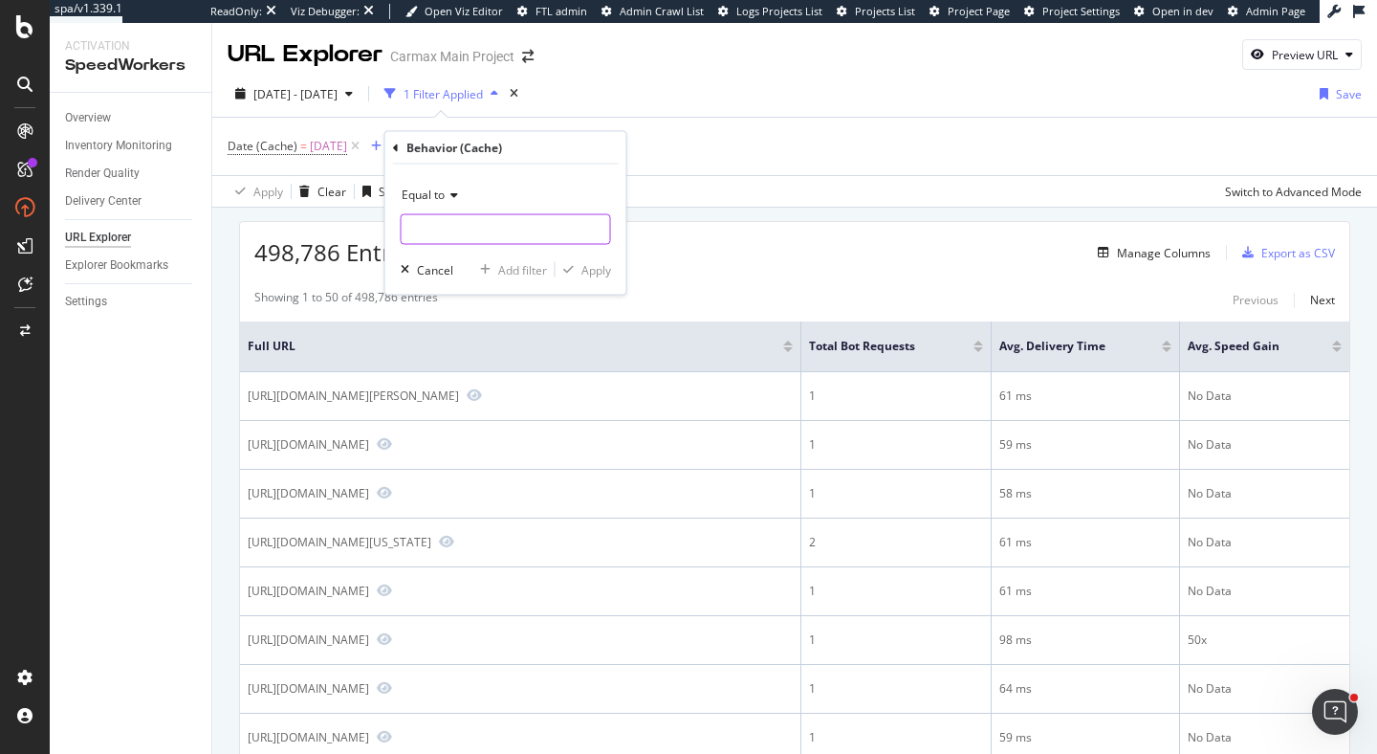
click at [489, 225] on input "text" at bounding box center [506, 229] width 209 height 31
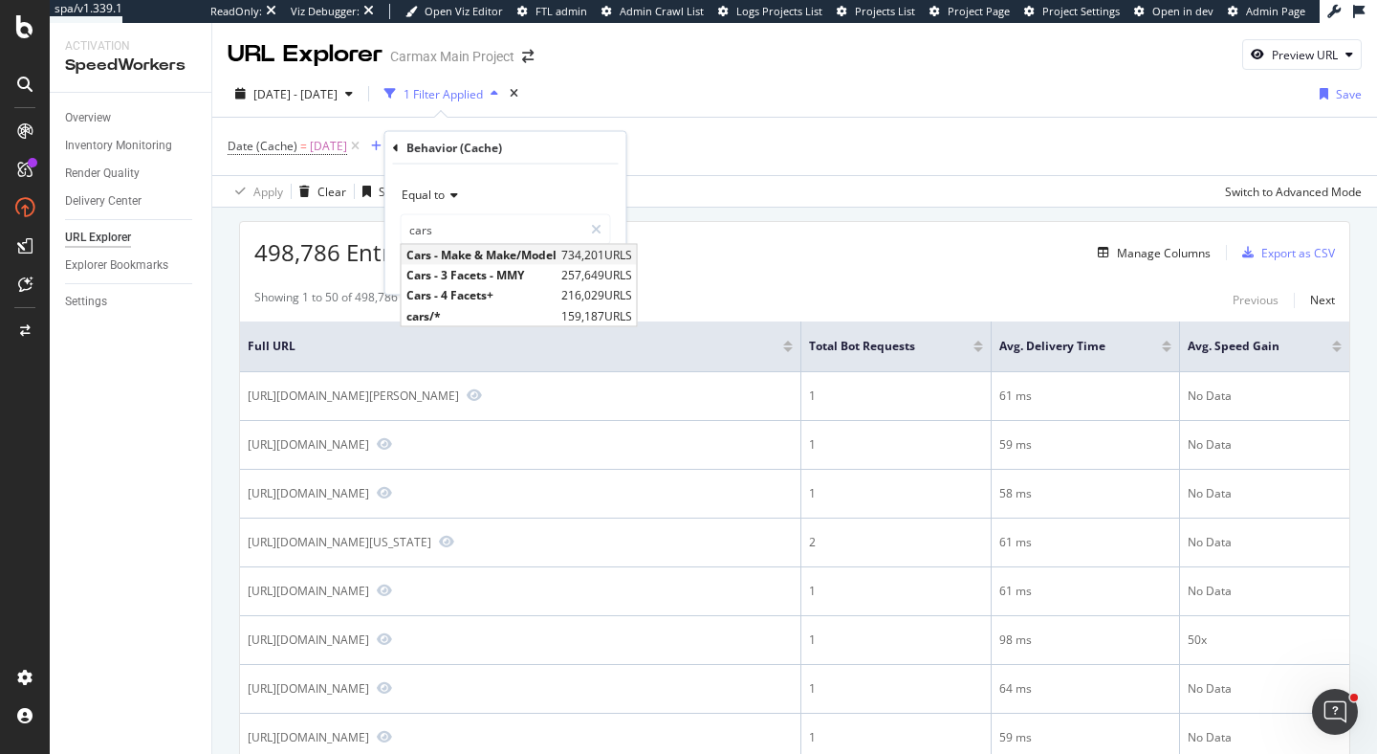
click at [561, 251] on span "734,201 URLS" at bounding box center [596, 255] width 71 height 16
type input "Cars - Make & Make/Model"
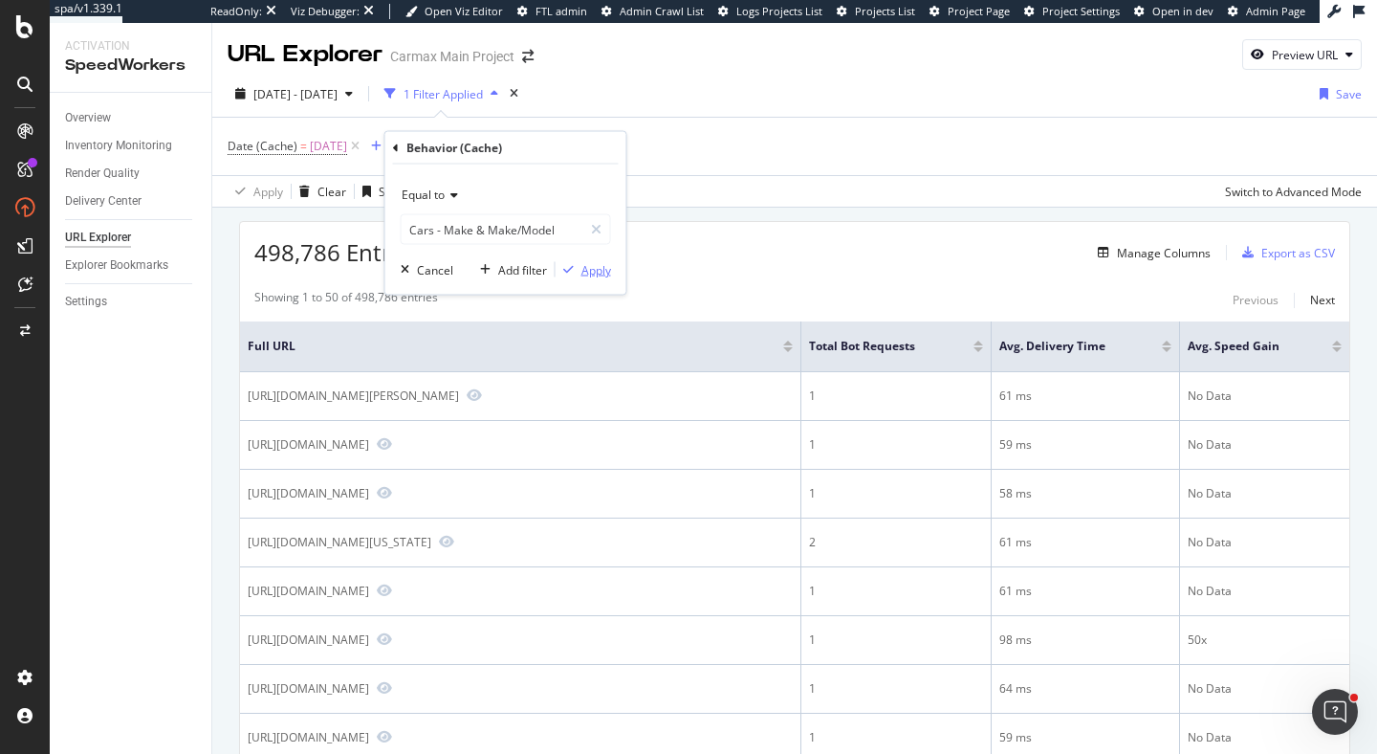
click at [605, 268] on div "Apply" at bounding box center [597, 269] width 30 height 16
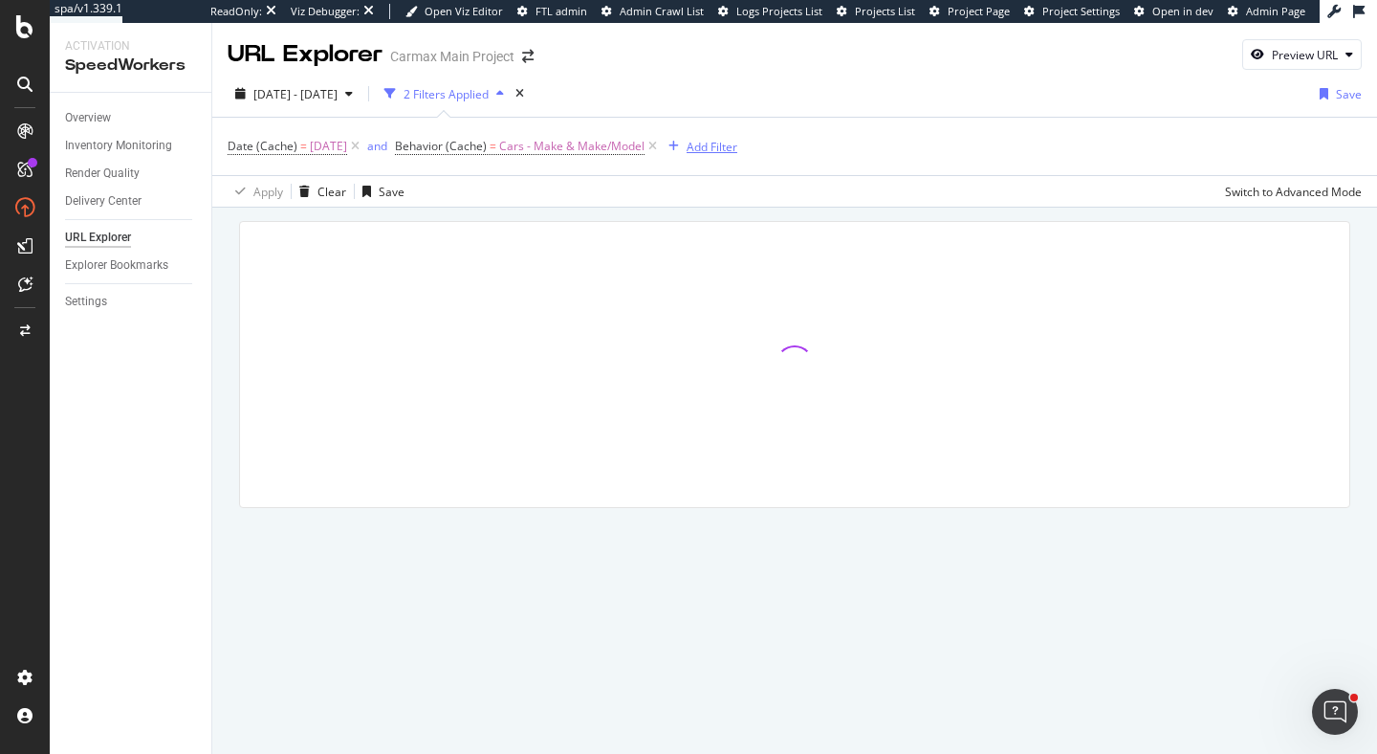
click at [721, 150] on div "Add Filter" at bounding box center [712, 147] width 51 height 16
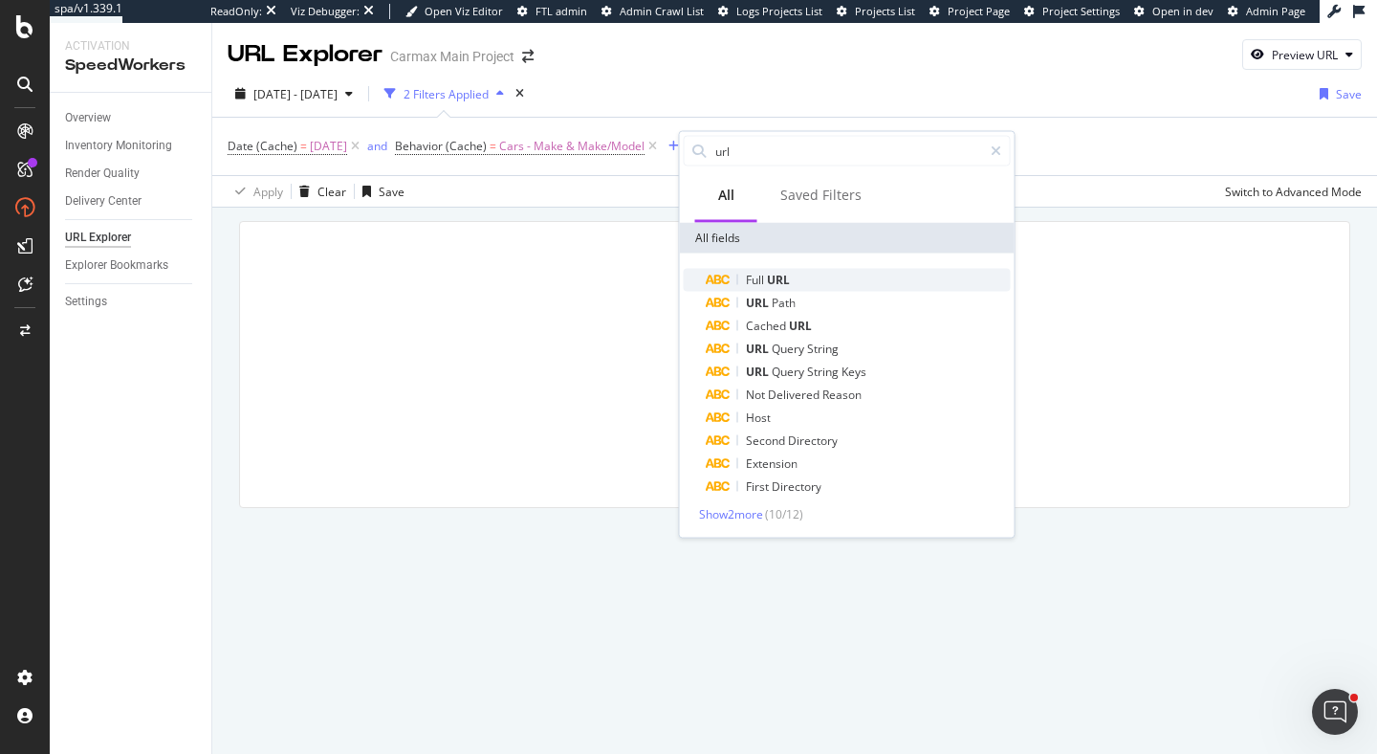
type input "url"
click at [770, 273] on span "URL" at bounding box center [778, 280] width 23 height 16
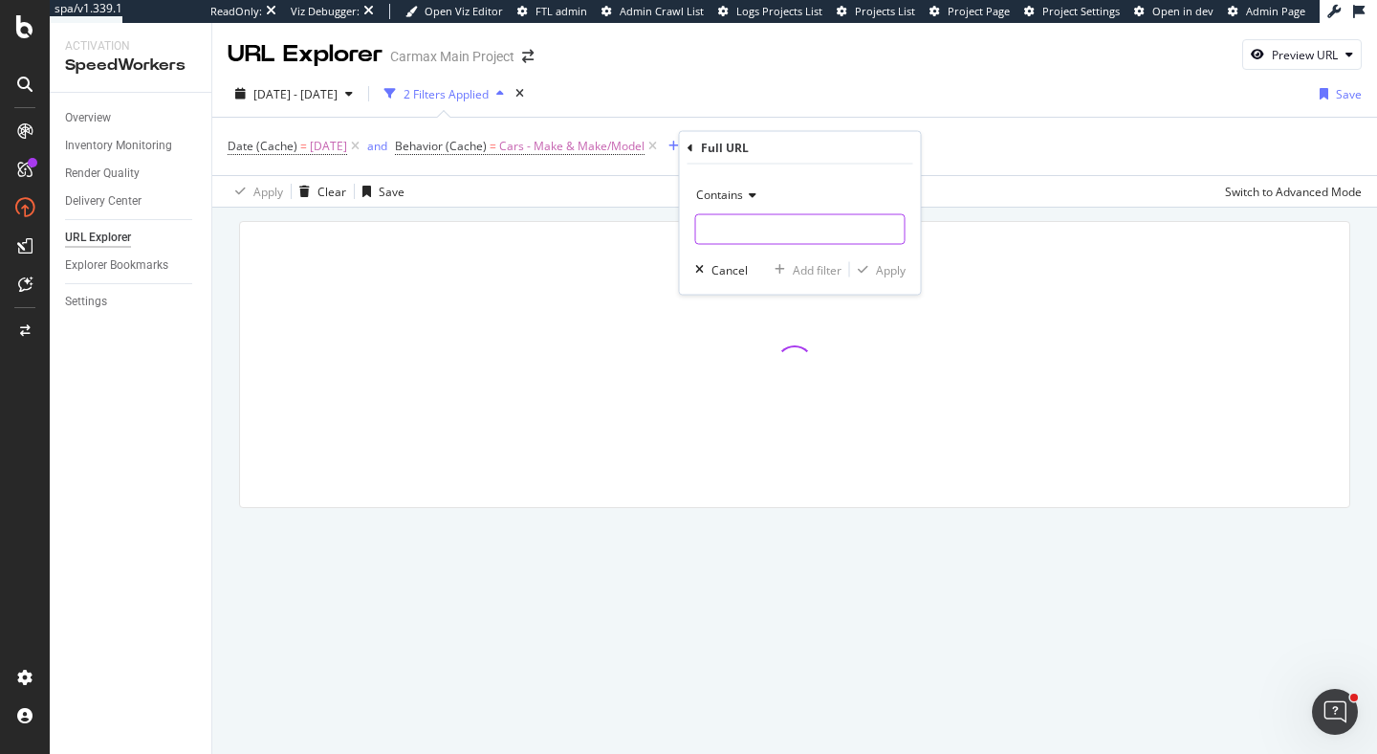
click at [779, 231] on input "text" at bounding box center [800, 229] width 209 height 31
type input "/"
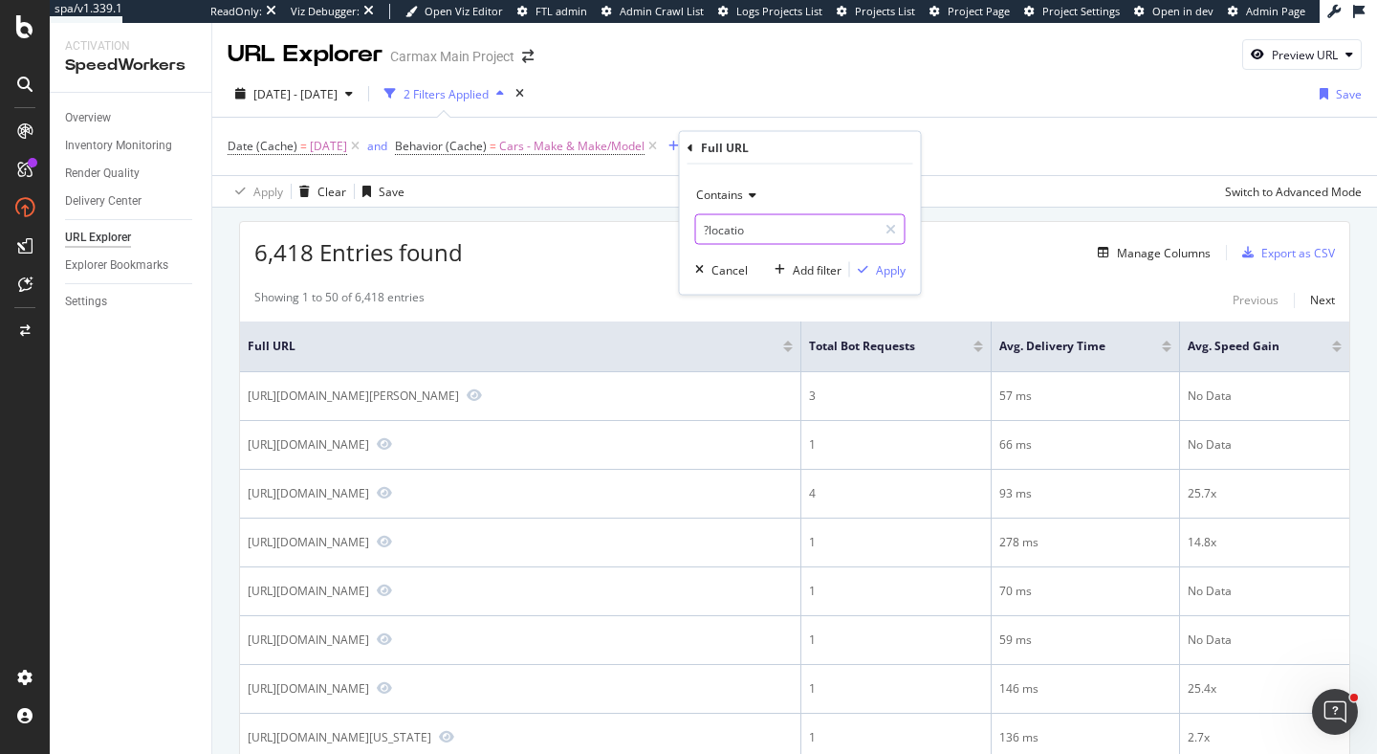
type input "?location"
click at [581, 253] on div "6,418 Entries found Manage Columns Export as CSV" at bounding box center [795, 245] width 1110 height 47
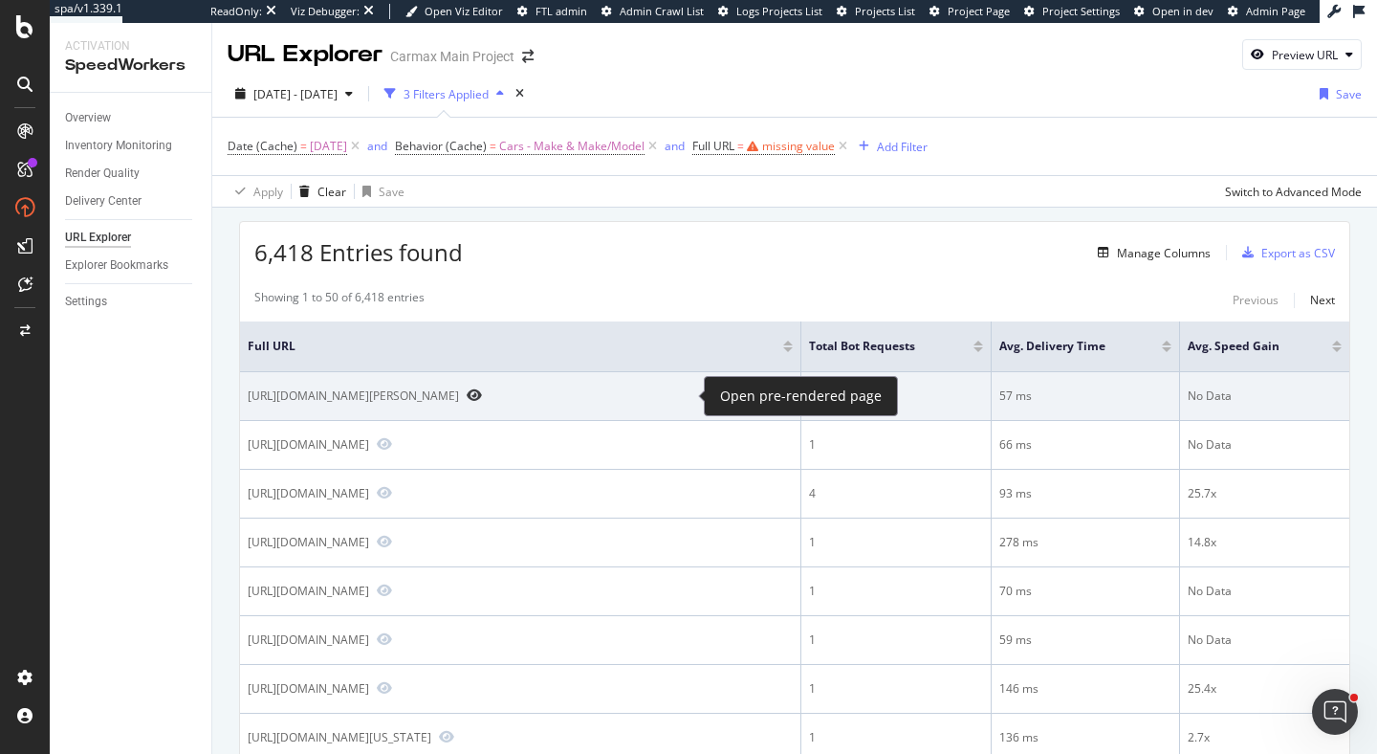
click at [482, 397] on icon "Preview https://www.carmax.com/cars/toyota/prius-prime?location=denham+springs+…" at bounding box center [474, 394] width 15 height 13
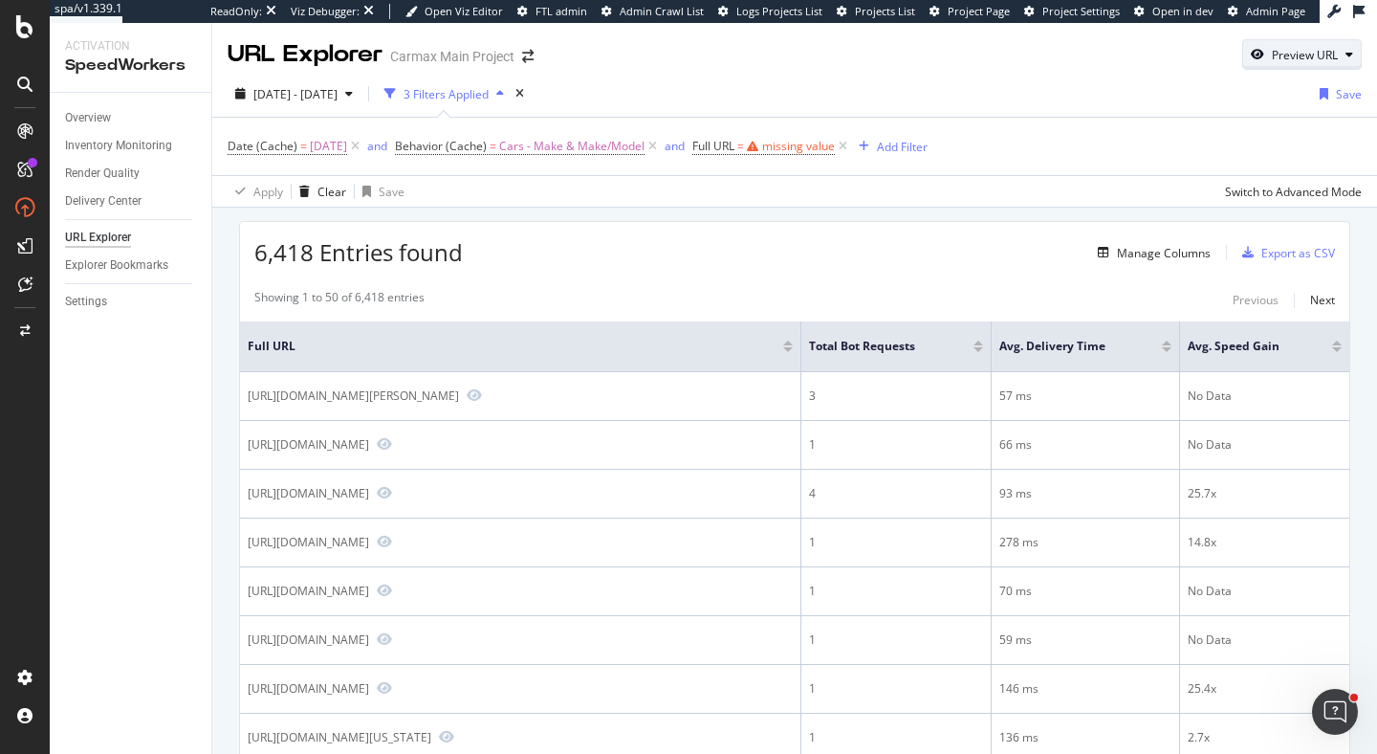
click at [1263, 60] on icon "button" at bounding box center [1257, 54] width 13 height 11
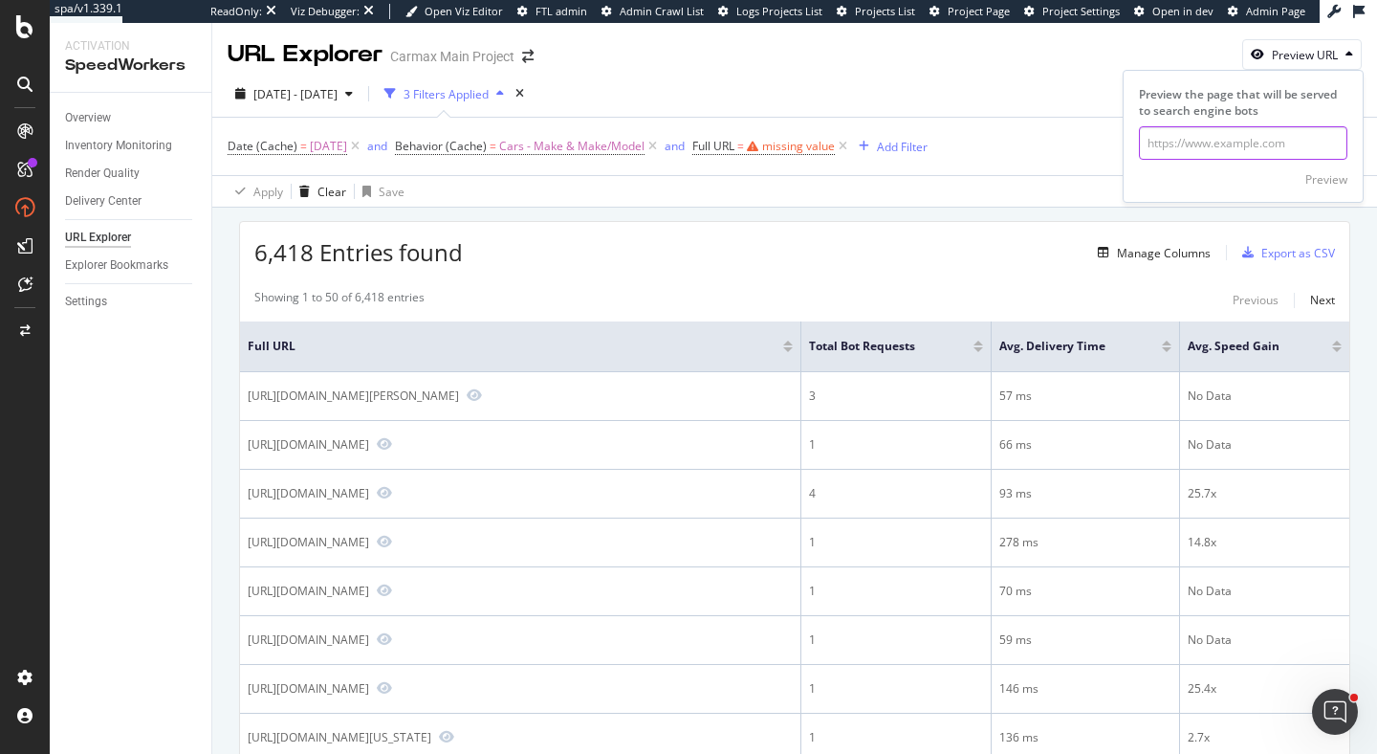
click at [1196, 144] on input "url" at bounding box center [1243, 142] width 209 height 33
paste input "https://www.carmax.com/cars/chevrolet/tahoe?location=fernandina+beach+fl"
type input "https://www.carmax.com/cars/chevrolet/tahoe?location=fernandina+beach+fl"
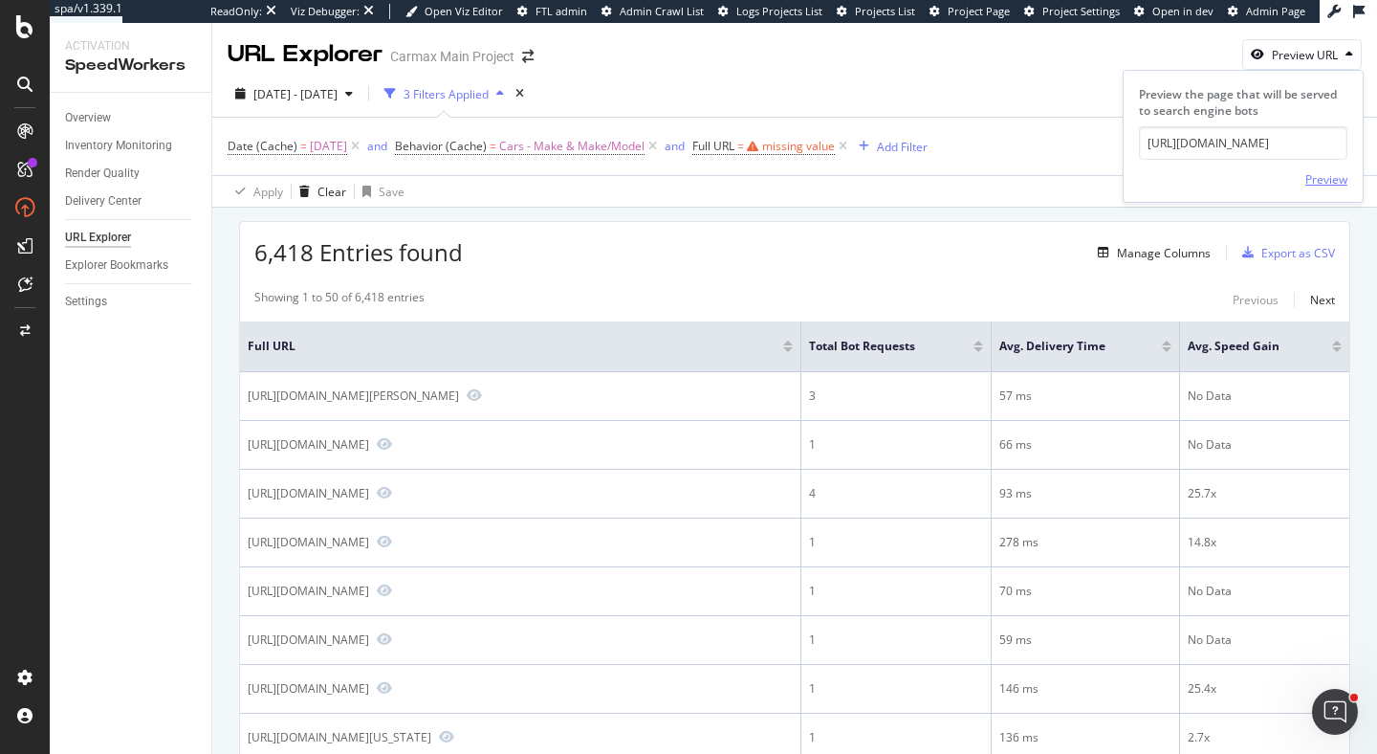
click at [1339, 173] on div "Preview" at bounding box center [1327, 179] width 42 height 16
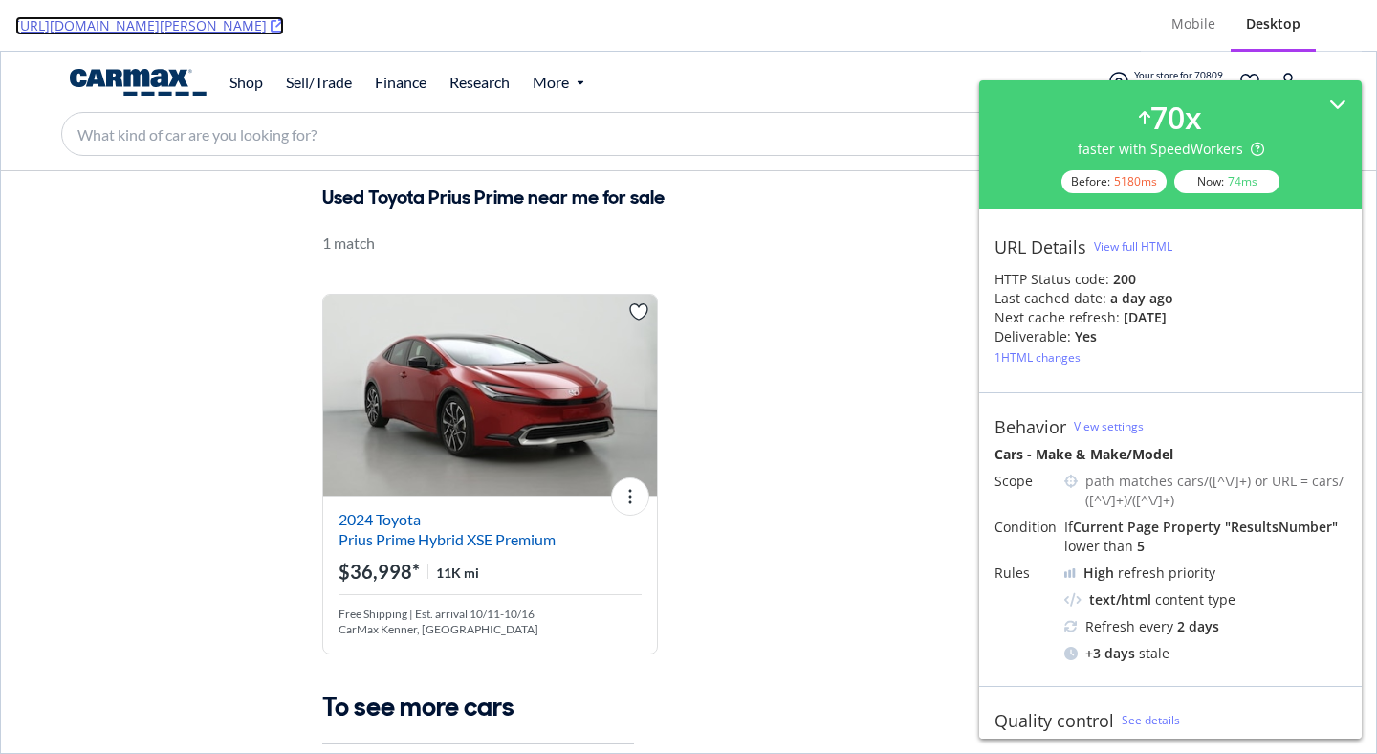
click at [284, 25] on icon at bounding box center [277, 25] width 13 height 13
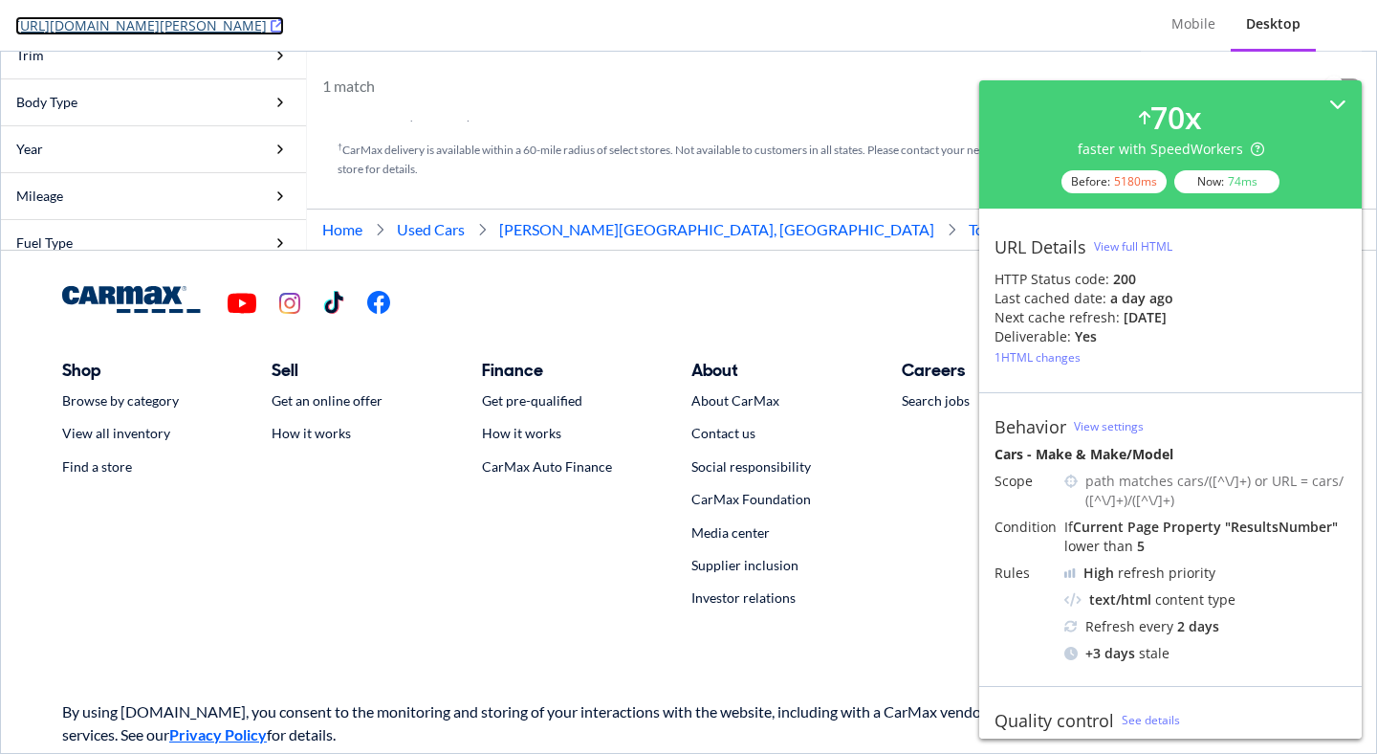
scroll to position [1721, 0]
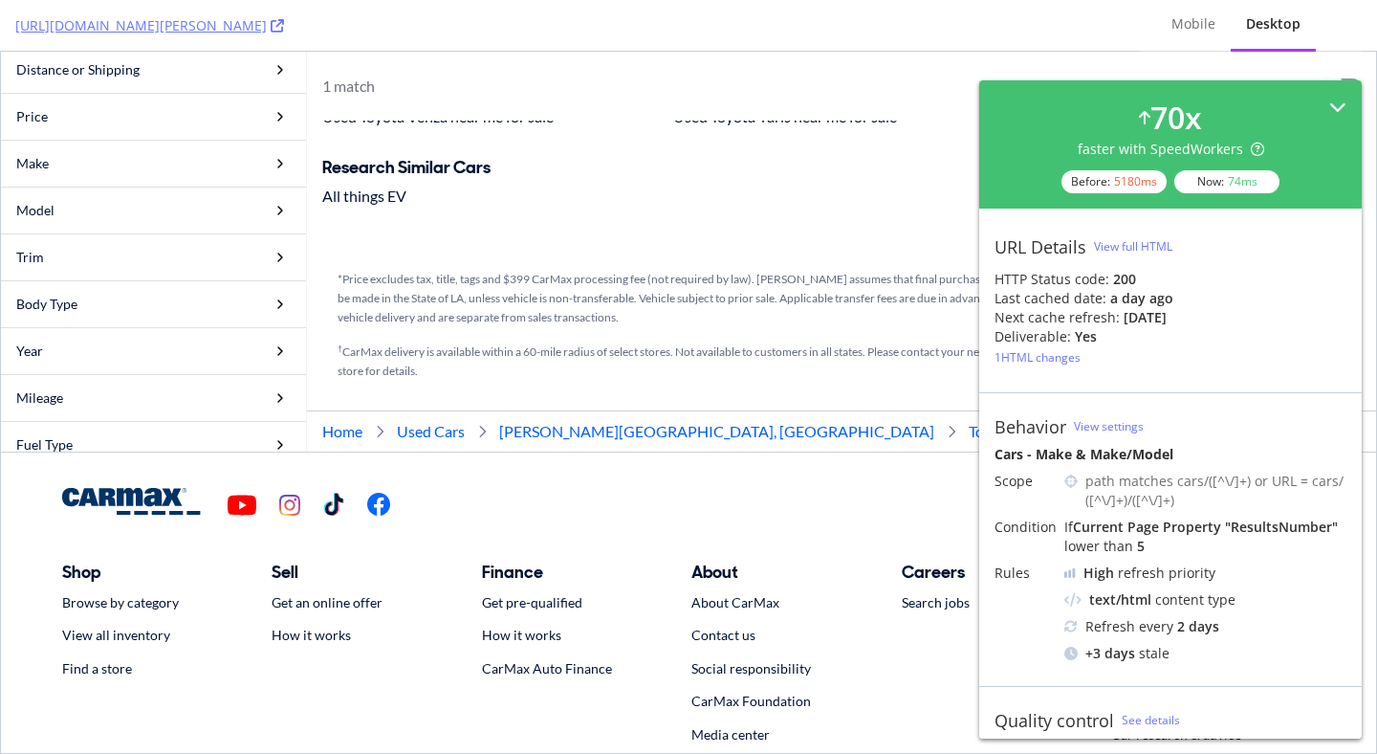
click at [1335, 96] on div "70 x faster with SpeedWorkers Before: 5180 ms Now: 74 ms" at bounding box center [1171, 145] width 352 height 98
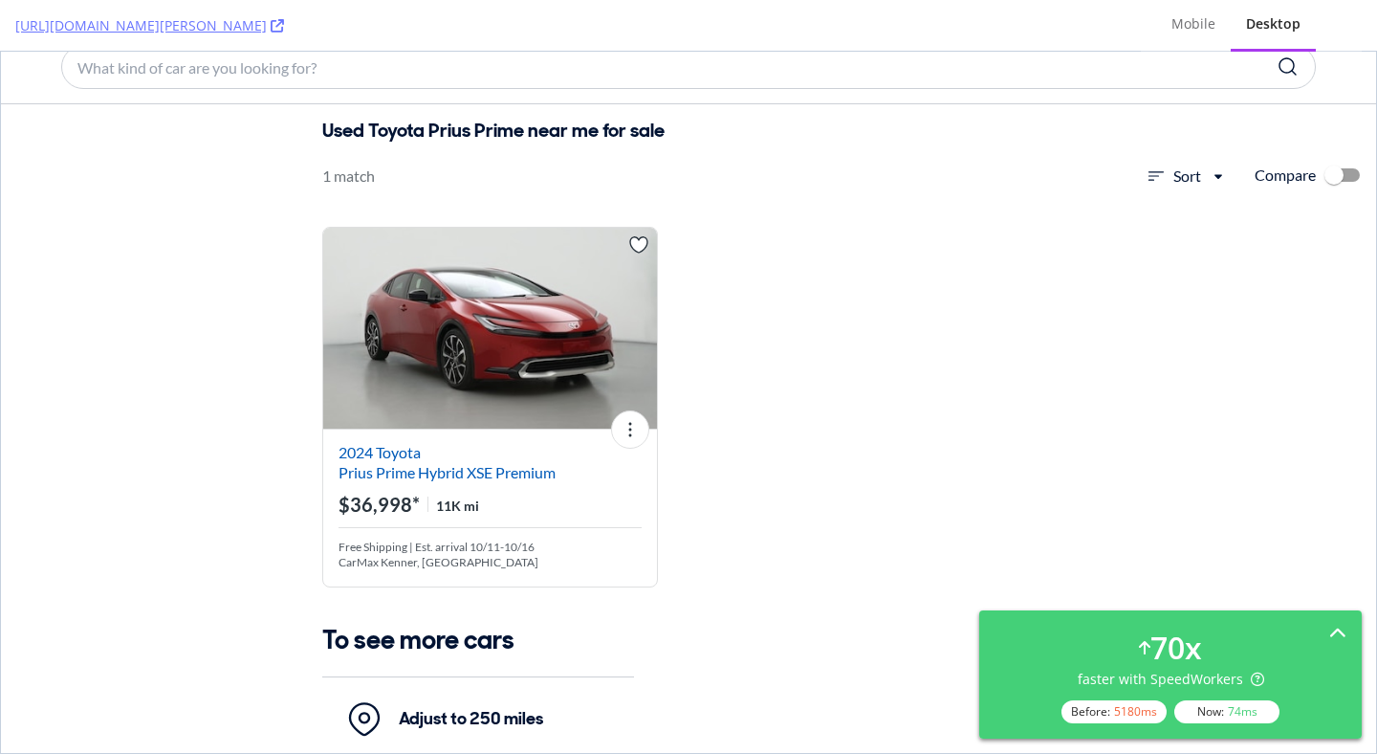
scroll to position [0, 0]
